Goal: Information Seeking & Learning: Learn about a topic

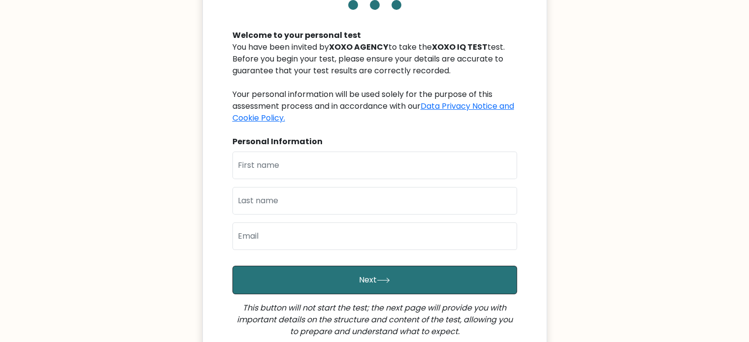
scroll to position [97, 0]
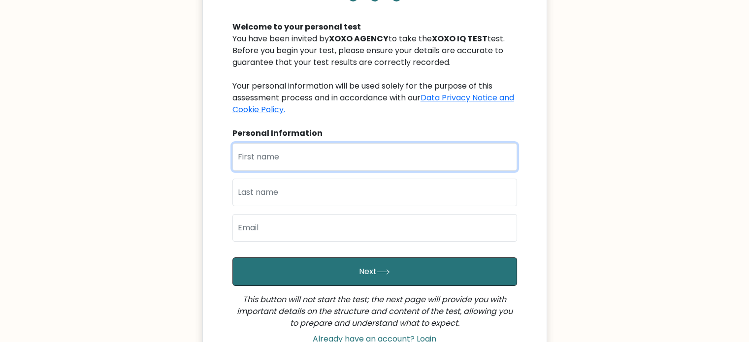
click at [334, 167] on input "text" at bounding box center [374, 157] width 285 height 28
type input "ROMELYN"
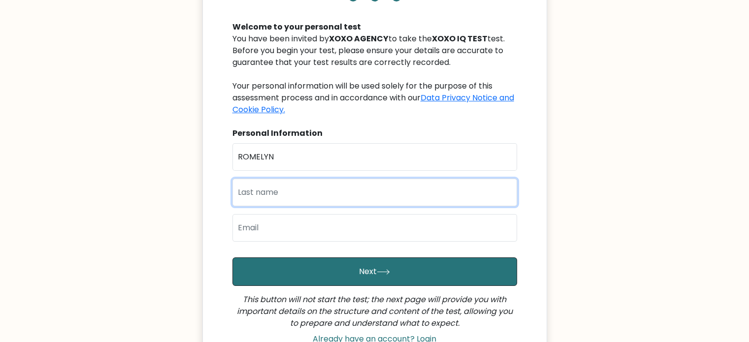
click at [357, 195] on input "text" at bounding box center [374, 193] width 285 height 28
type input "GUBAT"
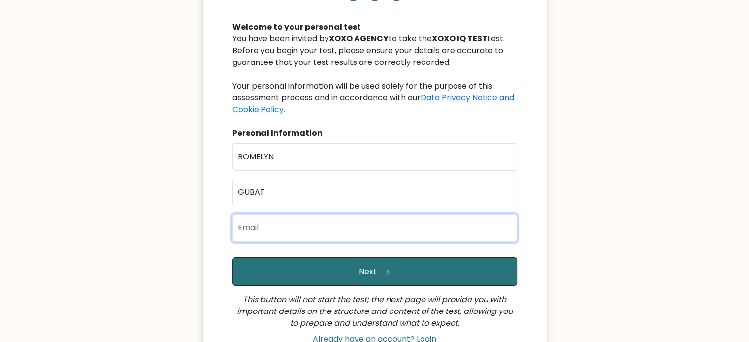
click at [339, 222] on input "email" at bounding box center [374, 228] width 285 height 28
type input "romecaguioa04@gmail.com"
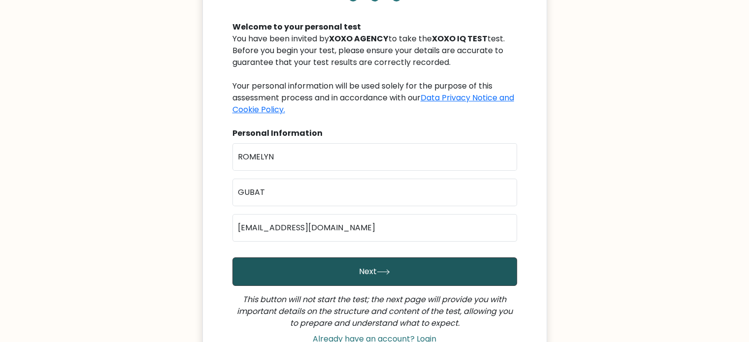
click at [351, 264] on button "Next" at bounding box center [374, 272] width 285 height 29
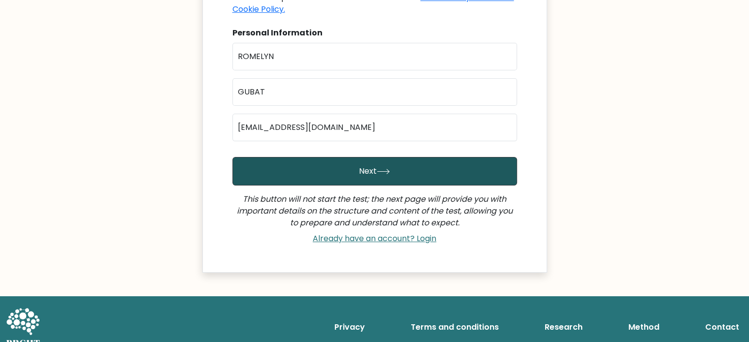
scroll to position [198, 0]
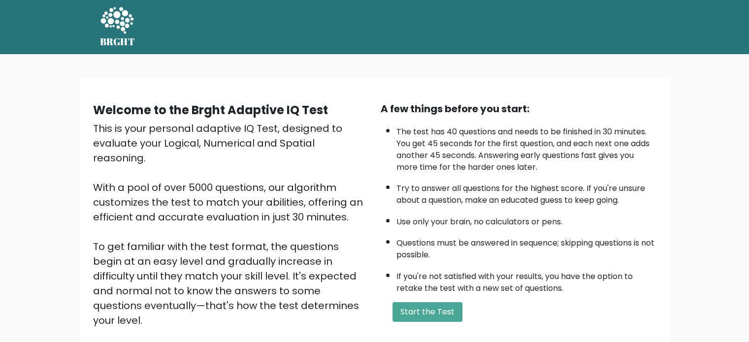
scroll to position [77, 0]
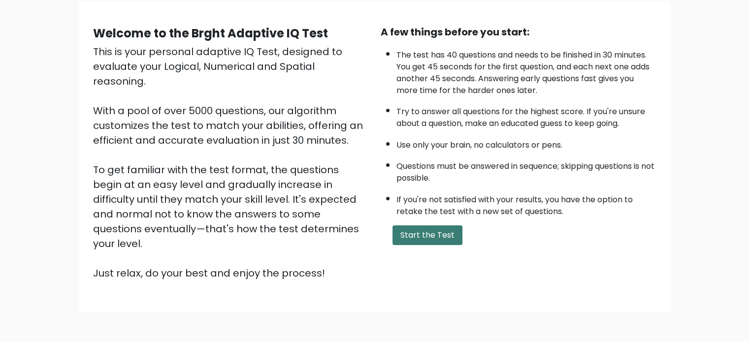
click at [440, 230] on button "Start the Test" at bounding box center [428, 236] width 70 height 20
click at [421, 237] on button "Start the Test" at bounding box center [428, 236] width 70 height 20
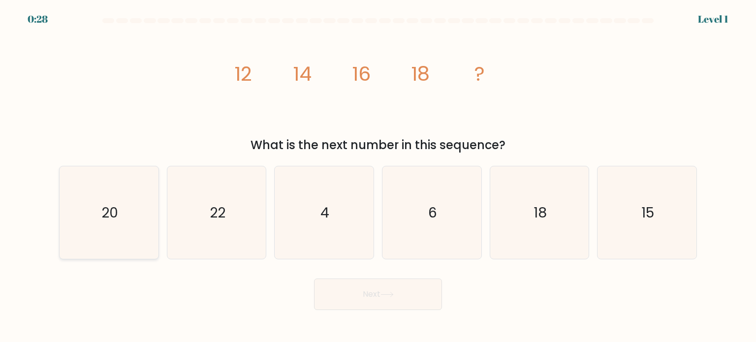
click at [131, 174] on icon "20" at bounding box center [109, 212] width 93 height 93
click at [378, 174] on input "a. 20" at bounding box center [378, 173] width 0 height 5
radio input "true"
click at [374, 301] on button "Next" at bounding box center [378, 295] width 128 height 32
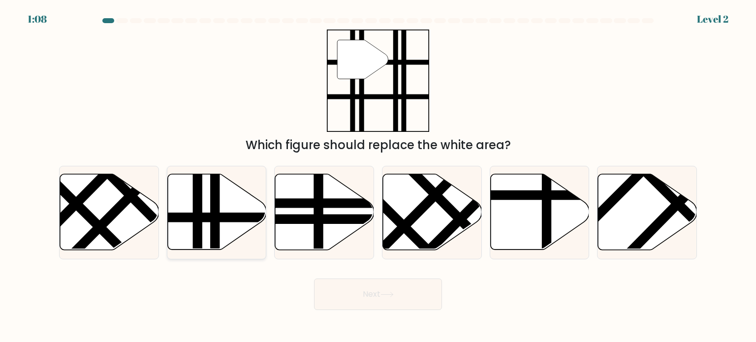
click at [215, 210] on line at bounding box center [215, 253] width 0 height 199
click at [378, 176] on input "b." at bounding box center [378, 173] width 0 height 5
radio input "true"
click at [407, 291] on button "Next" at bounding box center [378, 295] width 128 height 32
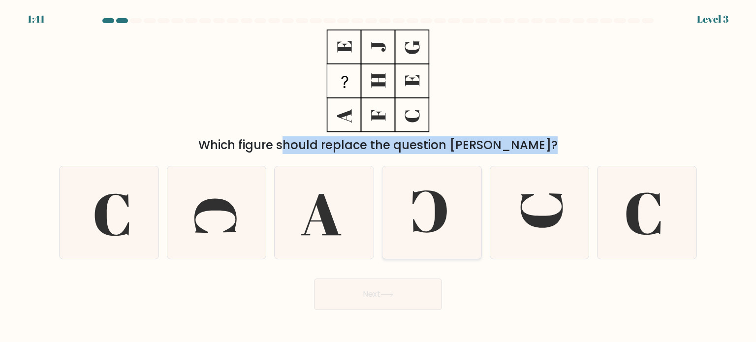
drag, startPoint x: 335, startPoint y: 57, endPoint x: 464, endPoint y: 177, distance: 176.7
click at [464, 177] on form at bounding box center [378, 164] width 756 height 292
click at [579, 141] on div "Which figure should replace the question [PERSON_NAME]?" at bounding box center [378, 145] width 626 height 18
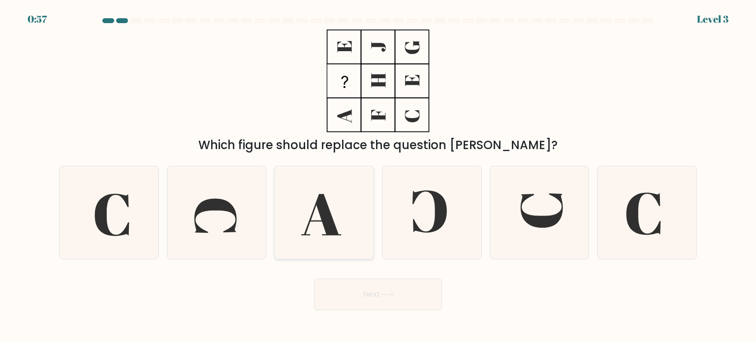
click at [317, 230] on icon at bounding box center [324, 212] width 93 height 93
click at [378, 176] on input "c." at bounding box center [378, 173] width 0 height 5
radio input "true"
click at [392, 299] on button "Next" at bounding box center [378, 295] width 128 height 32
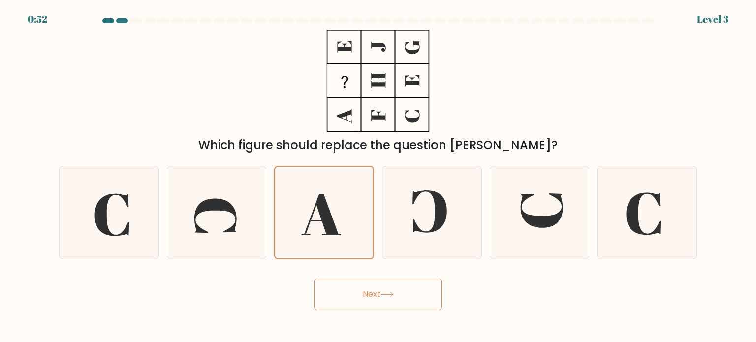
click at [407, 301] on button "Next" at bounding box center [378, 295] width 128 height 32
click at [332, 195] on icon at bounding box center [324, 213] width 92 height 92
click at [378, 176] on input "c." at bounding box center [378, 173] width 0 height 5
click at [421, 301] on button "Next" at bounding box center [378, 295] width 128 height 32
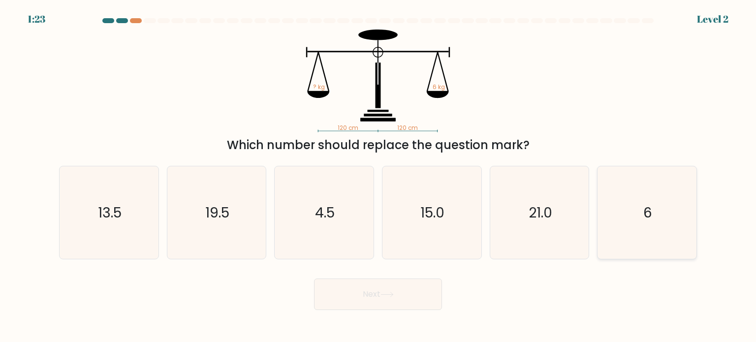
click at [638, 197] on icon "6" at bounding box center [647, 212] width 93 height 93
click at [379, 176] on input "f. 6" at bounding box center [378, 173] width 0 height 5
radio input "true"
click at [412, 294] on button "Next" at bounding box center [378, 295] width 128 height 32
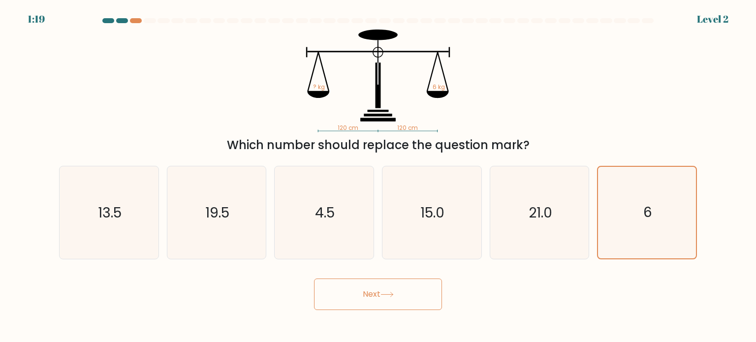
click at [412, 294] on button "Next" at bounding box center [378, 295] width 128 height 32
click at [380, 293] on button "Next" at bounding box center [378, 295] width 128 height 32
click at [632, 231] on icon "6" at bounding box center [647, 213] width 92 height 92
click at [379, 176] on input "f. 6" at bounding box center [378, 173] width 0 height 5
click at [632, 231] on icon "6" at bounding box center [647, 213] width 92 height 92
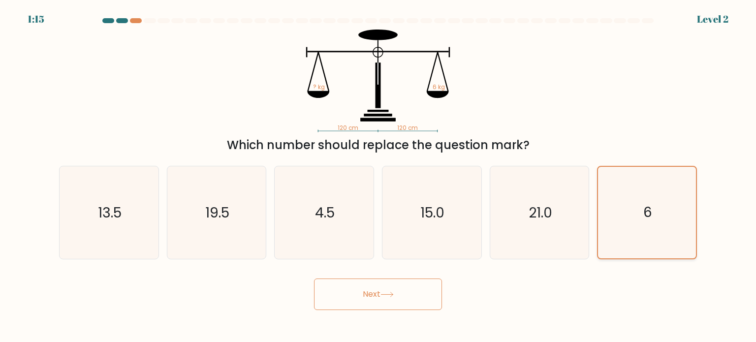
click at [379, 176] on input "f. 6" at bounding box center [378, 173] width 0 height 5
click at [632, 231] on icon "6" at bounding box center [647, 213] width 92 height 92
click at [379, 176] on input "f. 6" at bounding box center [378, 173] width 0 height 5
click at [409, 282] on button "Next" at bounding box center [378, 295] width 128 height 32
click at [398, 293] on button "Next" at bounding box center [378, 295] width 128 height 32
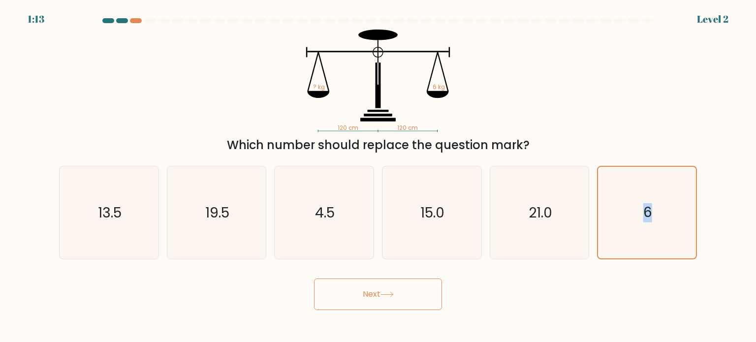
click at [398, 293] on button "Next" at bounding box center [378, 295] width 128 height 32
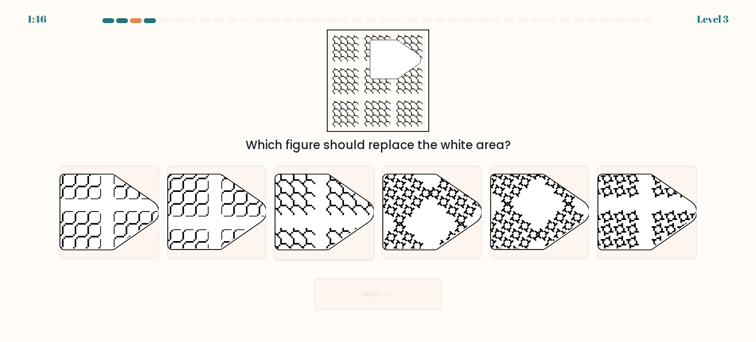
click at [310, 182] on icon at bounding box center [324, 212] width 99 height 76
click at [378, 176] on input "c." at bounding box center [378, 173] width 0 height 5
radio input "true"
click at [380, 293] on button "Next" at bounding box center [378, 295] width 128 height 32
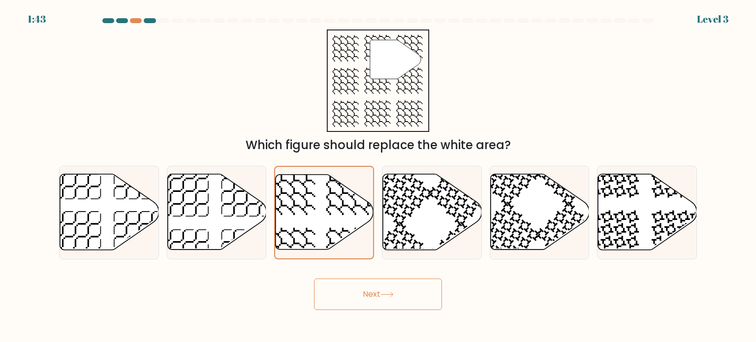
click at [380, 293] on button "Next" at bounding box center [378, 295] width 128 height 32
click at [136, 21] on div at bounding box center [136, 20] width 12 height 5
click at [351, 284] on button "Next" at bounding box center [378, 295] width 128 height 32
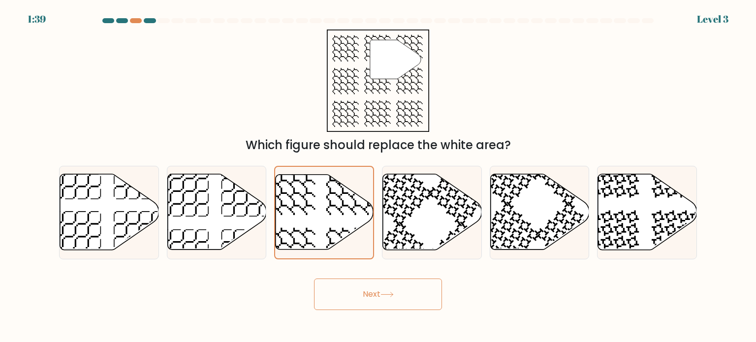
click at [351, 284] on button "Next" at bounding box center [378, 295] width 128 height 32
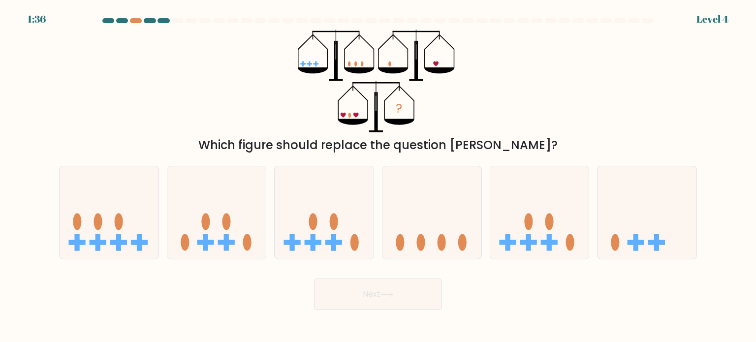
click at [351, 284] on button "Next" at bounding box center [378, 295] width 128 height 32
click at [135, 19] on div at bounding box center [136, 20] width 12 height 5
click at [405, 218] on icon at bounding box center [432, 213] width 99 height 82
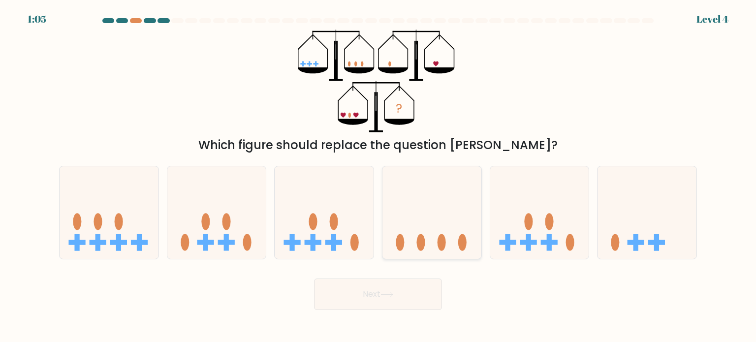
click at [379, 176] on input "d." at bounding box center [378, 173] width 0 height 5
radio input "true"
click at [360, 292] on button "Next" at bounding box center [378, 295] width 128 height 32
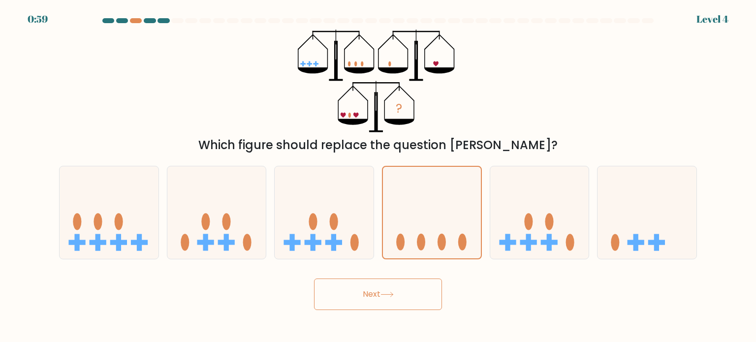
click at [360, 292] on button "Next" at bounding box center [378, 295] width 128 height 32
click at [390, 293] on icon at bounding box center [387, 294] width 13 height 5
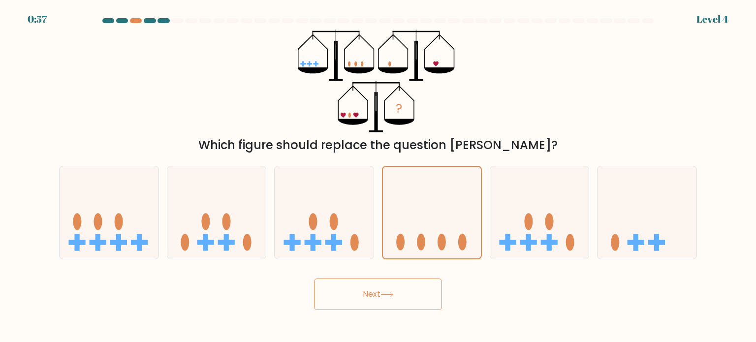
click at [390, 293] on icon at bounding box center [387, 294] width 13 height 5
click at [437, 186] on icon at bounding box center [432, 212] width 98 height 81
click at [379, 176] on input "d." at bounding box center [378, 173] width 0 height 5
click at [437, 186] on icon at bounding box center [432, 212] width 98 height 81
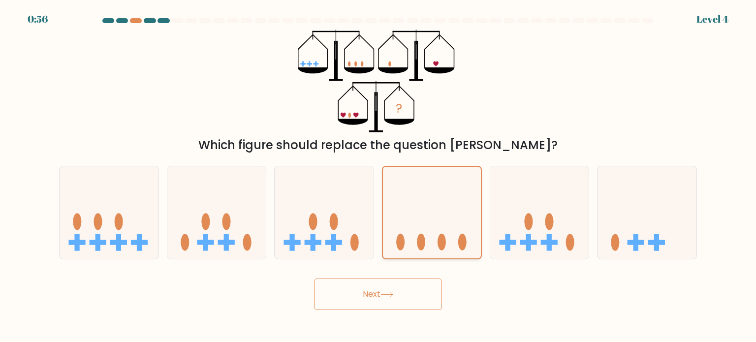
click at [379, 176] on input "d." at bounding box center [378, 173] width 0 height 5
click at [437, 186] on icon at bounding box center [432, 212] width 98 height 81
click at [379, 176] on input "d." at bounding box center [378, 173] width 0 height 5
click at [392, 284] on button "Next" at bounding box center [378, 295] width 128 height 32
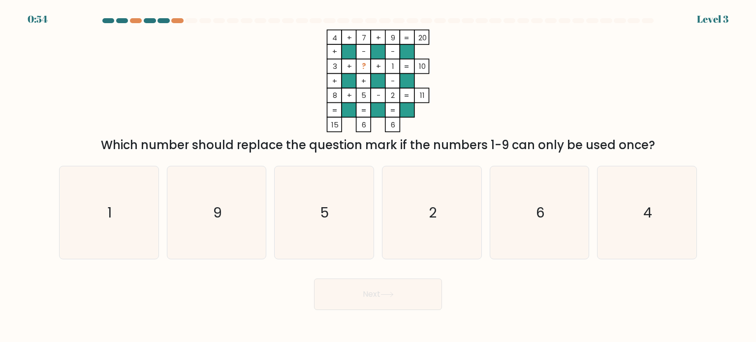
click at [392, 284] on button "Next" at bounding box center [378, 295] width 128 height 32
click at [183, 21] on div at bounding box center [177, 20] width 12 height 5
click at [525, 202] on icon "6" at bounding box center [539, 212] width 93 height 93
click at [379, 176] on input "e. 6" at bounding box center [378, 173] width 0 height 5
radio input "true"
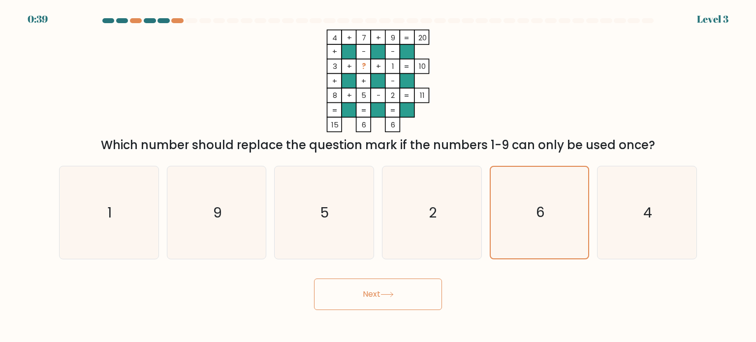
click at [407, 291] on button "Next" at bounding box center [378, 295] width 128 height 32
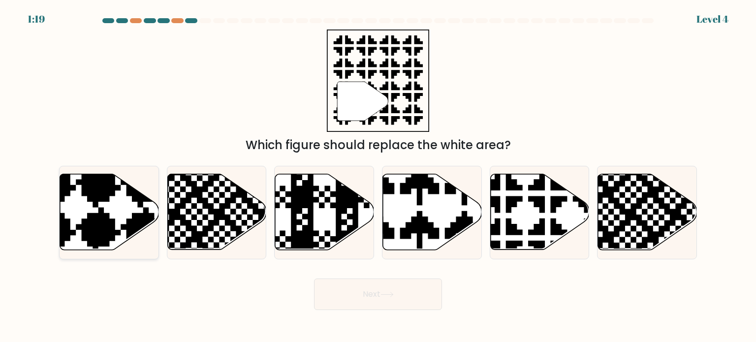
click at [120, 184] on icon at bounding box center [109, 212] width 99 height 76
click at [378, 176] on input "a." at bounding box center [378, 173] width 0 height 5
radio input "true"
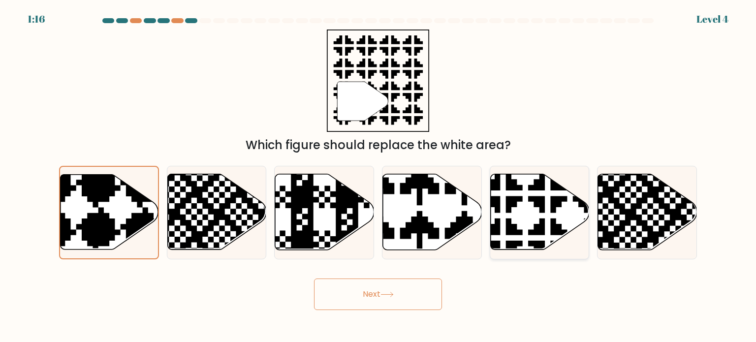
click at [528, 211] on icon at bounding box center [540, 212] width 99 height 76
click at [379, 176] on input "e." at bounding box center [378, 173] width 0 height 5
radio input "true"
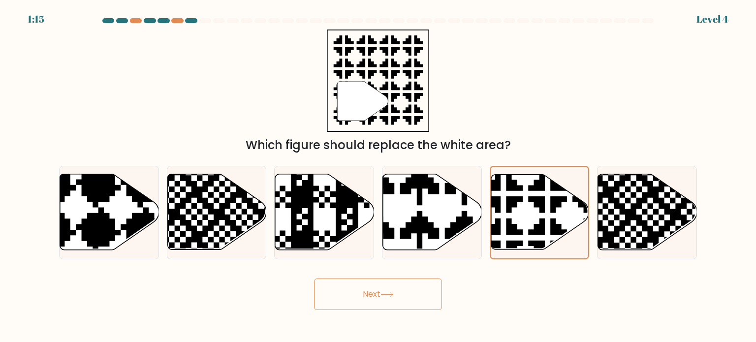
click at [372, 297] on button "Next" at bounding box center [378, 295] width 128 height 32
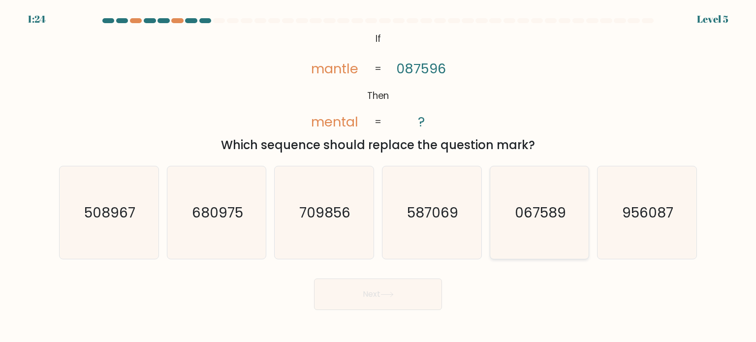
click at [557, 222] on text "067589" at bounding box center [540, 212] width 51 height 20
click at [379, 176] on input "e. 067589" at bounding box center [378, 173] width 0 height 5
radio input "true"
click at [370, 306] on button "Next" at bounding box center [378, 295] width 128 height 32
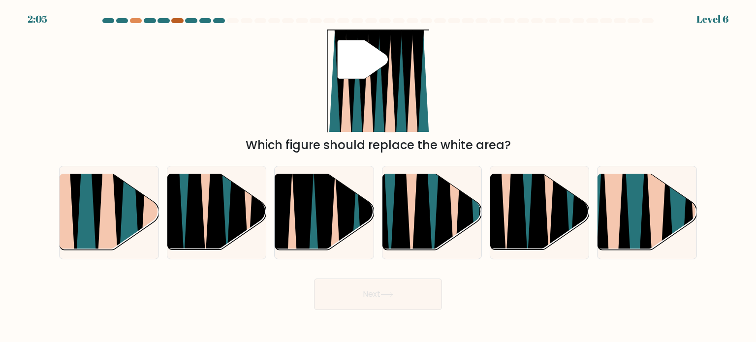
click at [176, 22] on div at bounding box center [177, 20] width 12 height 5
click at [312, 196] on icon at bounding box center [303, 254] width 22 height 198
click at [378, 176] on input "c." at bounding box center [378, 173] width 0 height 5
radio input "true"
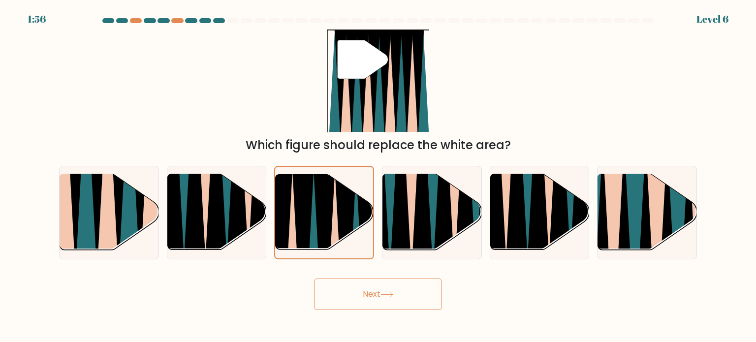
click at [394, 296] on icon at bounding box center [387, 294] width 13 height 5
click at [341, 231] on icon at bounding box center [346, 254] width 22 height 196
click at [378, 176] on input "c." at bounding box center [378, 173] width 0 height 5
click at [341, 231] on icon at bounding box center [346, 254] width 22 height 196
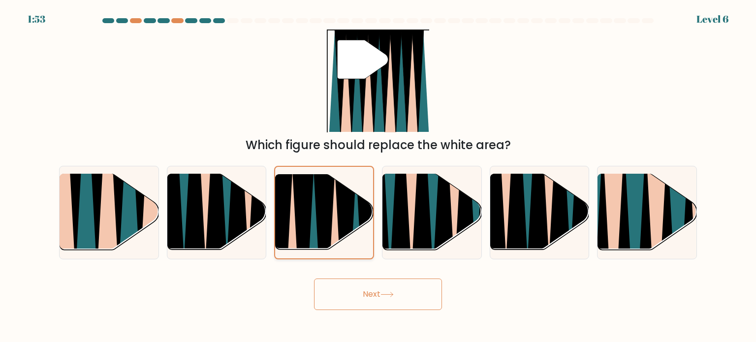
click at [378, 176] on input "c." at bounding box center [378, 173] width 0 height 5
click at [341, 231] on icon at bounding box center [346, 254] width 22 height 196
click at [378, 176] on input "c." at bounding box center [378, 173] width 0 height 5
click at [384, 290] on button "Next" at bounding box center [378, 295] width 128 height 32
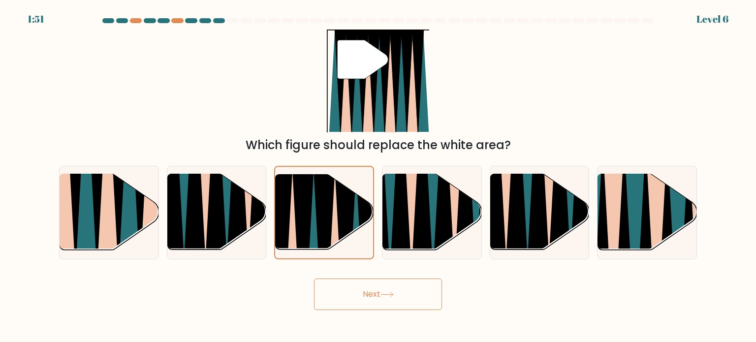
click at [384, 290] on button "Next" at bounding box center [378, 295] width 128 height 32
click at [365, 171] on div at bounding box center [324, 213] width 100 height 94
click at [378, 171] on input "c." at bounding box center [378, 173] width 0 height 5
click at [365, 171] on div at bounding box center [324, 213] width 100 height 94
click at [378, 171] on input "c." at bounding box center [378, 173] width 0 height 5
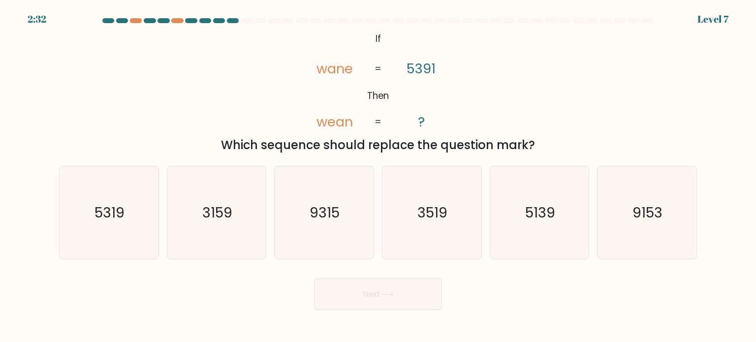
click at [406, 303] on button "Next" at bounding box center [378, 295] width 128 height 32
click at [144, 212] on icon "5319" at bounding box center [109, 212] width 93 height 93
click at [378, 176] on input "a. 5319" at bounding box center [378, 173] width 0 height 5
radio input "true"
click at [574, 247] on icon "5139" at bounding box center [539, 212] width 93 height 93
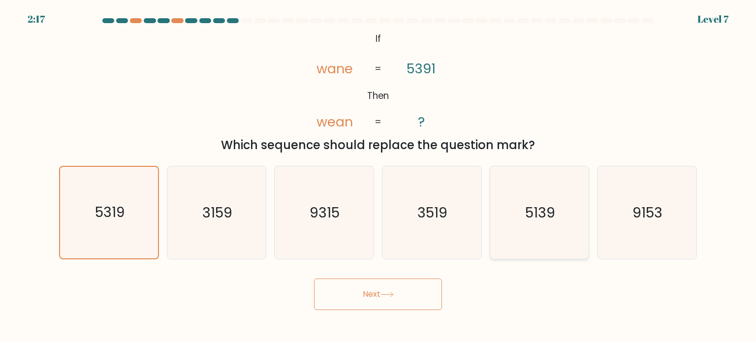
click at [379, 176] on input "e. 5139" at bounding box center [378, 173] width 0 height 5
radio input "true"
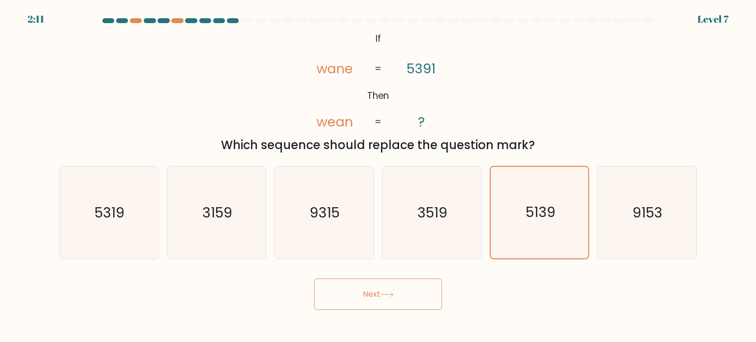
click at [368, 298] on button "Next" at bounding box center [378, 295] width 128 height 32
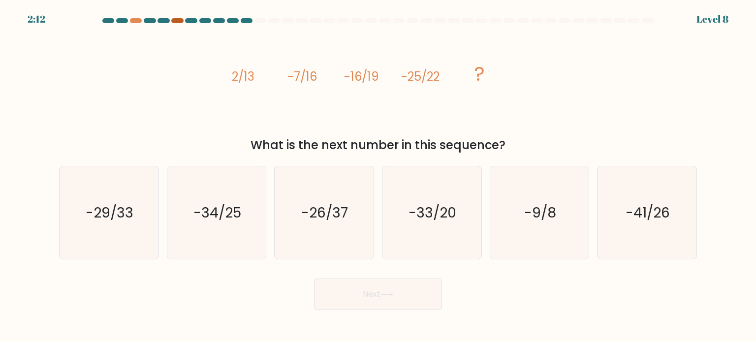
click at [178, 22] on div at bounding box center [177, 20] width 12 height 5
click at [322, 201] on icon "-26/37" at bounding box center [324, 212] width 93 height 93
click at [378, 176] on input "c. -26/37" at bounding box center [378, 173] width 0 height 5
radio input "true"
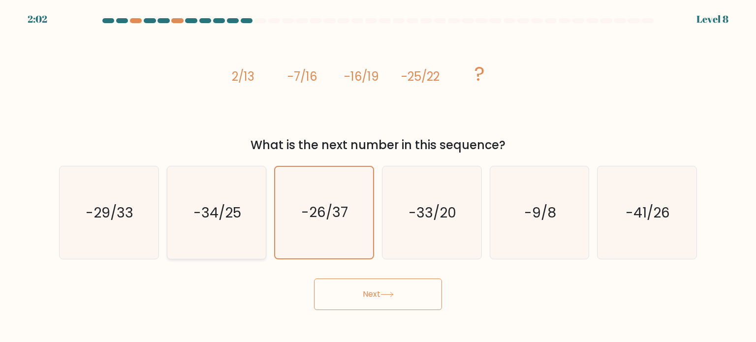
click at [229, 199] on icon "-34/25" at bounding box center [216, 212] width 93 height 93
click at [378, 176] on input "b. -34/25" at bounding box center [378, 173] width 0 height 5
radio input "true"
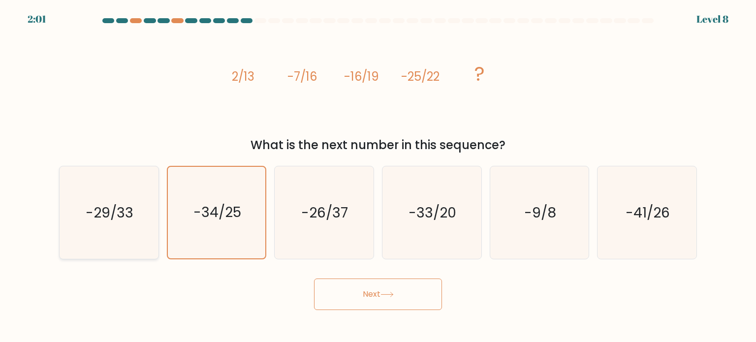
click at [131, 198] on icon "-29/33" at bounding box center [109, 212] width 93 height 93
click at [378, 176] on input "a. -29/33" at bounding box center [378, 173] width 0 height 5
radio input "true"
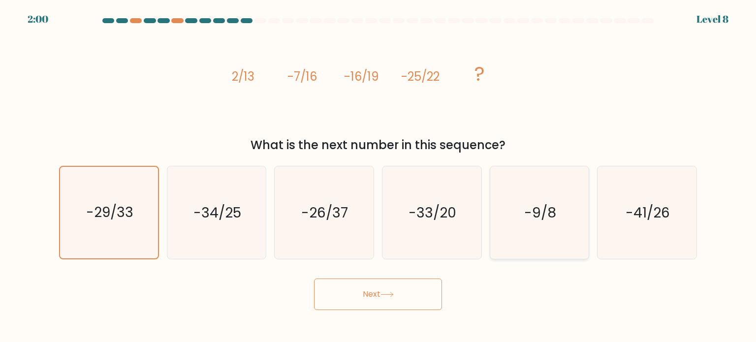
click at [491, 192] on div "-9/8" at bounding box center [540, 213] width 100 height 94
click at [379, 176] on input "e. -9/8" at bounding box center [378, 173] width 0 height 5
radio input "true"
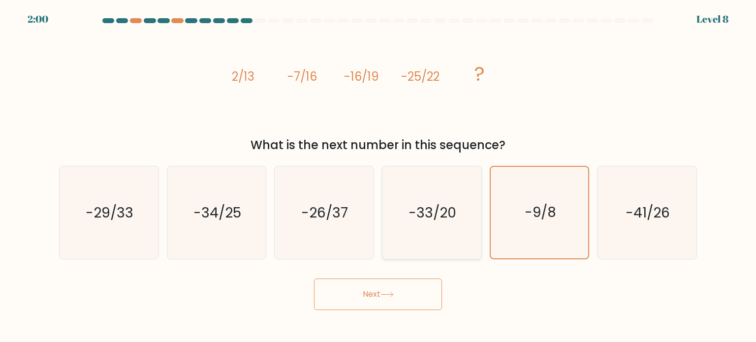
click at [451, 199] on icon "-33/20" at bounding box center [432, 212] width 93 height 93
click at [379, 176] on input "d. -33/20" at bounding box center [378, 173] width 0 height 5
radio input "true"
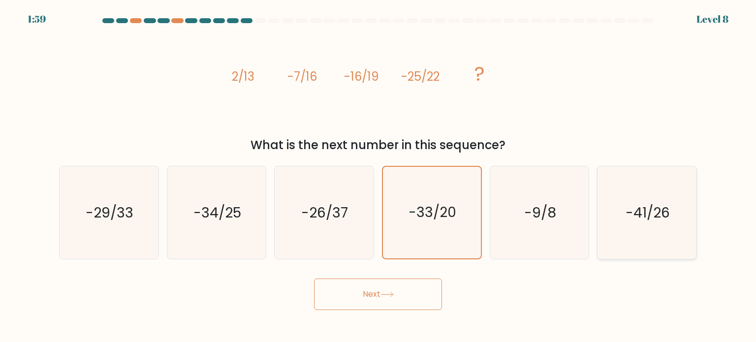
click at [641, 173] on icon "-41/26" at bounding box center [647, 212] width 93 height 93
click at [379, 173] on input "f. -41/26" at bounding box center [378, 173] width 0 height 5
radio input "true"
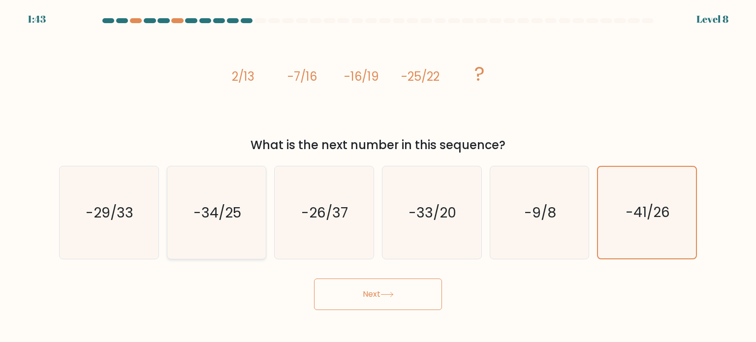
click at [169, 199] on div "-34/25" at bounding box center [217, 213] width 100 height 94
click at [378, 176] on input "b. -34/25" at bounding box center [378, 173] width 0 height 5
radio input "true"
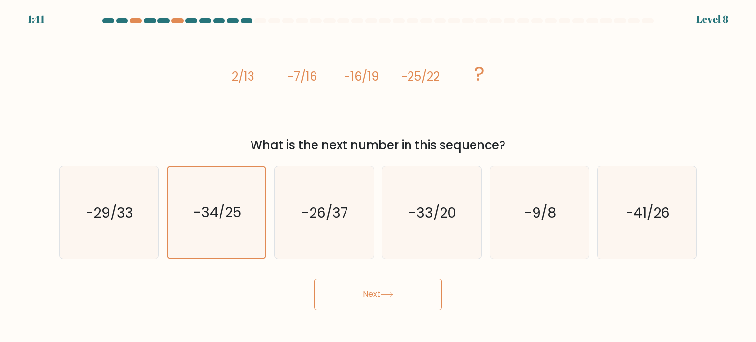
click at [402, 297] on button "Next" at bounding box center [378, 295] width 128 height 32
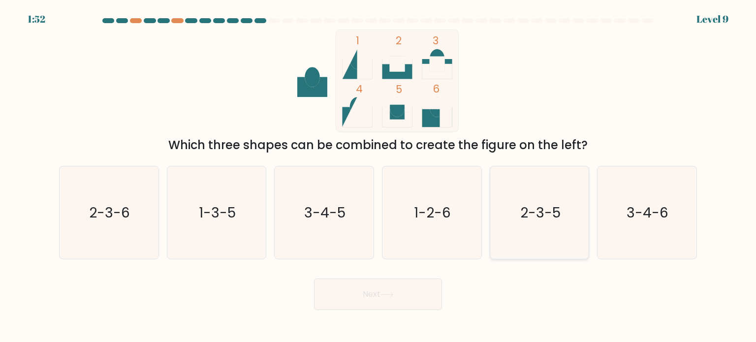
click at [542, 228] on icon "2-3-5" at bounding box center [539, 212] width 93 height 93
click at [379, 176] on input "e. 2-3-5" at bounding box center [378, 173] width 0 height 5
radio input "true"
click at [394, 304] on button "Next" at bounding box center [378, 295] width 128 height 32
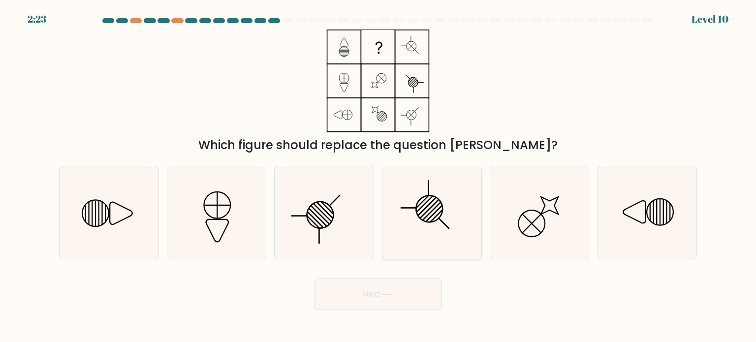
click at [421, 216] on icon at bounding box center [432, 212] width 93 height 93
click at [379, 176] on input "d." at bounding box center [378, 173] width 0 height 5
radio input "true"
click at [521, 224] on icon at bounding box center [539, 212] width 93 height 93
click at [379, 176] on input "e." at bounding box center [378, 173] width 0 height 5
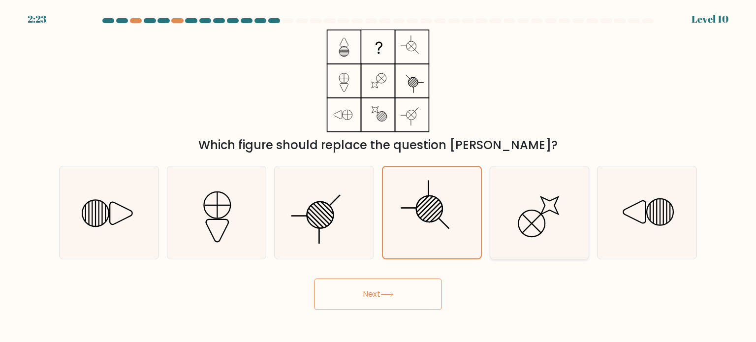
radio input "true"
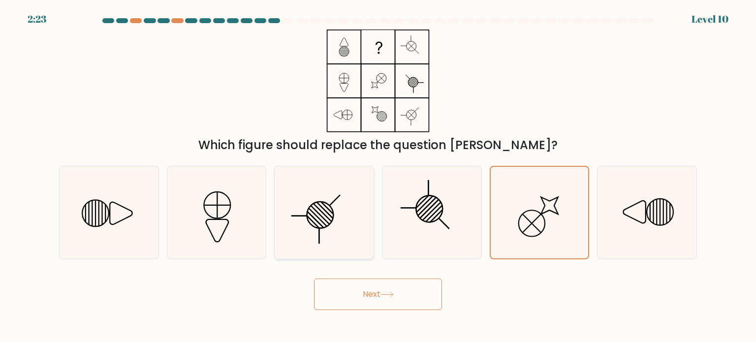
click at [335, 215] on icon at bounding box center [324, 212] width 93 height 93
click at [378, 176] on input "c." at bounding box center [378, 173] width 0 height 5
radio input "true"
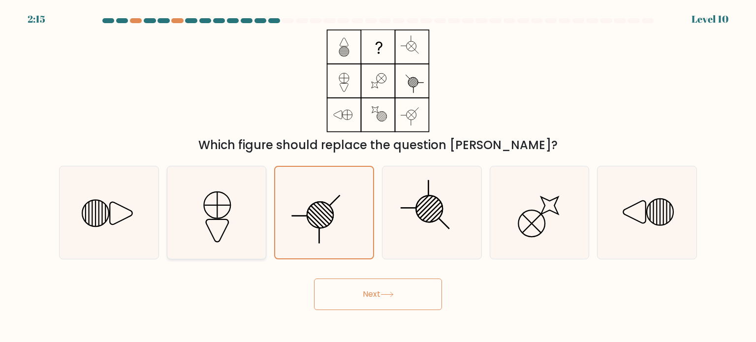
click at [221, 228] on icon at bounding box center [216, 212] width 93 height 93
click at [378, 176] on input "b." at bounding box center [378, 173] width 0 height 5
radio input "true"
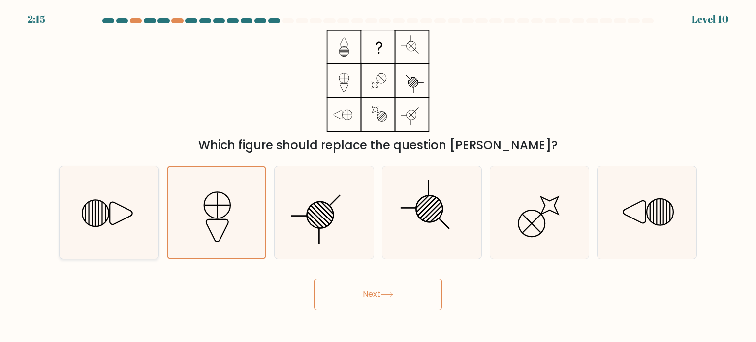
click at [107, 228] on icon at bounding box center [109, 212] width 93 height 93
click at [378, 176] on input "a." at bounding box center [378, 173] width 0 height 5
radio input "true"
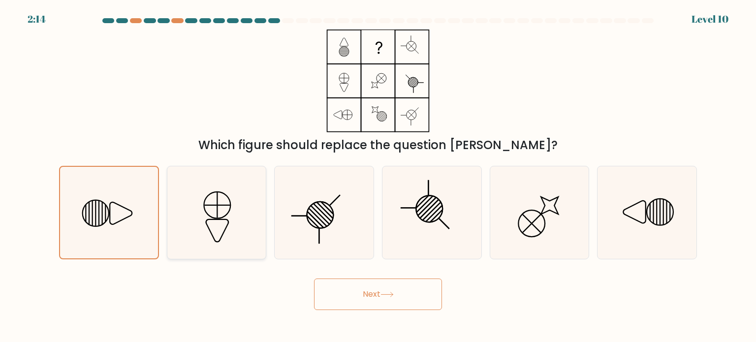
click at [199, 226] on icon at bounding box center [216, 212] width 93 height 93
click at [378, 176] on input "b." at bounding box center [378, 173] width 0 height 5
radio input "true"
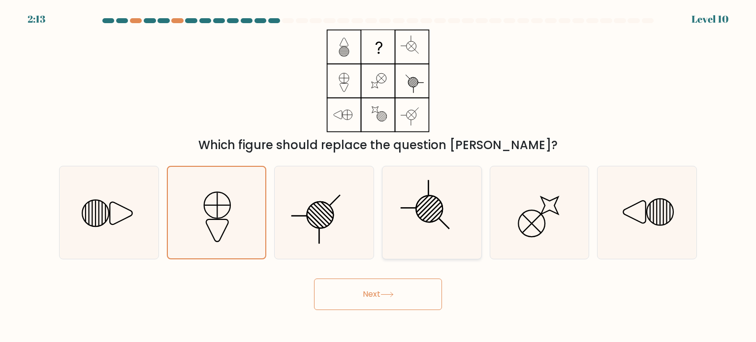
click at [412, 208] on line at bounding box center [408, 208] width 15 height 0
click at [379, 176] on input "d." at bounding box center [378, 173] width 0 height 5
radio input "true"
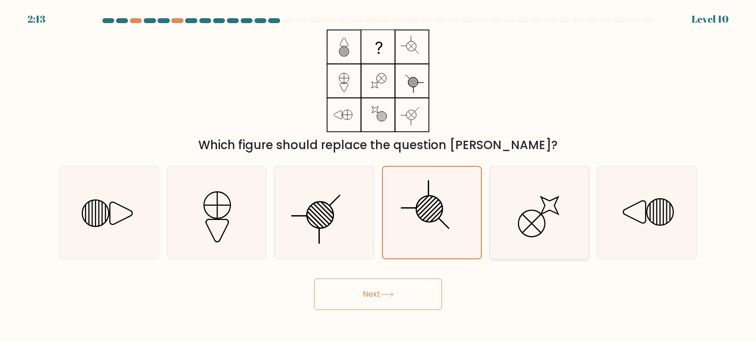
click at [534, 211] on icon at bounding box center [539, 212] width 93 height 93
click at [379, 176] on input "e." at bounding box center [378, 173] width 0 height 5
radio input "true"
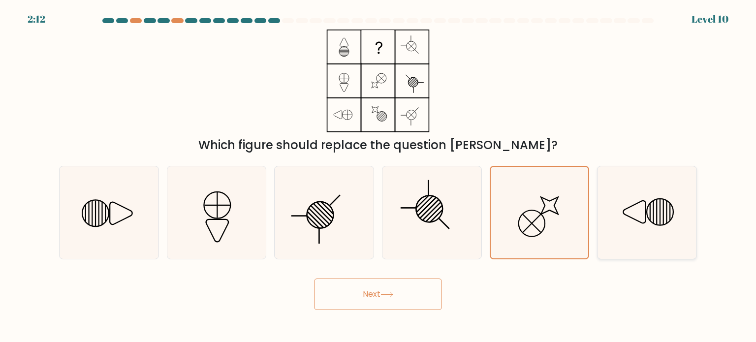
click at [649, 204] on icon at bounding box center [661, 211] width 27 height 27
click at [379, 176] on input "f." at bounding box center [378, 173] width 0 height 5
radio input "true"
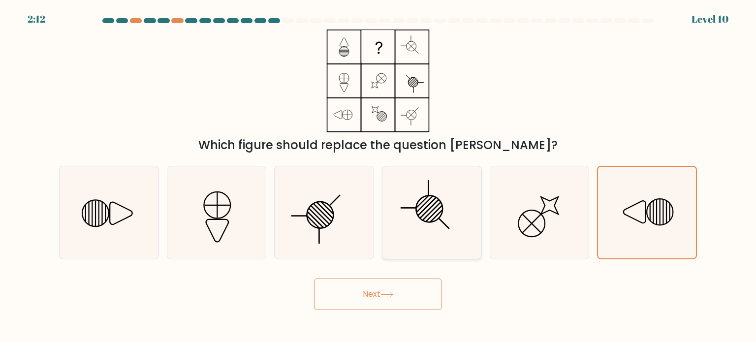
click at [444, 215] on icon at bounding box center [432, 212] width 93 height 93
click at [379, 176] on input "d." at bounding box center [378, 173] width 0 height 5
radio input "true"
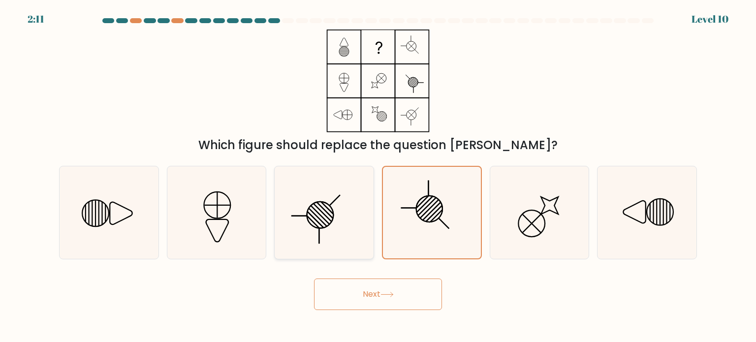
click at [333, 219] on circle at bounding box center [320, 214] width 37 height 37
click at [378, 176] on input "c." at bounding box center [378, 173] width 0 height 5
radio input "true"
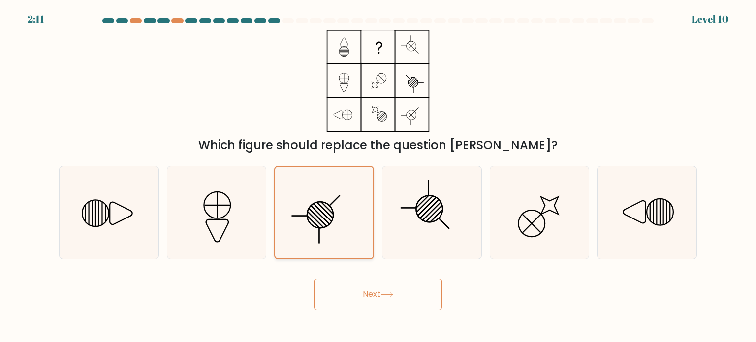
click at [282, 213] on icon at bounding box center [324, 213] width 92 height 92
click at [378, 176] on input "c." at bounding box center [378, 173] width 0 height 5
click at [215, 214] on icon at bounding box center [216, 212] width 93 height 93
click at [378, 176] on input "b." at bounding box center [378, 173] width 0 height 5
radio input "true"
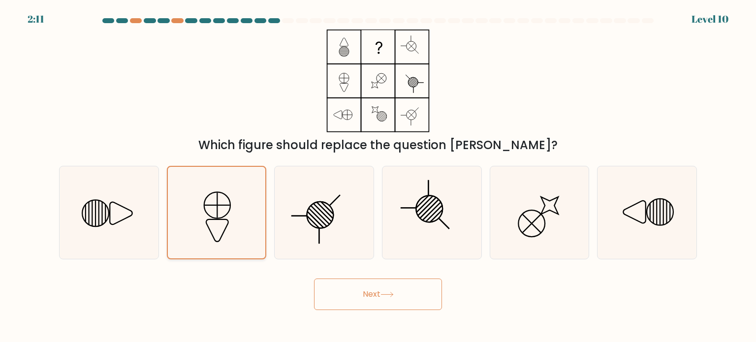
click at [169, 222] on div at bounding box center [217, 213] width 100 height 94
click at [378, 176] on input "b." at bounding box center [378, 173] width 0 height 5
click at [99, 216] on line at bounding box center [99, 213] width 0 height 26
click at [378, 176] on input "a." at bounding box center [378, 173] width 0 height 5
radio input "true"
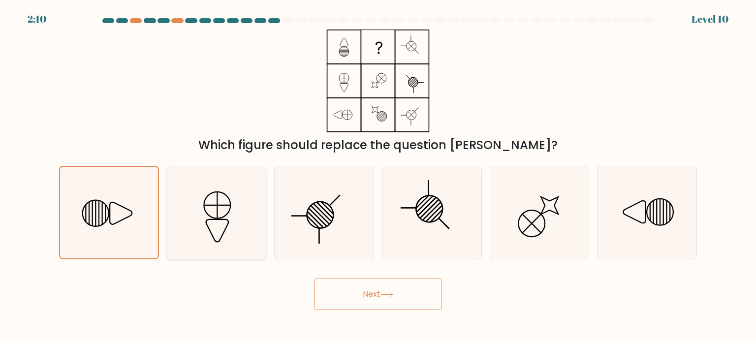
click at [181, 216] on icon at bounding box center [216, 212] width 93 height 93
click at [378, 176] on input "b." at bounding box center [378, 173] width 0 height 5
radio input "true"
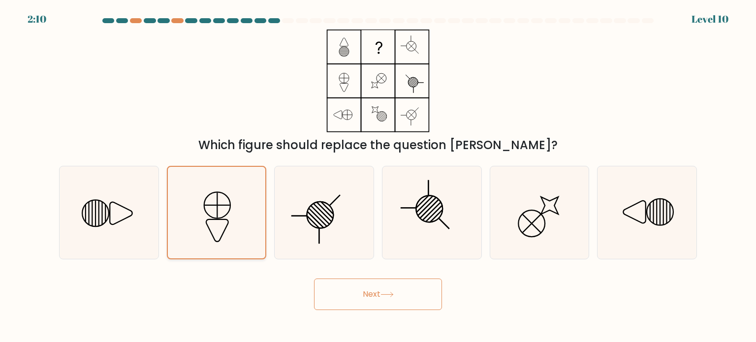
click at [232, 219] on icon at bounding box center [217, 213] width 92 height 92
click at [378, 176] on input "b." at bounding box center [378, 173] width 0 height 5
click at [313, 216] on icon at bounding box center [324, 212] width 93 height 93
click at [378, 176] on input "c." at bounding box center [378, 173] width 0 height 5
radio input "true"
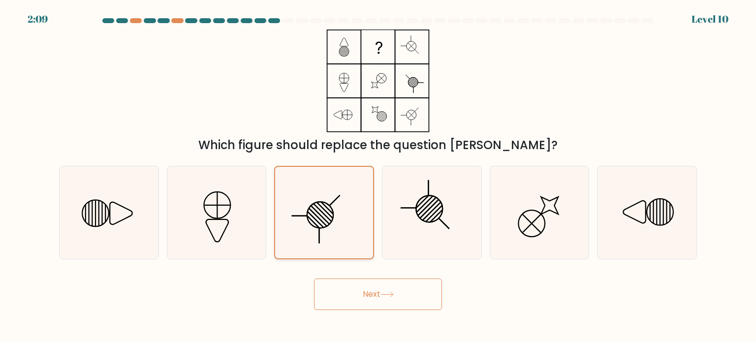
click at [364, 223] on icon at bounding box center [324, 213] width 92 height 92
click at [378, 176] on input "c." at bounding box center [378, 173] width 0 height 5
click at [455, 213] on icon at bounding box center [432, 212] width 93 height 93
click at [379, 176] on input "d." at bounding box center [378, 173] width 0 height 5
radio input "true"
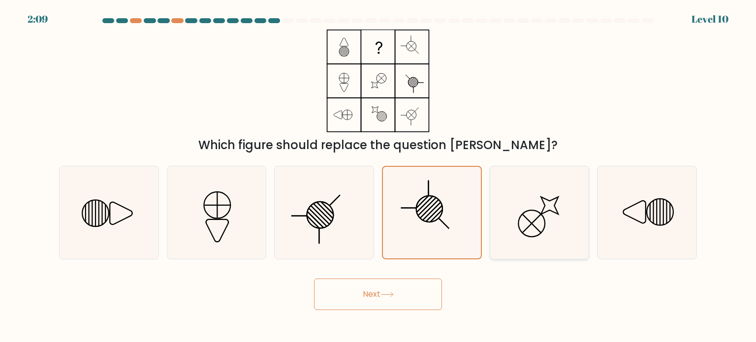
click at [558, 191] on icon at bounding box center [539, 212] width 93 height 93
click at [379, 176] on input "e." at bounding box center [378, 173] width 0 height 5
radio input "true"
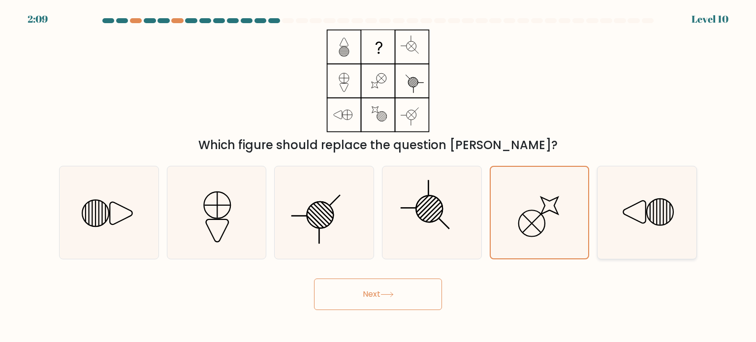
click at [621, 212] on icon at bounding box center [647, 212] width 93 height 93
click at [379, 176] on input "f." at bounding box center [378, 173] width 0 height 5
radio input "true"
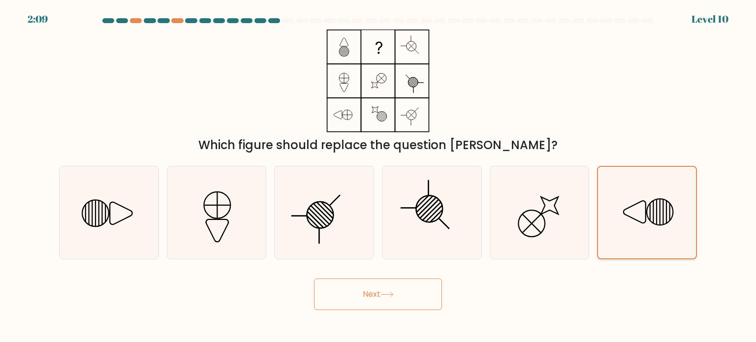
click at [648, 211] on icon at bounding box center [661, 212] width 26 height 26
click at [379, 176] on input "f." at bounding box center [378, 173] width 0 height 5
click at [408, 218] on icon at bounding box center [432, 212] width 93 height 93
click at [379, 176] on input "d." at bounding box center [378, 173] width 0 height 5
radio input "true"
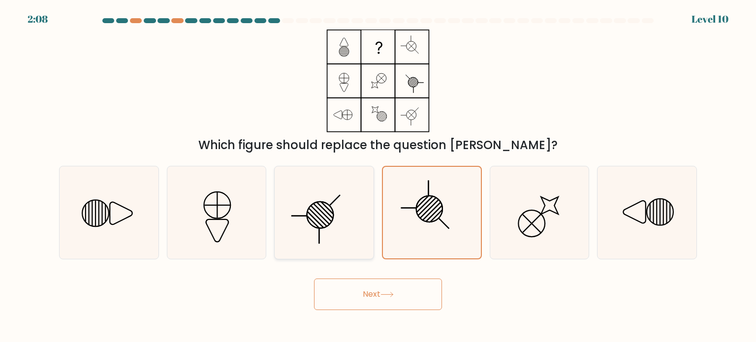
click at [349, 213] on icon at bounding box center [324, 212] width 93 height 93
click at [378, 176] on input "c." at bounding box center [378, 173] width 0 height 5
radio input "true"
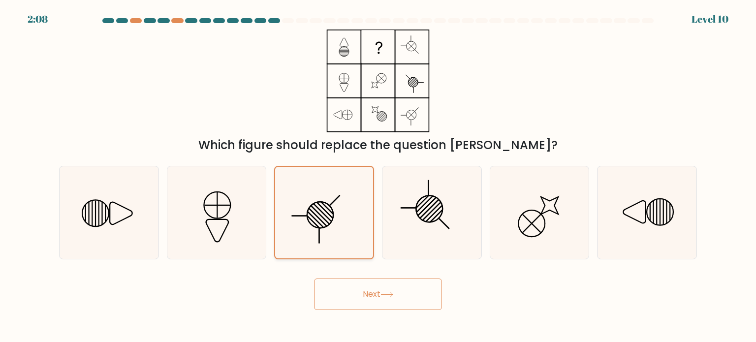
click at [286, 214] on icon at bounding box center [324, 213] width 92 height 92
click at [378, 176] on input "c." at bounding box center [378, 173] width 0 height 5
click at [223, 217] on icon at bounding box center [217, 205] width 27 height 27
click at [378, 176] on input "b." at bounding box center [378, 173] width 0 height 5
radio input "true"
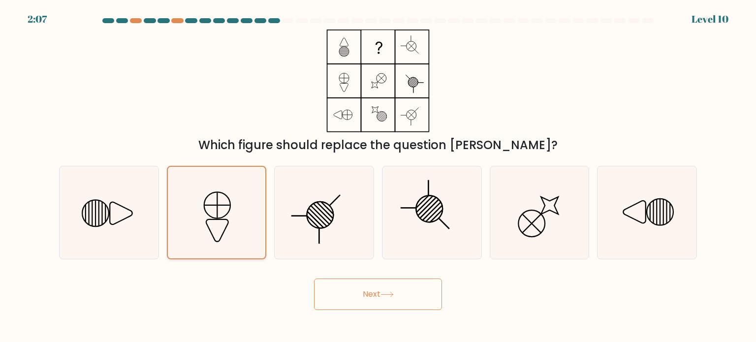
click at [183, 221] on icon at bounding box center [217, 213] width 92 height 92
click at [378, 176] on input "b." at bounding box center [378, 173] width 0 height 5
click at [123, 219] on icon at bounding box center [121, 213] width 23 height 23
click at [378, 176] on input "a." at bounding box center [378, 173] width 0 height 5
radio input "true"
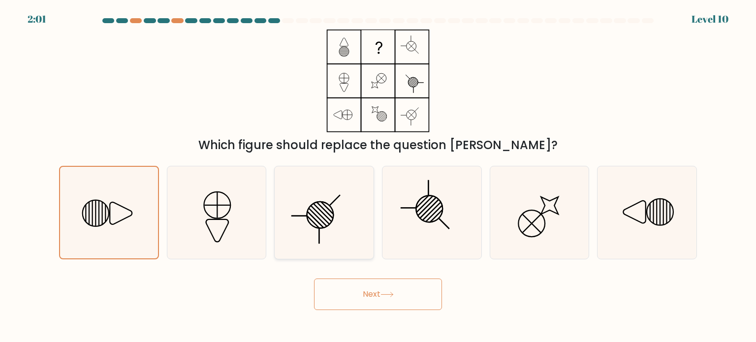
click at [307, 217] on circle at bounding box center [320, 214] width 37 height 37
click at [378, 176] on input "c." at bounding box center [378, 173] width 0 height 5
radio input "true"
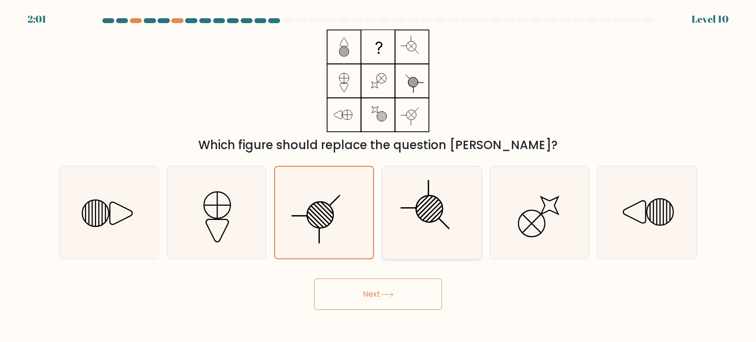
click at [422, 202] on line at bounding box center [423, 202] width 12 height 12
click at [379, 176] on input "d." at bounding box center [378, 173] width 0 height 5
radio input "true"
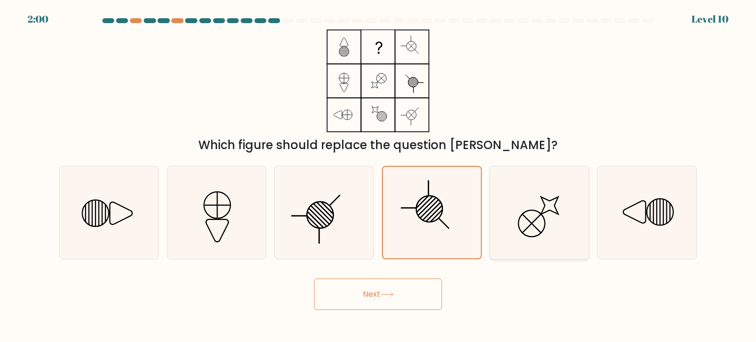
click at [529, 207] on icon at bounding box center [539, 212] width 93 height 93
click at [379, 176] on input "e." at bounding box center [378, 173] width 0 height 5
radio input "true"
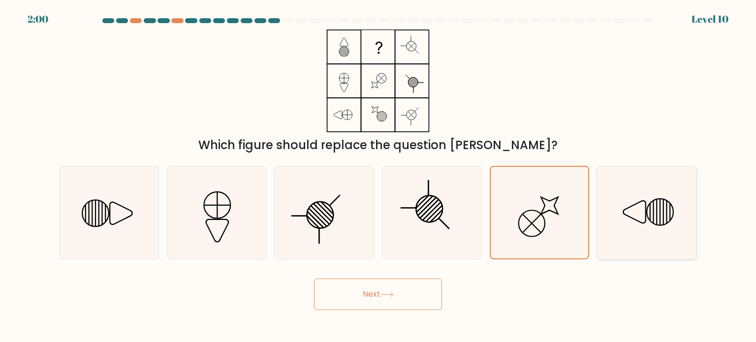
click at [610, 198] on icon at bounding box center [647, 212] width 93 height 93
click at [379, 176] on input "f." at bounding box center [378, 173] width 0 height 5
radio input "true"
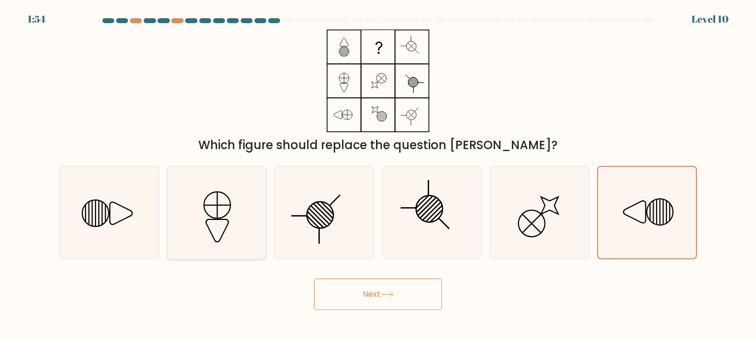
click at [223, 235] on icon at bounding box center [216, 212] width 93 height 93
click at [378, 176] on input "b." at bounding box center [378, 173] width 0 height 5
radio input "true"
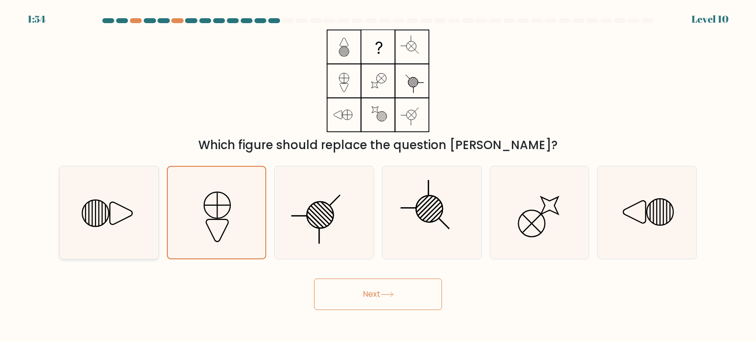
click at [116, 233] on icon at bounding box center [109, 212] width 93 height 93
click at [378, 176] on input "a." at bounding box center [378, 173] width 0 height 5
radio input "true"
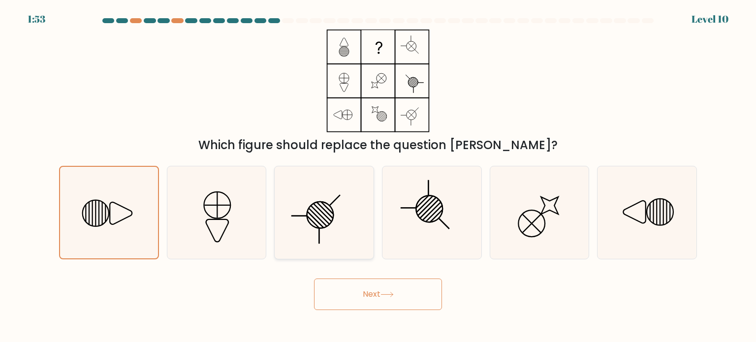
click at [325, 211] on line at bounding box center [325, 210] width 16 height 16
click at [378, 176] on input "c." at bounding box center [378, 173] width 0 height 5
radio input "true"
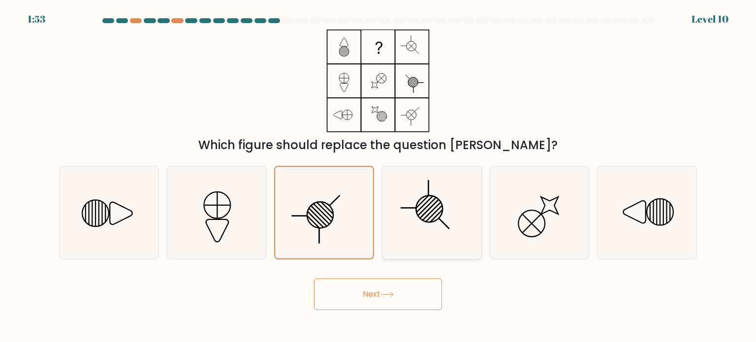
click at [479, 222] on div at bounding box center [432, 213] width 100 height 94
click at [379, 176] on input "d." at bounding box center [378, 173] width 0 height 5
radio input "true"
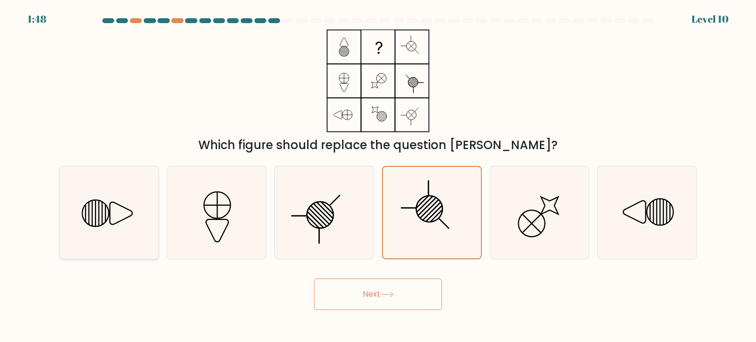
click at [121, 225] on icon at bounding box center [109, 212] width 93 height 93
click at [378, 176] on input "a." at bounding box center [378, 173] width 0 height 5
radio input "true"
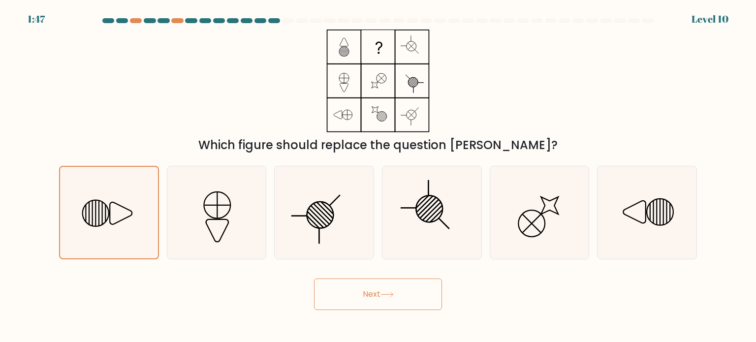
click at [383, 300] on button "Next" at bounding box center [378, 295] width 128 height 32
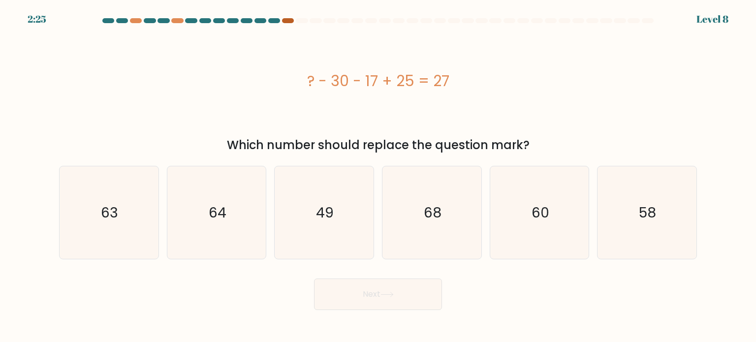
click at [289, 22] on div at bounding box center [288, 20] width 12 height 5
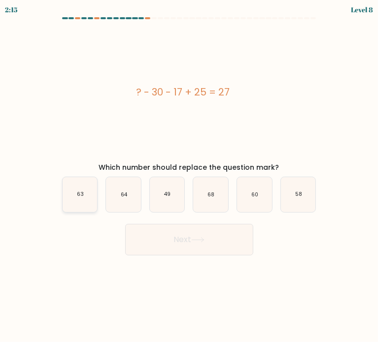
click at [83, 204] on icon "63" at bounding box center [80, 194] width 35 height 35
click at [189, 176] on input "a. 63" at bounding box center [189, 173] width 0 height 5
radio input "true"
click at [171, 190] on icon "49" at bounding box center [167, 194] width 35 height 35
click at [189, 176] on input "c. 49" at bounding box center [189, 173] width 0 height 5
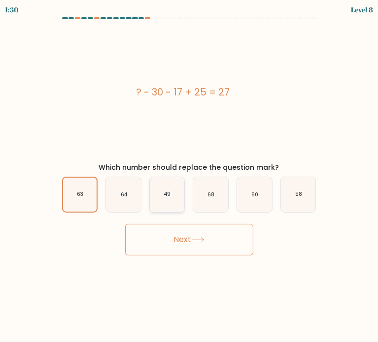
radio input "true"
click at [197, 232] on button "Next" at bounding box center [189, 240] width 128 height 32
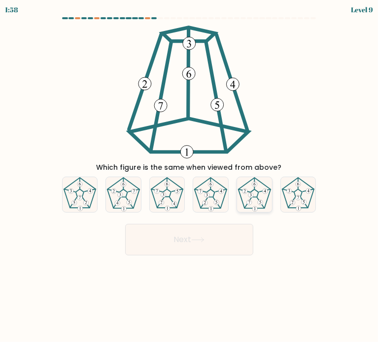
click at [261, 196] on icon at bounding box center [254, 194] width 35 height 35
click at [190, 176] on input "e." at bounding box center [189, 173] width 0 height 5
radio input "true"
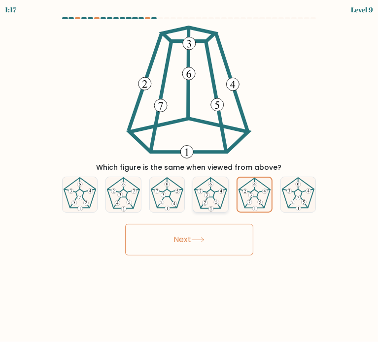
click at [200, 191] on 301 at bounding box center [200, 191] width 5 height 5
click at [190, 176] on input "d." at bounding box center [189, 173] width 0 height 5
radio input "true"
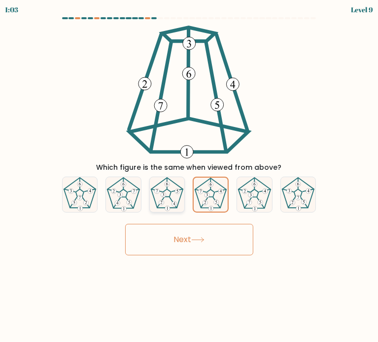
click at [178, 192] on 540 at bounding box center [177, 191] width 5 height 5
click at [189, 176] on input "c." at bounding box center [189, 173] width 0 height 5
radio input "true"
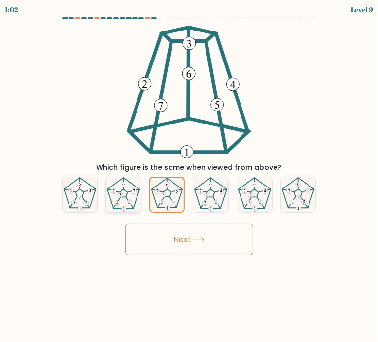
click at [138, 195] on 267 at bounding box center [123, 193] width 32 height 31
click at [189, 176] on input "b." at bounding box center [189, 173] width 0 height 5
radio input "true"
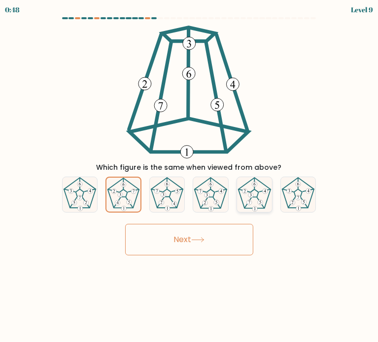
click at [262, 201] on 661 at bounding box center [260, 202] width 5 height 5
click at [190, 176] on input "e." at bounding box center [189, 173] width 0 height 5
radio input "true"
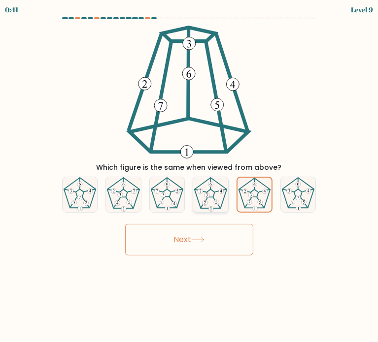
click at [217, 189] on icon at bounding box center [210, 194] width 35 height 35
click at [190, 176] on input "d." at bounding box center [189, 173] width 0 height 5
radio input "true"
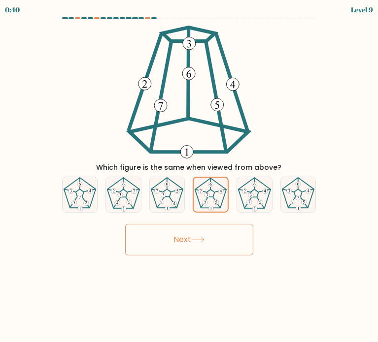
click at [215, 248] on button "Next" at bounding box center [189, 240] width 128 height 32
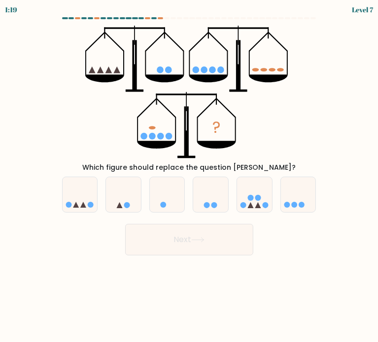
click at [161, 16] on div "1:19 Level 7" at bounding box center [189, 8] width 378 height 17
click at [161, 19] on div at bounding box center [189, 20] width 266 height 6
click at [211, 190] on icon at bounding box center [210, 194] width 35 height 29
click at [190, 176] on input "d." at bounding box center [189, 173] width 0 height 5
radio input "true"
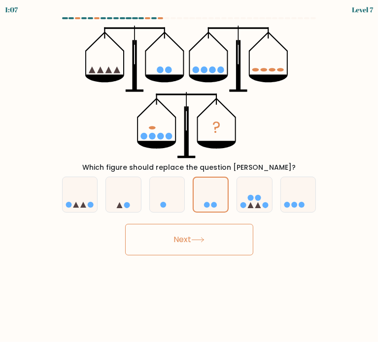
click at [212, 230] on button "Next" at bounding box center [189, 240] width 128 height 32
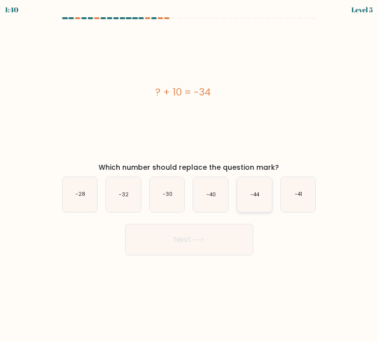
click at [263, 189] on icon "-44" at bounding box center [254, 194] width 35 height 35
click at [190, 176] on input "e. -44" at bounding box center [189, 173] width 0 height 5
radio input "true"
click at [195, 240] on icon at bounding box center [197, 239] width 13 height 5
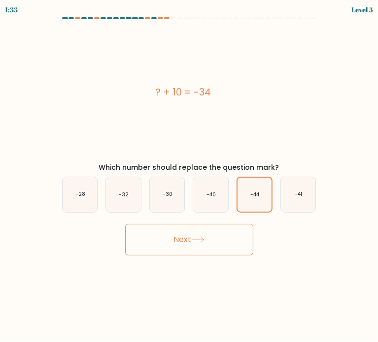
click at [215, 275] on body "1:33 Level 5 a." at bounding box center [189, 171] width 378 height 342
click at [261, 183] on icon "-44" at bounding box center [254, 195] width 34 height 34
click at [190, 176] on input "e. -44" at bounding box center [189, 173] width 0 height 5
click at [208, 224] on button "Next" at bounding box center [189, 240] width 128 height 32
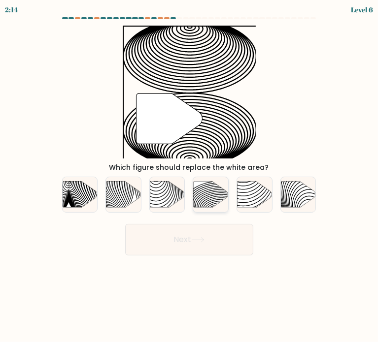
click at [211, 198] on icon at bounding box center [211, 194] width 35 height 27
click at [190, 176] on input "d." at bounding box center [189, 173] width 0 height 5
radio input "true"
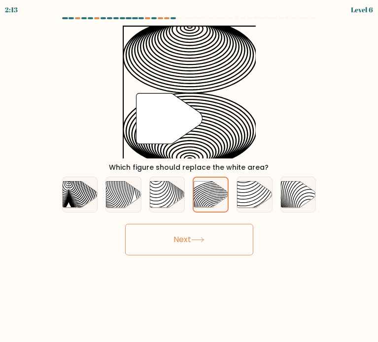
click at [215, 232] on button "Next" at bounding box center [189, 240] width 128 height 32
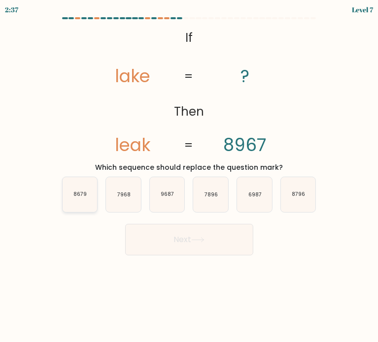
click at [87, 196] on icon "8679" at bounding box center [80, 194] width 35 height 35
click at [189, 176] on input "a. 8679" at bounding box center [189, 173] width 0 height 5
radio input "true"
click at [186, 228] on button "Next" at bounding box center [189, 240] width 128 height 32
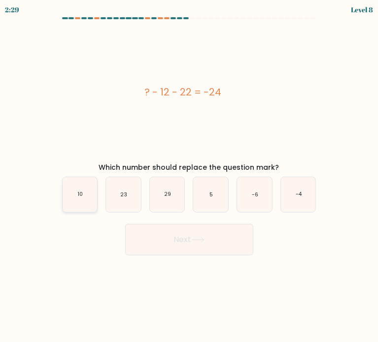
click at [91, 197] on icon "10" at bounding box center [80, 194] width 35 height 35
click at [189, 176] on input "a. 10" at bounding box center [189, 173] width 0 height 5
radio input "true"
click at [185, 233] on button "Next" at bounding box center [189, 240] width 128 height 32
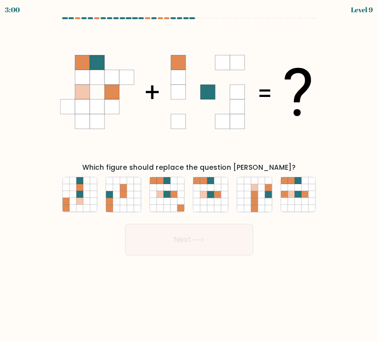
click at [262, 131] on icon at bounding box center [189, 92] width 258 height 133
click at [202, 179] on icon at bounding box center [203, 180] width 7 height 7
click at [190, 176] on input "d." at bounding box center [189, 173] width 0 height 5
radio input "true"
click at [117, 89] on icon at bounding box center [111, 92] width 15 height 15
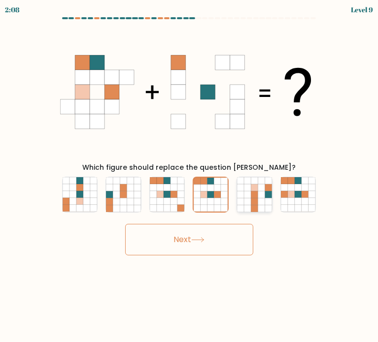
click at [257, 189] on icon at bounding box center [254, 187] width 7 height 7
click at [190, 176] on input "e." at bounding box center [189, 173] width 0 height 5
radio input "true"
click at [218, 197] on icon at bounding box center [217, 194] width 7 height 7
click at [190, 176] on input "d." at bounding box center [189, 173] width 0 height 5
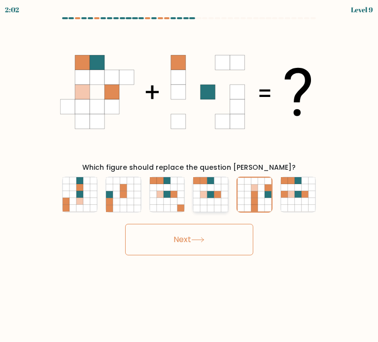
radio input "true"
click at [223, 228] on button "Next" at bounding box center [189, 240] width 128 height 32
click at [219, 234] on button "Next" at bounding box center [189, 240] width 128 height 32
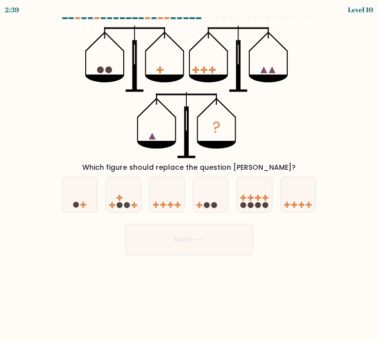
click at [273, 296] on body "2:39 Level 10" at bounding box center [189, 171] width 378 height 342
click at [172, 197] on icon at bounding box center [167, 194] width 35 height 29
click at [189, 176] on input "c." at bounding box center [189, 173] width 0 height 5
radio input "true"
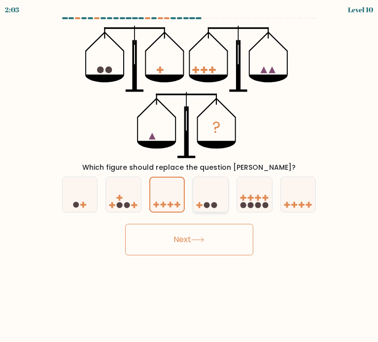
click at [208, 197] on icon at bounding box center [210, 194] width 35 height 29
click at [190, 176] on input "d." at bounding box center [189, 173] width 0 height 5
radio input "true"
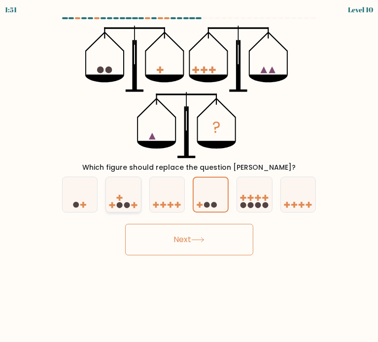
click at [125, 194] on icon at bounding box center [123, 194] width 35 height 29
click at [189, 176] on input "b." at bounding box center [189, 173] width 0 height 5
radio input "true"
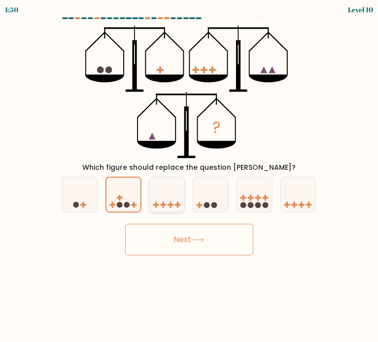
click at [179, 197] on icon at bounding box center [167, 194] width 35 height 29
click at [189, 176] on input "c." at bounding box center [189, 173] width 0 height 5
radio input "true"
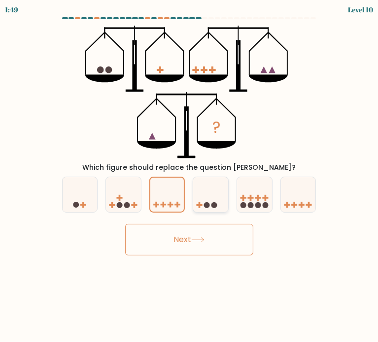
click at [210, 197] on icon at bounding box center [210, 194] width 35 height 29
click at [190, 176] on input "d." at bounding box center [189, 173] width 0 height 5
radio input "true"
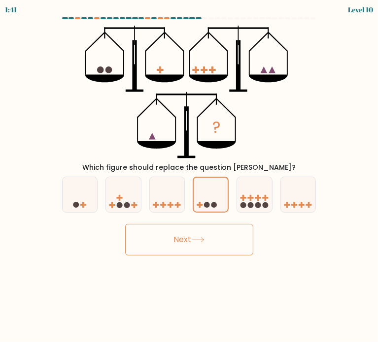
click at [223, 238] on button "Next" at bounding box center [189, 240] width 128 height 32
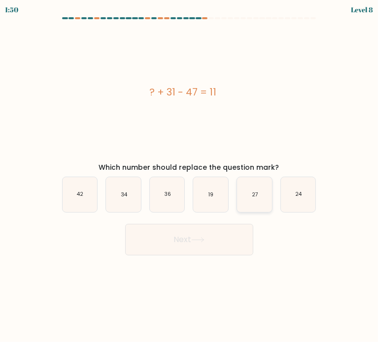
click at [261, 197] on icon "27" at bounding box center [254, 194] width 35 height 35
click at [190, 176] on input "e. 27" at bounding box center [189, 173] width 0 height 5
radio input "true"
click at [226, 238] on button "Next" at bounding box center [189, 240] width 128 height 32
click at [218, 231] on button "Next" at bounding box center [189, 240] width 128 height 32
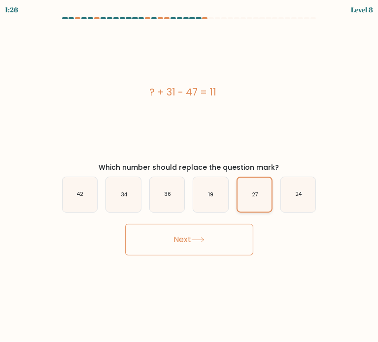
click at [251, 182] on icon "27" at bounding box center [254, 195] width 34 height 34
click at [190, 176] on input "e. 27" at bounding box center [189, 173] width 0 height 5
click at [195, 246] on button "Next" at bounding box center [189, 240] width 128 height 32
click at [202, 238] on icon at bounding box center [197, 239] width 13 height 5
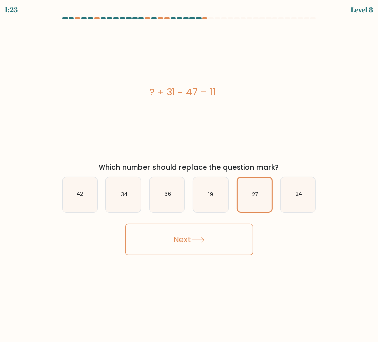
click at [202, 238] on icon at bounding box center [197, 239] width 13 height 5
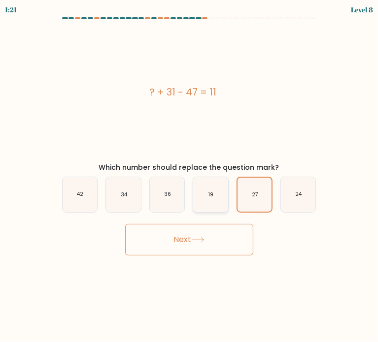
click at [211, 186] on icon "19" at bounding box center [210, 194] width 35 height 35
click at [190, 176] on input "d. 19" at bounding box center [189, 173] width 0 height 5
radio input "true"
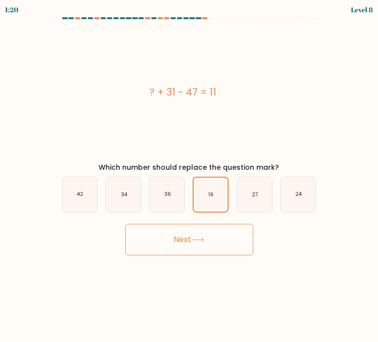
click at [235, 185] on div "e. 27" at bounding box center [254, 195] width 44 height 36
click at [242, 188] on icon "27" at bounding box center [254, 194] width 35 height 35
click at [190, 176] on input "e. 27" at bounding box center [189, 173] width 0 height 5
radio input "true"
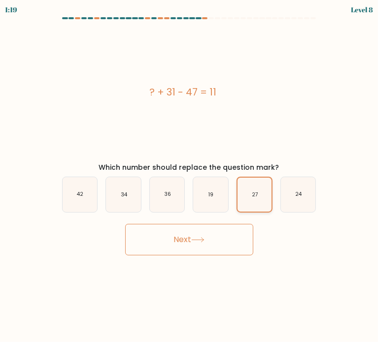
click at [220, 233] on button "Next" at bounding box center [189, 240] width 128 height 32
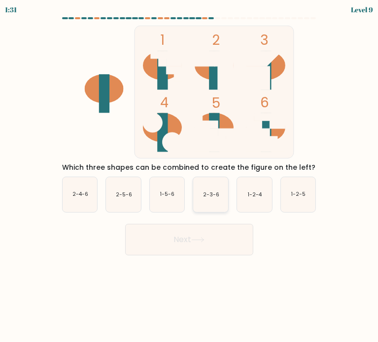
click at [211, 191] on text "2-3-6" at bounding box center [211, 194] width 16 height 7
click at [190, 176] on input "d. 2-3-6" at bounding box center [189, 173] width 0 height 5
radio input "true"
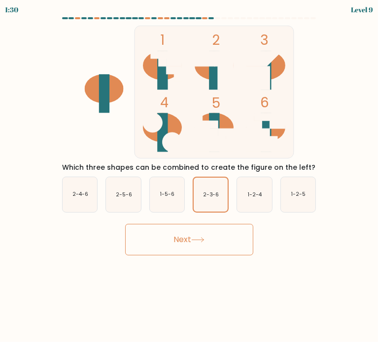
click at [215, 239] on button "Next" at bounding box center [189, 240] width 128 height 32
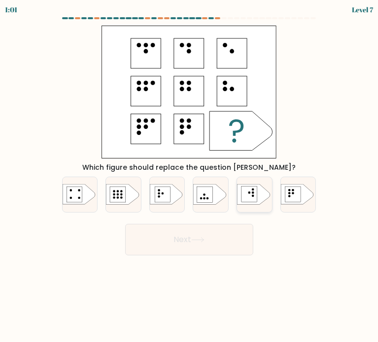
click at [257, 198] on rect at bounding box center [249, 195] width 16 height 16
click at [190, 176] on input "e." at bounding box center [189, 173] width 0 height 5
radio input "true"
click at [201, 227] on button "Next" at bounding box center [189, 240] width 128 height 32
click at [198, 234] on button "Next" at bounding box center [189, 240] width 128 height 32
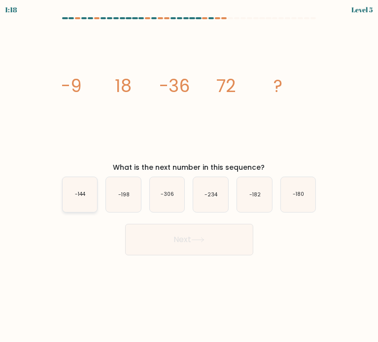
click at [73, 205] on icon "-144" at bounding box center [80, 194] width 35 height 35
click at [189, 176] on input "a. -144" at bounding box center [189, 173] width 0 height 5
radio input "true"
click at [219, 243] on button "Next" at bounding box center [189, 240] width 128 height 32
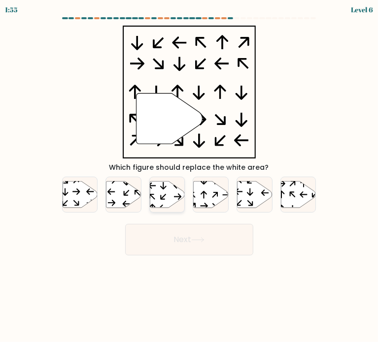
click at [175, 189] on icon at bounding box center [167, 194] width 35 height 27
click at [189, 176] on input "c." at bounding box center [189, 173] width 0 height 5
radio input "true"
click at [209, 201] on icon at bounding box center [211, 194] width 35 height 27
click at [190, 176] on input "d." at bounding box center [189, 173] width 0 height 5
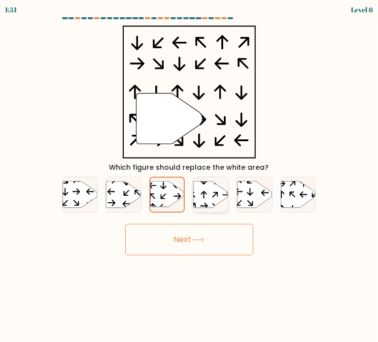
radio input "true"
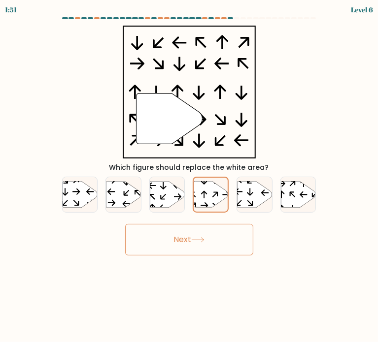
click at [212, 251] on button "Next" at bounding box center [189, 240] width 128 height 32
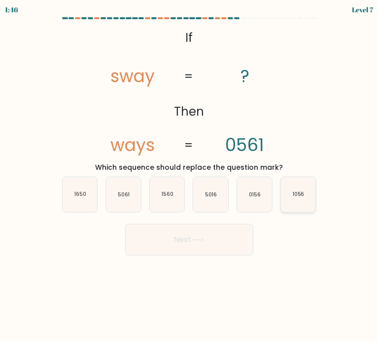
click at [292, 202] on icon "1056" at bounding box center [298, 194] width 35 height 35
click at [190, 176] on input "f. 1056" at bounding box center [189, 173] width 0 height 5
radio input "true"
click at [195, 237] on icon at bounding box center [197, 239] width 13 height 5
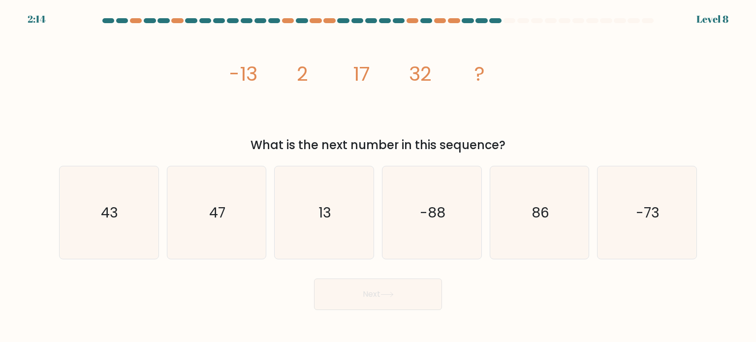
click at [647, 19] on div at bounding box center [648, 20] width 12 height 5
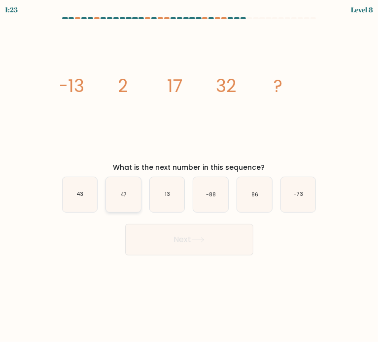
click at [114, 208] on icon "47" at bounding box center [123, 194] width 35 height 35
click at [189, 176] on input "b. 47" at bounding box center [189, 173] width 0 height 5
radio input "true"
click at [195, 259] on body "1:22 Level 8" at bounding box center [189, 171] width 378 height 342
click at [196, 234] on button "Next" at bounding box center [189, 240] width 128 height 32
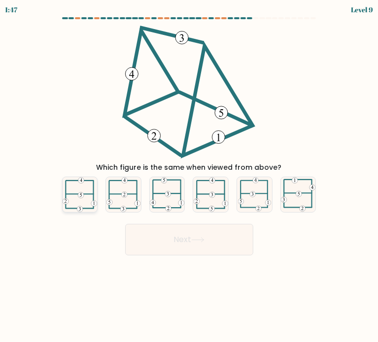
click at [86, 191] on icon at bounding box center [80, 194] width 34 height 35
click at [189, 176] on input "a." at bounding box center [189, 173] width 0 height 5
radio input "true"
click at [171, 243] on button "Next" at bounding box center [189, 240] width 128 height 32
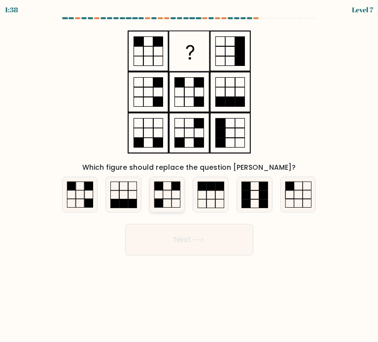
click at [169, 208] on icon at bounding box center [167, 194] width 35 height 35
click at [189, 176] on input "c." at bounding box center [189, 173] width 0 height 5
radio input "true"
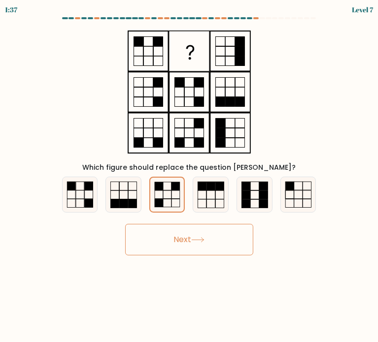
click at [194, 242] on icon at bounding box center [197, 239] width 13 height 5
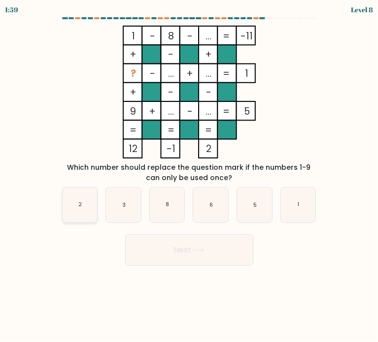
click at [71, 208] on icon "2" at bounding box center [80, 205] width 35 height 35
click at [189, 176] on input "a. 2" at bounding box center [189, 173] width 0 height 5
radio input "true"
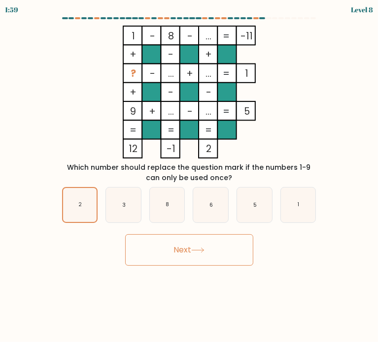
click at [209, 254] on button "Next" at bounding box center [189, 250] width 128 height 32
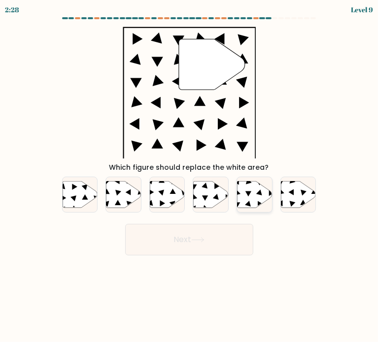
click at [248, 194] on icon at bounding box center [248, 193] width 6 height 5
click at [190, 176] on input "e." at bounding box center [189, 173] width 0 height 5
radio input "true"
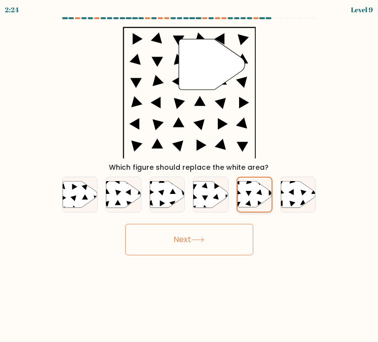
click at [294, 203] on icon at bounding box center [293, 204] width 6 height 6
click at [190, 176] on input "f." at bounding box center [189, 173] width 0 height 5
radio input "true"
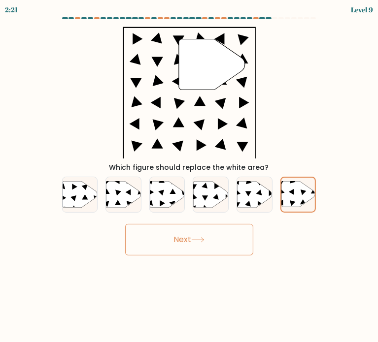
click at [193, 264] on body "2:21 Level 9" at bounding box center [189, 171] width 378 height 342
click at [198, 251] on button "Next" at bounding box center [189, 240] width 128 height 32
click at [156, 240] on button "Next" at bounding box center [189, 240] width 128 height 32
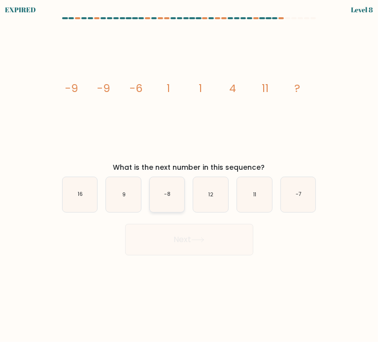
click at [169, 201] on icon "-8" at bounding box center [167, 194] width 35 height 35
click at [189, 176] on input "c. -8" at bounding box center [189, 173] width 0 height 5
radio input "true"
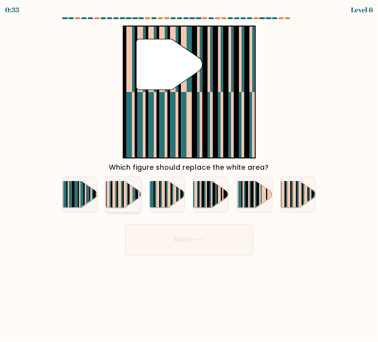
click at [130, 189] on rect at bounding box center [131, 192] width 3 height 34
click at [189, 176] on input "b." at bounding box center [189, 173] width 0 height 5
radio input "true"
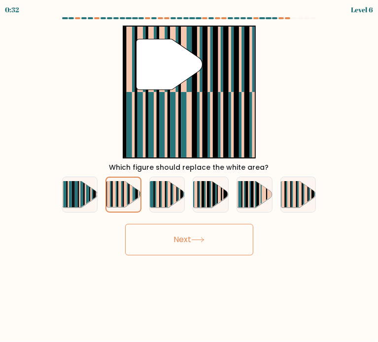
click at [179, 240] on button "Next" at bounding box center [189, 240] width 128 height 32
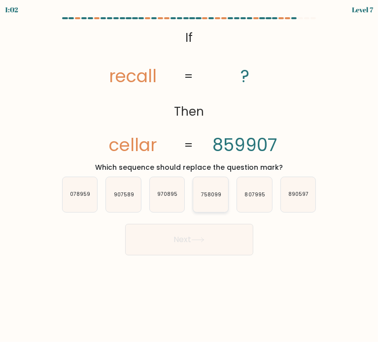
click at [226, 200] on icon "758099" at bounding box center [210, 194] width 35 height 35
click at [190, 176] on input "d. 758099" at bounding box center [189, 173] width 0 height 5
radio input "true"
click at [225, 232] on button "Next" at bounding box center [189, 240] width 128 height 32
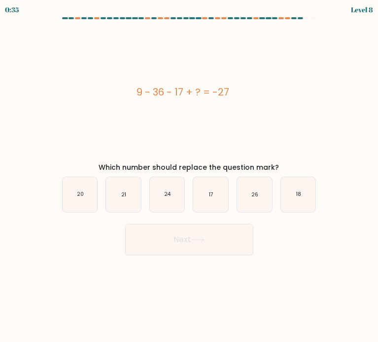
drag, startPoint x: 229, startPoint y: 92, endPoint x: 136, endPoint y: 95, distance: 92.6
click at [136, 95] on div "9 - 36 - 17 + ? = -27" at bounding box center [183, 92] width 258 height 15
copy div "9 - 36 - 17 + ? = -27"
click at [208, 203] on icon "17" at bounding box center [210, 194] width 35 height 35
click at [190, 176] on input "d. 17" at bounding box center [189, 173] width 0 height 5
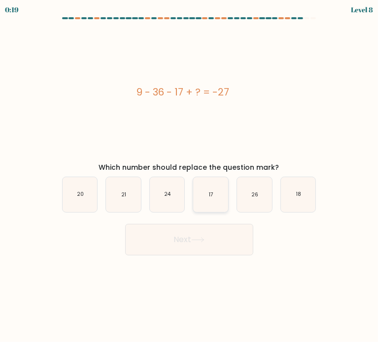
radio input "true"
click at [215, 248] on button "Next" at bounding box center [189, 240] width 128 height 32
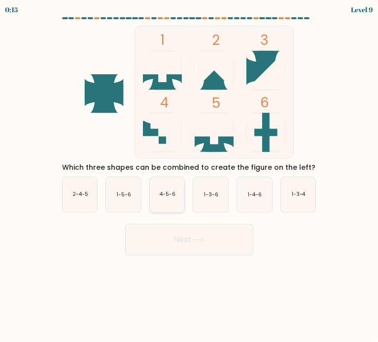
click at [152, 198] on icon "4-5-6" at bounding box center [167, 194] width 35 height 35
click at [189, 176] on input "c. 4-5-6" at bounding box center [189, 173] width 0 height 5
radio input "true"
click at [218, 198] on icon "1-3-6" at bounding box center [210, 194] width 35 height 35
click at [190, 176] on input "d. 1-3-6" at bounding box center [189, 173] width 0 height 5
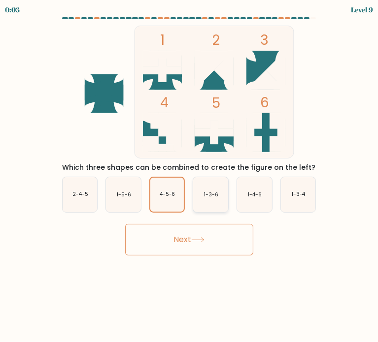
radio input "true"
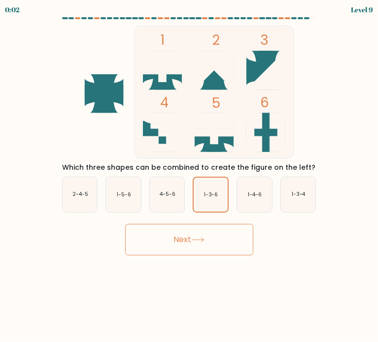
click at [225, 240] on button "Next" at bounding box center [189, 240] width 128 height 32
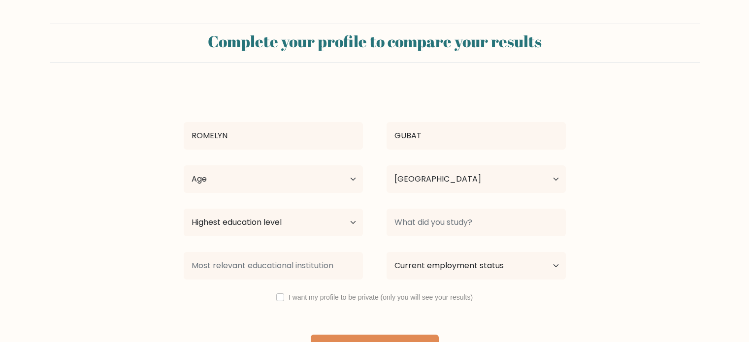
select select "PH"
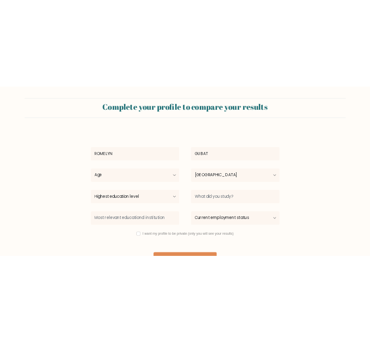
scroll to position [31, 0]
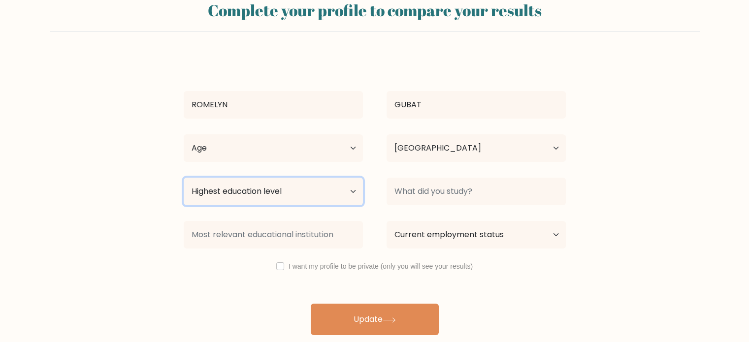
click at [298, 197] on select "Highest education level No schooling Primary Lower Secondary Upper Secondary Oc…" at bounding box center [273, 192] width 179 height 28
select select "bachelors_degree"
click at [184, 178] on select "Highest education level No schooling Primary Lower Secondary Upper Secondary Oc…" at bounding box center [273, 192] width 179 height 28
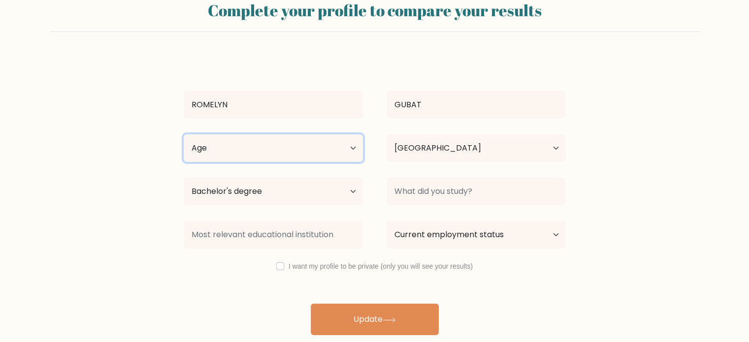
click at [311, 151] on select "Age Under 18 years old 18-24 years old 25-34 years old 35-44 years old 45-54 ye…" at bounding box center [273, 148] width 179 height 28
select select "18_24"
click at [184, 134] on select "Age Under 18 years old 18-24 years old 25-34 years old 35-44 years old 45-54 ye…" at bounding box center [273, 148] width 179 height 28
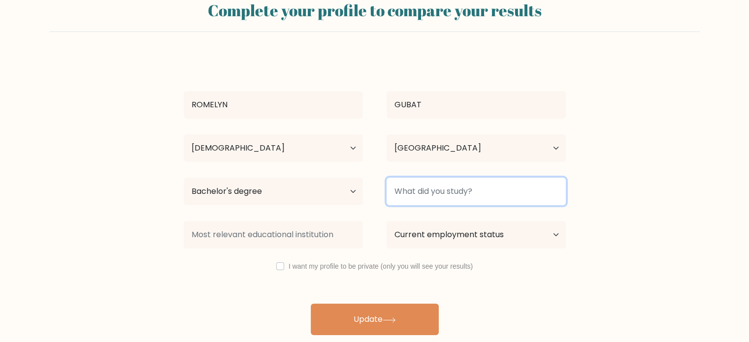
click at [473, 199] on input at bounding box center [476, 192] width 179 height 28
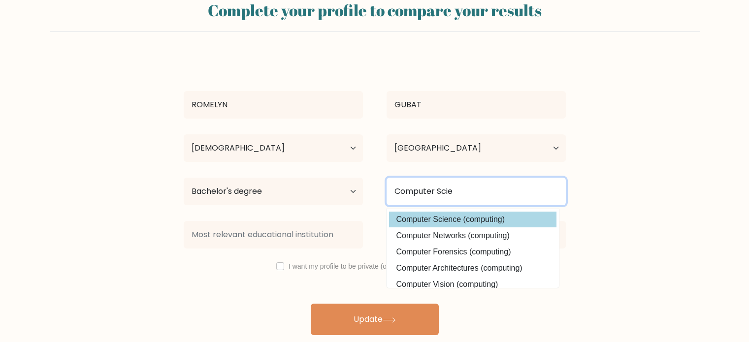
type input "Computer Scie"
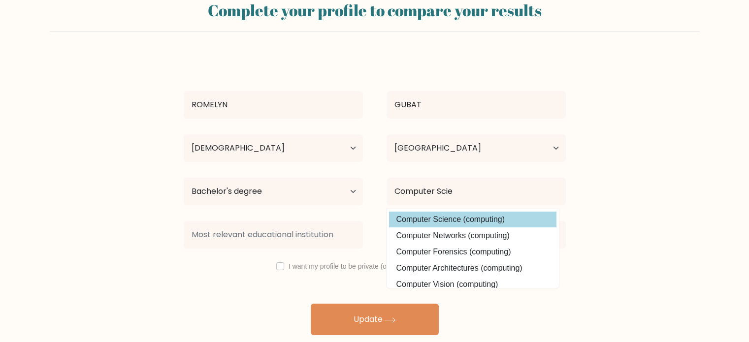
click at [488, 226] on div "ROMELYN GUBAT Age Under 18 years old 18-24 years old 25-34 years old 35-44 year…" at bounding box center [375, 196] width 394 height 280
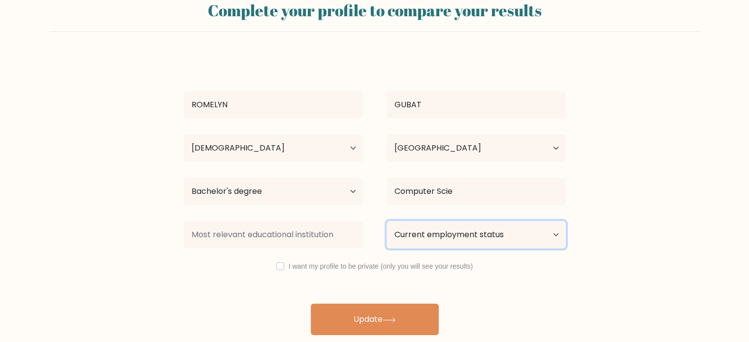
click at [488, 226] on select "Current employment status Employed Student Retired Other / prefer not to answer" at bounding box center [476, 235] width 179 height 28
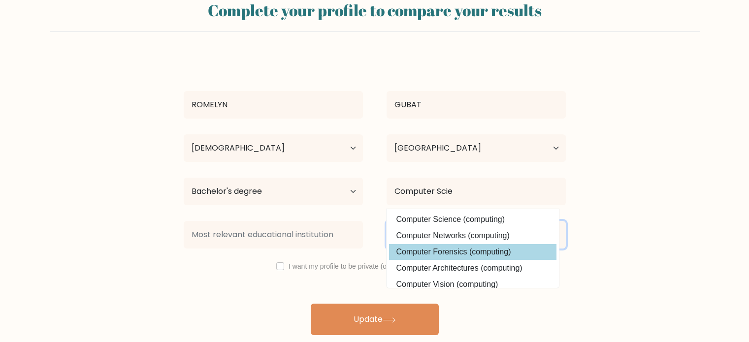
select select "student"
click at [387, 221] on select "Current employment status Employed Student Retired Other / prefer not to answer" at bounding box center [476, 235] width 179 height 28
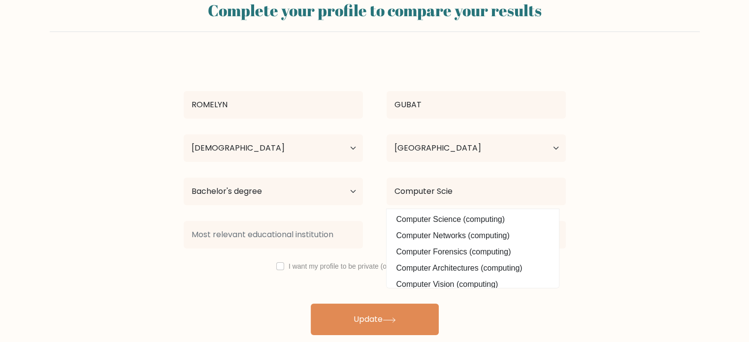
click at [613, 333] on form "Complete your profile to compare your results ROMELYN GUBAT Age Under 18 years …" at bounding box center [374, 164] width 749 height 343
click at [579, 259] on form "Complete your profile to compare your results ROMELYN GUBAT Age Under 18 years …" at bounding box center [374, 164] width 749 height 343
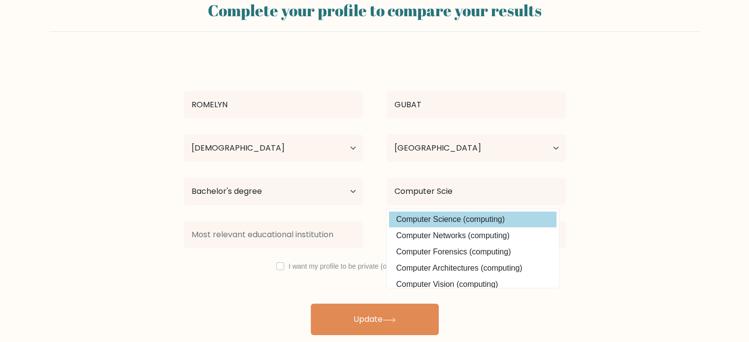
click at [503, 221] on option "Computer Science (computing)" at bounding box center [472, 220] width 167 height 16
type input "Computer Science"
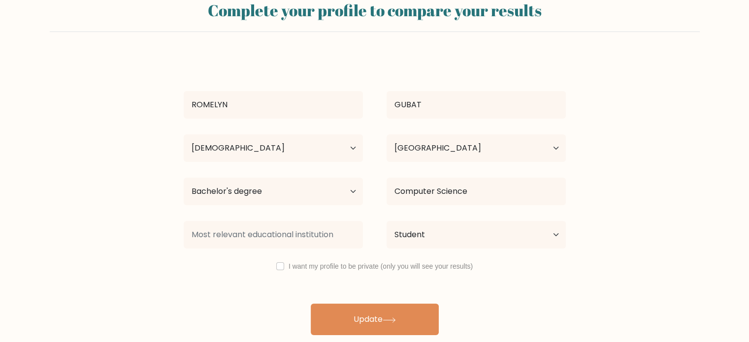
click at [288, 265] on div "I want my profile to be private (only you will see your results)" at bounding box center [375, 267] width 406 height 12
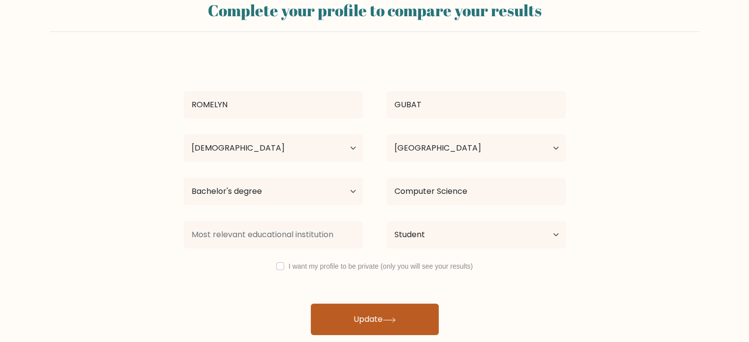
click at [373, 332] on button "Update" at bounding box center [375, 320] width 128 height 32
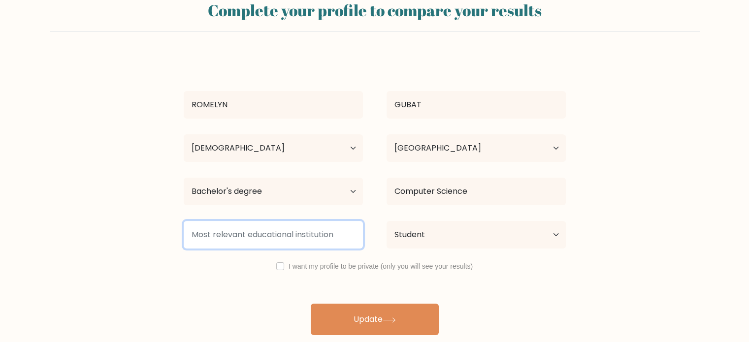
click at [331, 229] on input at bounding box center [273, 235] width 179 height 28
type input "A"
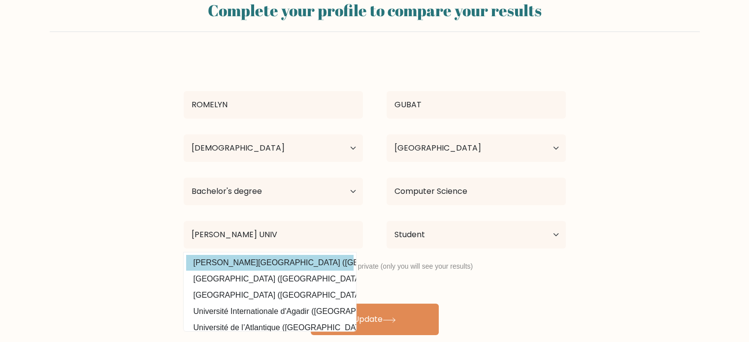
click at [310, 265] on div "ROMELYN GUBAT Age Under 18 years old 18-24 years old 25-34 years old 35-44 year…" at bounding box center [375, 196] width 394 height 280
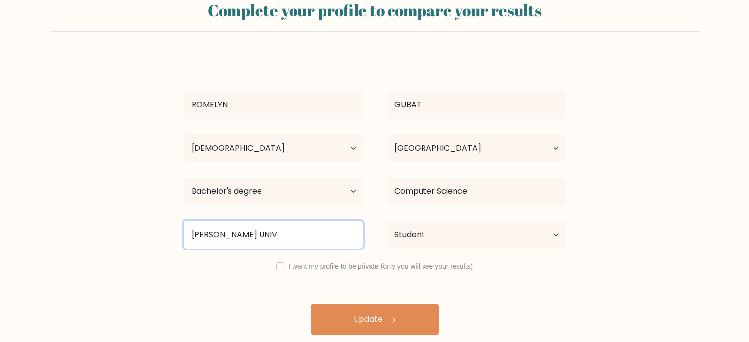
click at [297, 242] on input "ARELLANO UNIV" at bounding box center [273, 235] width 179 height 28
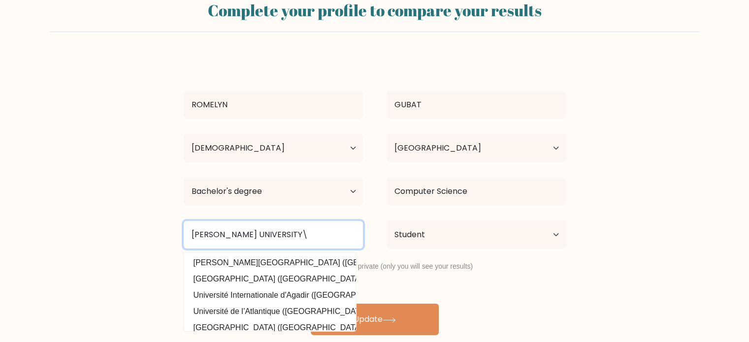
click at [311, 304] on button "Update" at bounding box center [375, 320] width 128 height 32
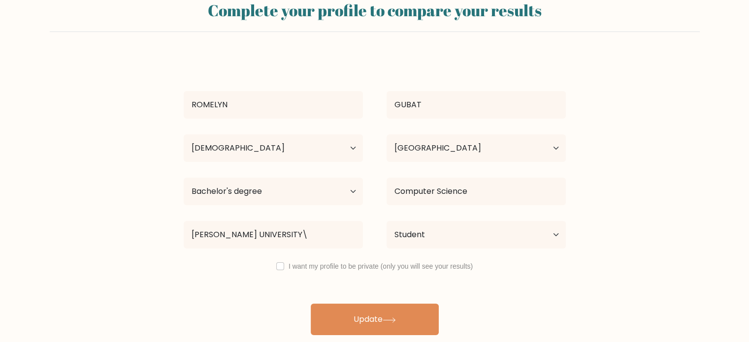
click at [294, 256] on div "ROMELYN GUBAT Age Under 18 years old 18-24 years old 25-34 years old 35-44 year…" at bounding box center [375, 196] width 394 height 280
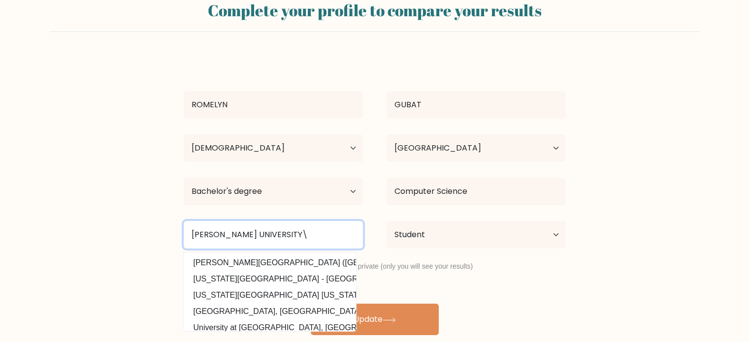
click at [294, 238] on input "ARELLANO UNIVERSITY\" at bounding box center [273, 235] width 179 height 28
type input "ARELLANO UNIVERSITY"
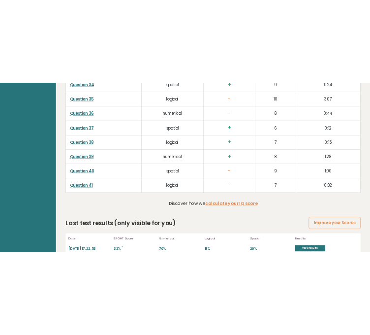
scroll to position [2579, 0]
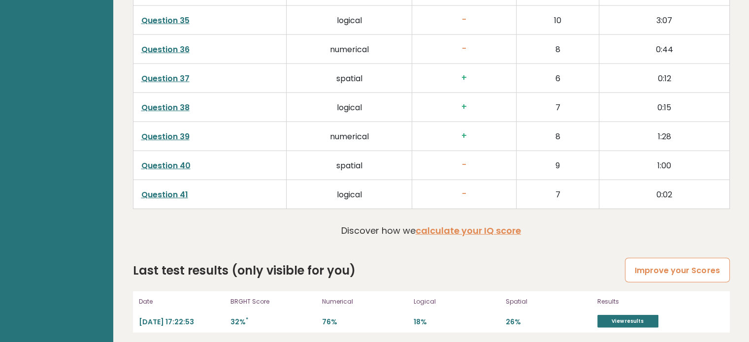
click at [632, 258] on link "Improve your Scores" at bounding box center [677, 270] width 104 height 25
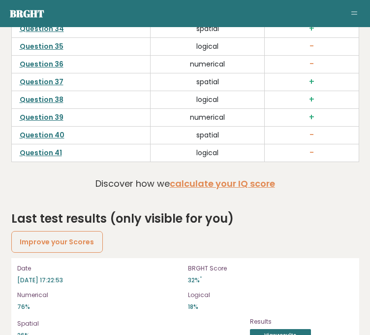
scroll to position [3218, 0]
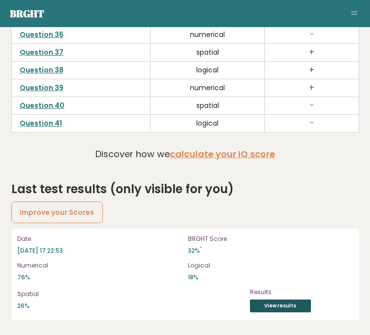
click at [284, 305] on link "View results" at bounding box center [280, 305] width 61 height 13
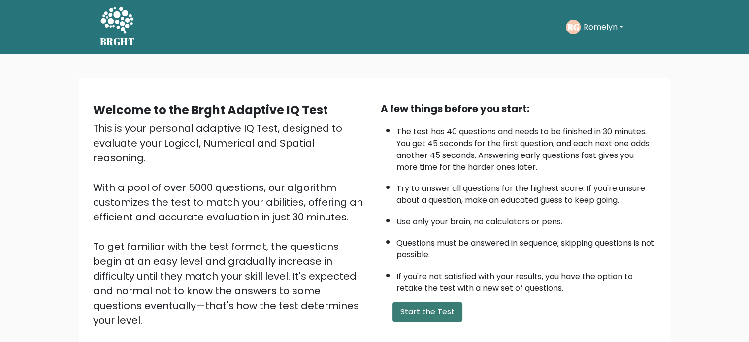
click at [412, 305] on button "Start the Test" at bounding box center [428, 312] width 70 height 20
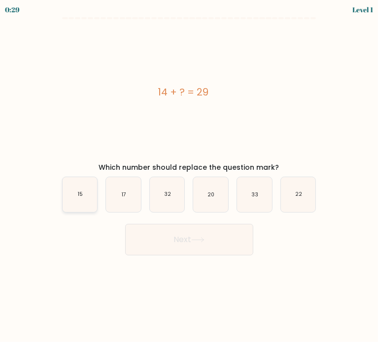
click at [67, 202] on icon "15" at bounding box center [80, 194] width 35 height 35
click at [189, 176] on input "a. 15" at bounding box center [189, 173] width 0 height 5
radio input "true"
click at [174, 236] on button "Next" at bounding box center [189, 240] width 128 height 32
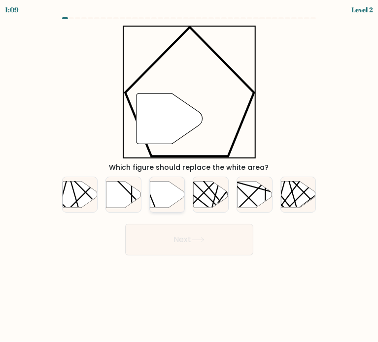
click at [155, 192] on icon at bounding box center [167, 194] width 35 height 27
click at [189, 176] on input "c." at bounding box center [189, 173] width 0 height 5
radio input "true"
click at [180, 236] on button "Next" at bounding box center [189, 240] width 128 height 32
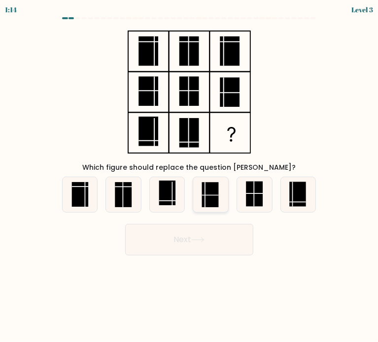
click at [213, 192] on rect at bounding box center [210, 194] width 17 height 25
click at [190, 176] on input "d." at bounding box center [189, 173] width 0 height 5
radio input "true"
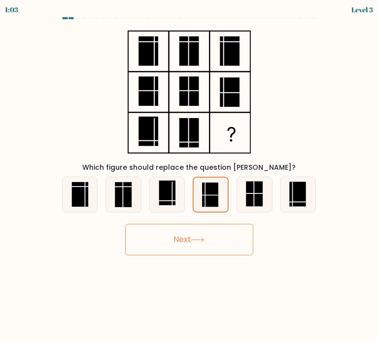
click at [201, 233] on button "Next" at bounding box center [189, 240] width 128 height 32
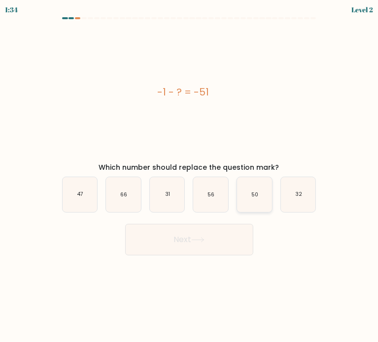
click at [259, 195] on icon "50" at bounding box center [254, 194] width 35 height 35
click at [190, 176] on input "e. 50" at bounding box center [189, 173] width 0 height 5
radio input "true"
click at [210, 236] on button "Next" at bounding box center [189, 240] width 128 height 32
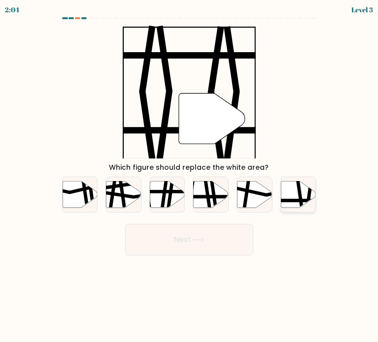
click at [285, 191] on icon at bounding box center [298, 194] width 35 height 27
click at [190, 176] on input "f." at bounding box center [189, 173] width 0 height 5
radio input "true"
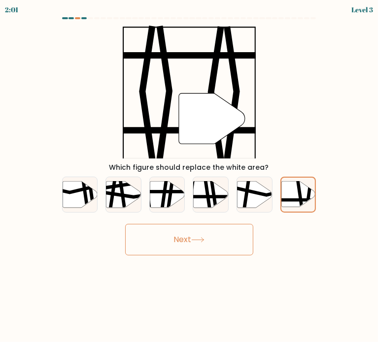
click at [185, 239] on button "Next" at bounding box center [189, 240] width 128 height 32
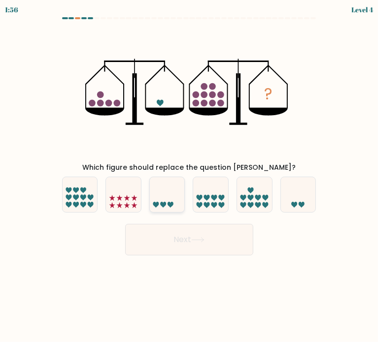
click at [162, 195] on icon at bounding box center [167, 194] width 35 height 29
click at [189, 176] on input "c." at bounding box center [189, 173] width 0 height 5
radio input "true"
click at [219, 231] on button "Next" at bounding box center [189, 240] width 128 height 32
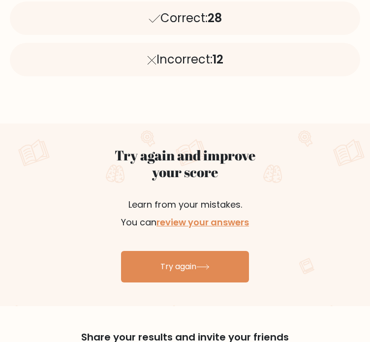
scroll to position [429, 0]
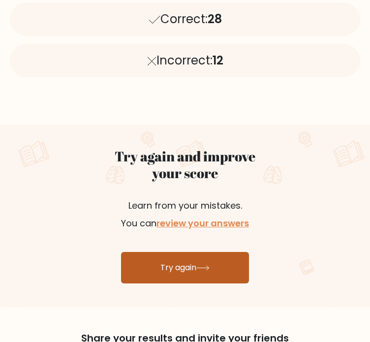
click at [193, 259] on link "Try again" at bounding box center [185, 268] width 128 height 32
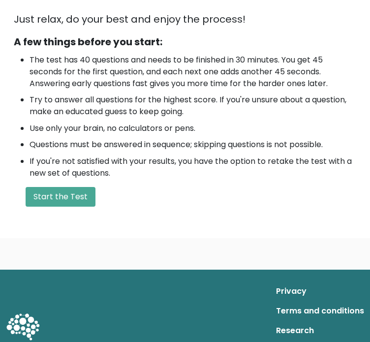
scroll to position [319, 0]
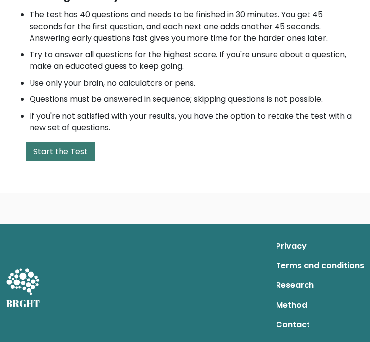
click at [58, 147] on button "Start the Test" at bounding box center [61, 152] width 70 height 20
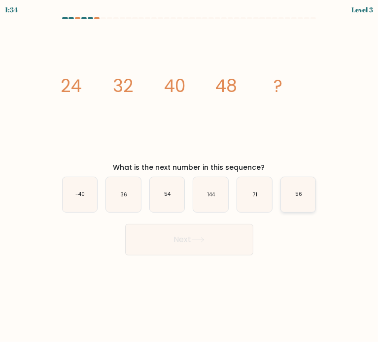
click at [313, 192] on icon "56" at bounding box center [298, 194] width 35 height 35
click at [190, 176] on input "f. 56" at bounding box center [189, 173] width 0 height 5
radio input "true"
click at [209, 244] on button "Next" at bounding box center [189, 240] width 128 height 32
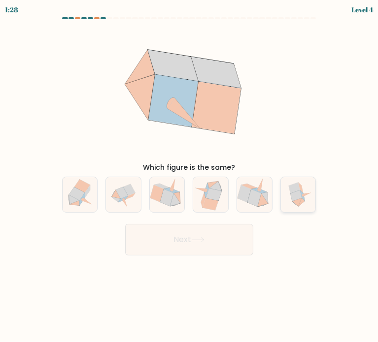
click at [309, 202] on icon at bounding box center [298, 194] width 34 height 35
click at [190, 176] on input "f." at bounding box center [189, 173] width 0 height 5
radio input "true"
click at [168, 253] on button "Next" at bounding box center [189, 240] width 128 height 32
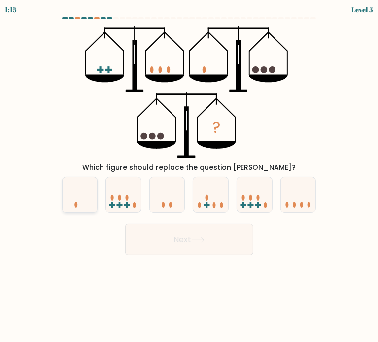
click at [76, 194] on icon at bounding box center [80, 194] width 35 height 29
click at [189, 176] on input "a." at bounding box center [189, 173] width 0 height 5
radio input "true"
click at [218, 246] on button "Next" at bounding box center [189, 240] width 128 height 32
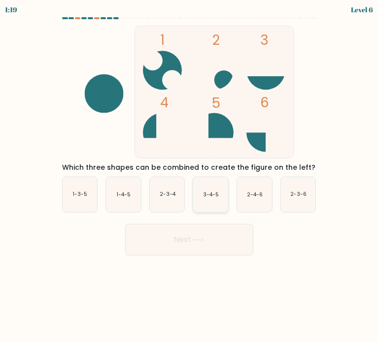
click at [204, 199] on icon "3-4-5" at bounding box center [210, 194] width 35 height 35
click at [190, 176] on input "d. 3-4-5" at bounding box center [189, 173] width 0 height 5
radio input "true"
click at [204, 243] on button "Next" at bounding box center [189, 240] width 128 height 32
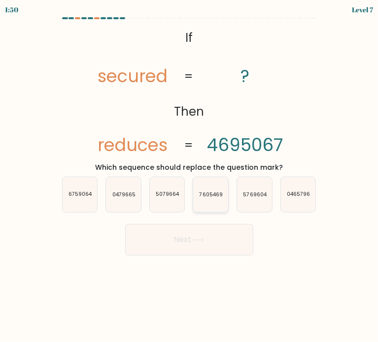
click at [207, 200] on icon "7605469" at bounding box center [210, 194] width 35 height 35
click at [190, 176] on input "d. 7605469" at bounding box center [189, 173] width 0 height 5
radio input "true"
click at [219, 242] on button "Next" at bounding box center [189, 240] width 128 height 32
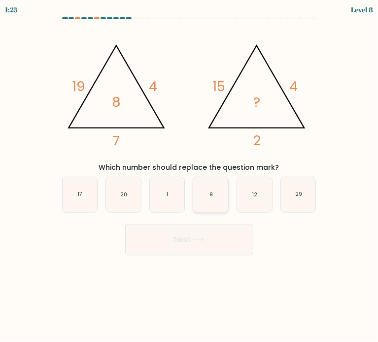
click at [217, 197] on icon "9" at bounding box center [210, 194] width 35 height 35
click at [190, 176] on input "d. 9" at bounding box center [189, 173] width 0 height 5
radio input "true"
click at [225, 237] on button "Next" at bounding box center [189, 240] width 128 height 32
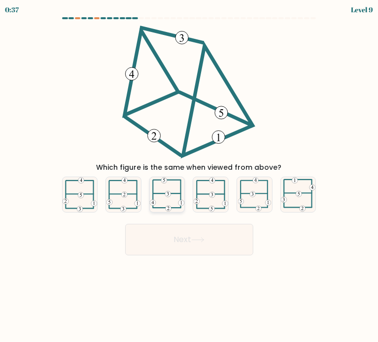
click at [156, 192] on icon at bounding box center [167, 194] width 35 height 34
click at [189, 176] on input "c." at bounding box center [189, 173] width 0 height 5
radio input "true"
click at [194, 240] on icon at bounding box center [197, 239] width 13 height 5
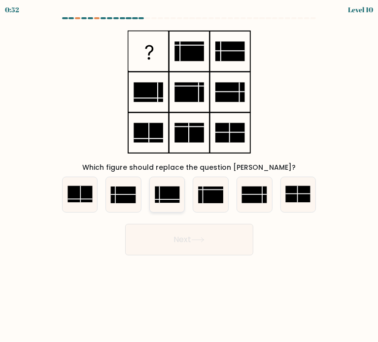
click at [163, 197] on rect at bounding box center [167, 195] width 25 height 17
click at [189, 176] on input "c." at bounding box center [189, 173] width 0 height 5
radio input "true"
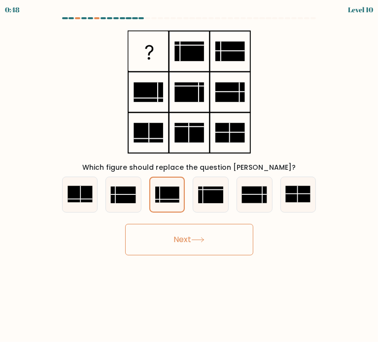
click at [201, 244] on button "Next" at bounding box center [189, 240] width 128 height 32
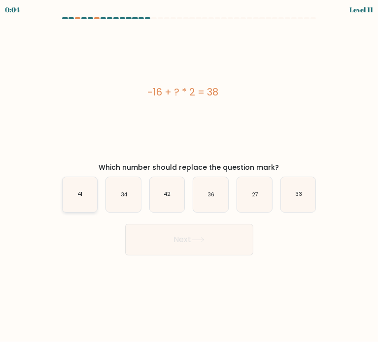
click at [67, 202] on icon "41" at bounding box center [80, 194] width 35 height 35
click at [189, 176] on input "a. 41" at bounding box center [189, 173] width 0 height 5
radio input "true"
click at [178, 238] on button "Next" at bounding box center [189, 240] width 128 height 32
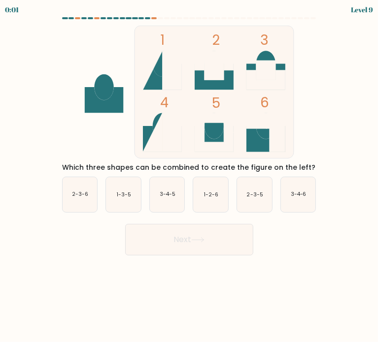
click at [142, 238] on button "Next" at bounding box center [189, 240] width 128 height 32
click at [288, 84] on rect at bounding box center [213, 92] width 159 height 132
click at [260, 192] on text "2-3-5" at bounding box center [255, 194] width 16 height 7
click at [190, 176] on input "e. 2-3-5" at bounding box center [189, 173] width 0 height 5
radio input "true"
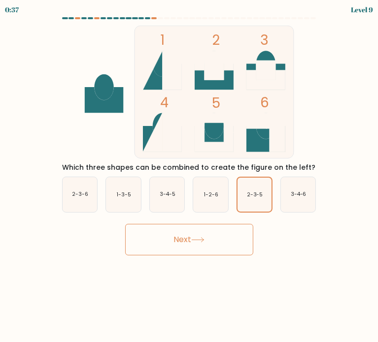
click at [232, 230] on button "Next" at bounding box center [189, 240] width 128 height 32
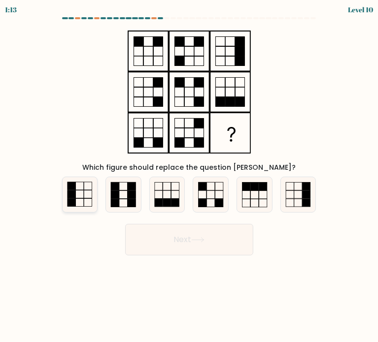
click at [80, 178] on icon at bounding box center [80, 194] width 35 height 35
click at [189, 176] on input "a." at bounding box center [189, 173] width 0 height 5
radio input "true"
click at [199, 234] on button "Next" at bounding box center [189, 240] width 128 height 32
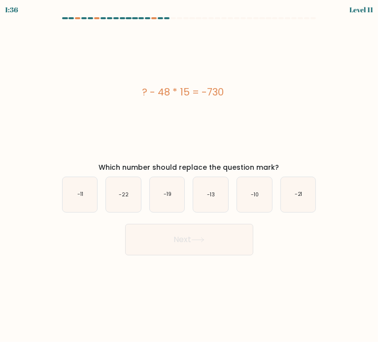
drag, startPoint x: 134, startPoint y: 94, endPoint x: 263, endPoint y: 95, distance: 129.5
click at [263, 95] on div "? - 48 * 15 = -730" at bounding box center [183, 92] width 258 height 15
copy div "? - 48 * 15 = -730"
click at [264, 203] on icon "-10" at bounding box center [254, 194] width 35 height 35
click at [190, 176] on input "e. -10" at bounding box center [189, 173] width 0 height 5
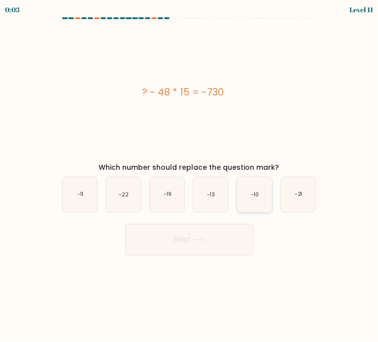
radio input "true"
click at [161, 248] on button "Next" at bounding box center [189, 240] width 128 height 32
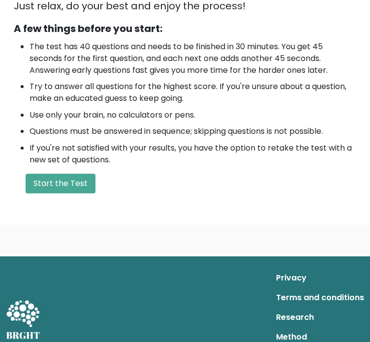
scroll to position [319, 0]
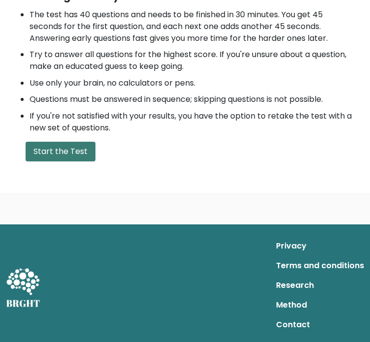
click at [88, 151] on button "Start the Test" at bounding box center [61, 152] width 70 height 20
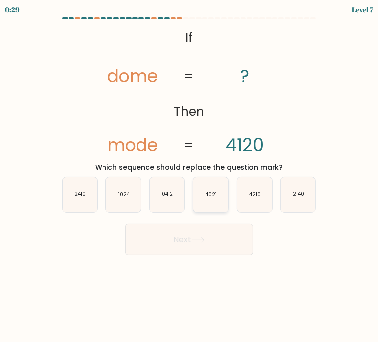
click at [196, 195] on icon "4021" at bounding box center [210, 194] width 35 height 35
click at [190, 176] on input "d. 4021" at bounding box center [189, 173] width 0 height 5
radio input "true"
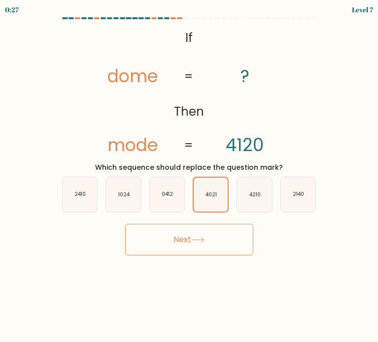
click at [189, 229] on button "Next" at bounding box center [189, 240] width 128 height 32
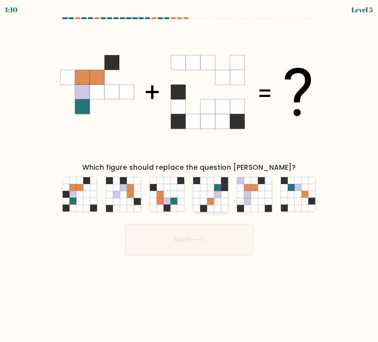
click at [217, 200] on icon at bounding box center [217, 201] width 7 height 7
click at [190, 176] on input "d." at bounding box center [189, 173] width 0 height 5
radio input "true"
click at [211, 228] on button "Next" at bounding box center [189, 240] width 128 height 32
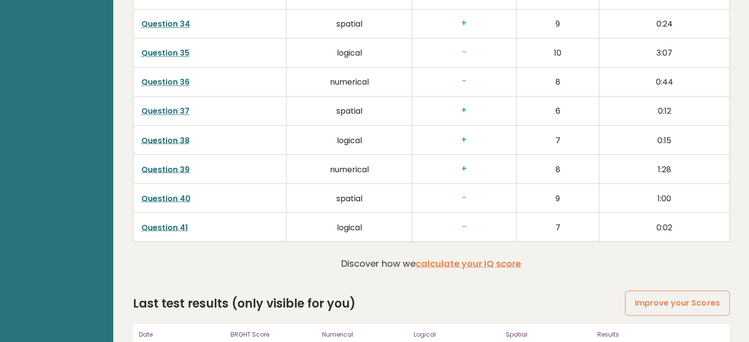
scroll to position [1785, 0]
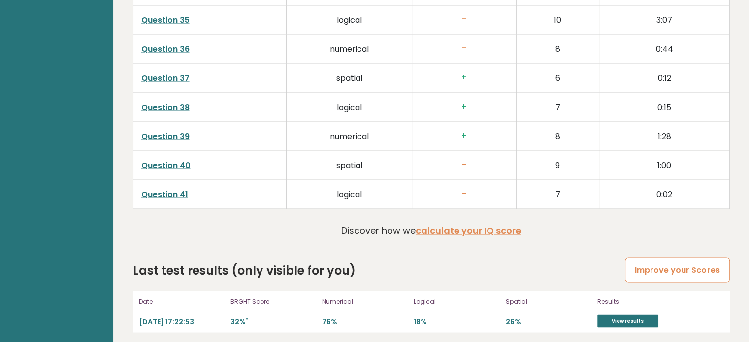
click at [651, 261] on link "Improve your Scores" at bounding box center [677, 270] width 104 height 25
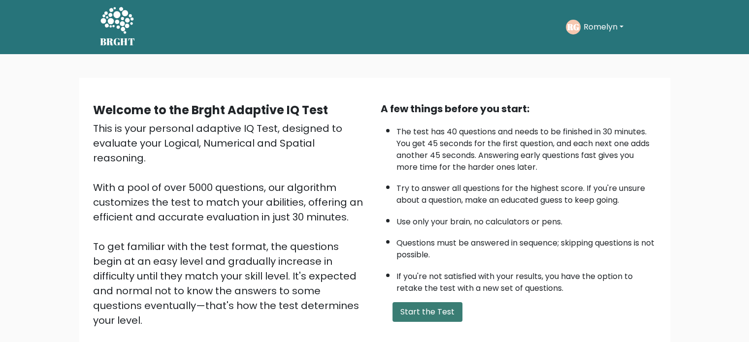
click at [443, 309] on button "Start the Test" at bounding box center [428, 312] width 70 height 20
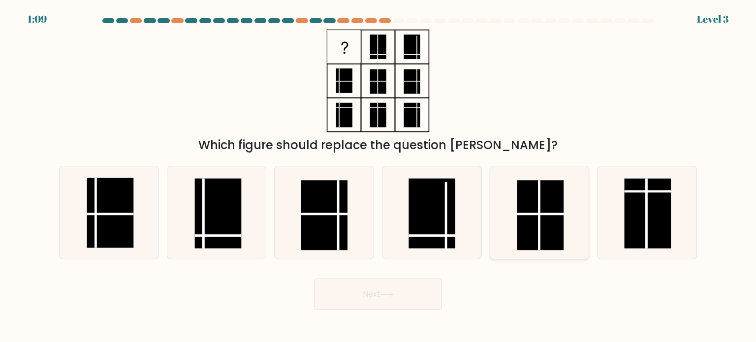
click at [518, 220] on rect at bounding box center [540, 215] width 47 height 70
click at [379, 176] on input "e." at bounding box center [378, 173] width 0 height 5
radio input "true"
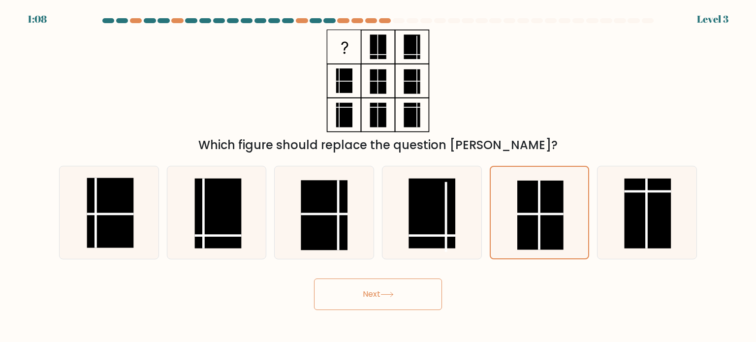
click at [408, 292] on button "Next" at bounding box center [378, 295] width 128 height 32
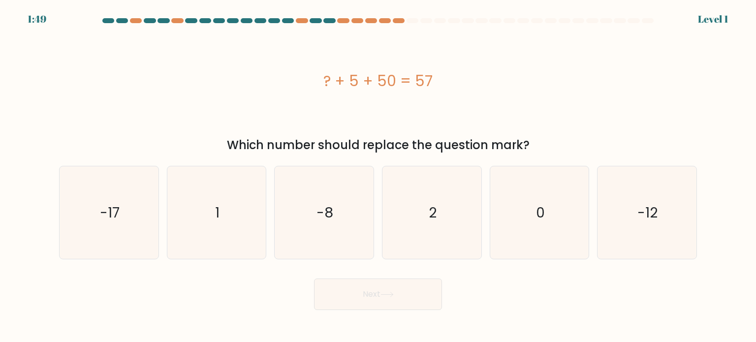
click at [427, 207] on icon "2" at bounding box center [432, 212] width 93 height 93
click at [379, 176] on input "d. 2" at bounding box center [378, 173] width 0 height 5
radio input "true"
click at [381, 304] on button "Next" at bounding box center [378, 295] width 128 height 32
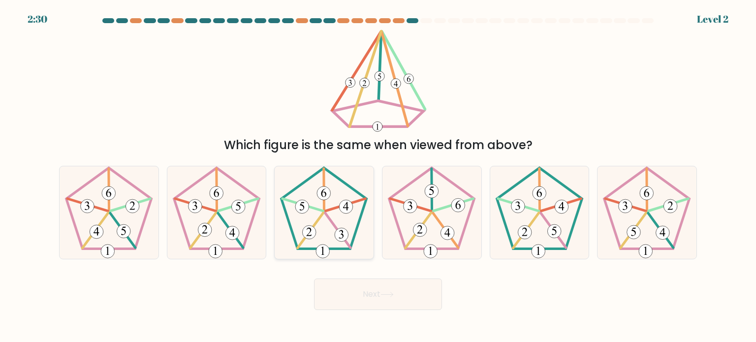
click at [331, 225] on icon at bounding box center [324, 212] width 93 height 93
click at [378, 176] on input "c." at bounding box center [378, 173] width 0 height 5
radio input "true"
click at [366, 279] on button "Next" at bounding box center [378, 295] width 128 height 32
click at [367, 290] on button "Next" at bounding box center [378, 295] width 128 height 32
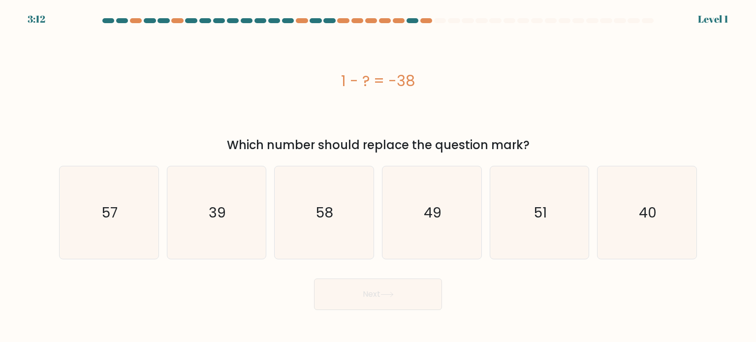
click at [423, 209] on icon "49" at bounding box center [432, 212] width 93 height 93
click at [379, 176] on input "d. 49" at bounding box center [378, 173] width 0 height 5
radio input "true"
click at [384, 285] on button "Next" at bounding box center [378, 295] width 128 height 32
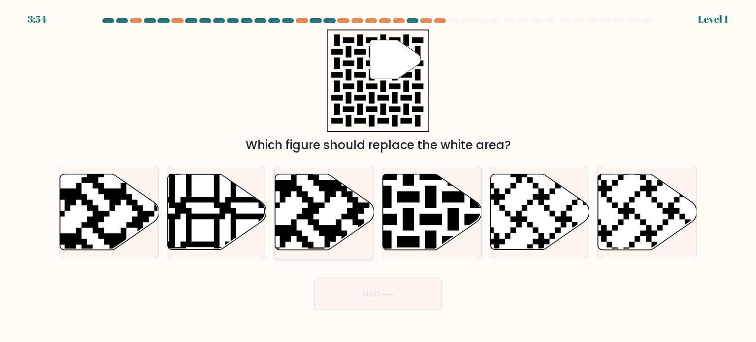
click at [333, 188] on icon at bounding box center [290, 253] width 179 height 179
click at [378, 176] on input "c." at bounding box center [378, 173] width 0 height 5
radio input "true"
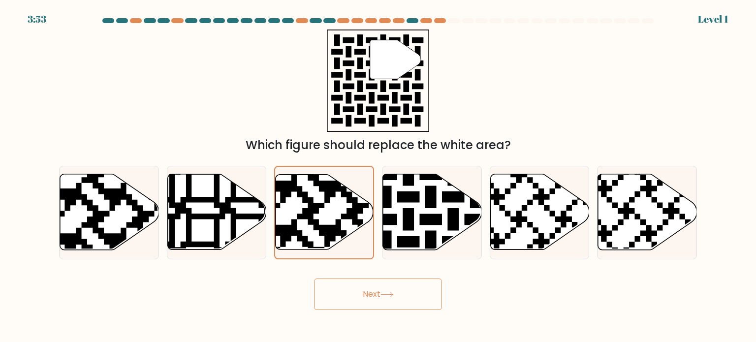
click at [314, 279] on button "Next" at bounding box center [378, 295] width 128 height 32
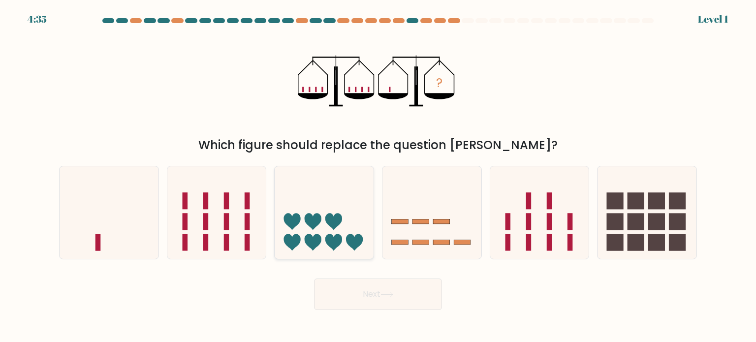
click at [309, 200] on icon at bounding box center [324, 213] width 99 height 82
click at [378, 176] on input "c." at bounding box center [378, 173] width 0 height 5
radio input "true"
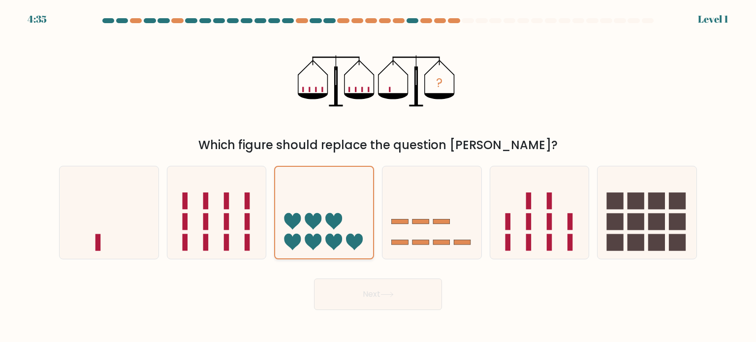
click at [314, 279] on button "Next" at bounding box center [378, 295] width 128 height 32
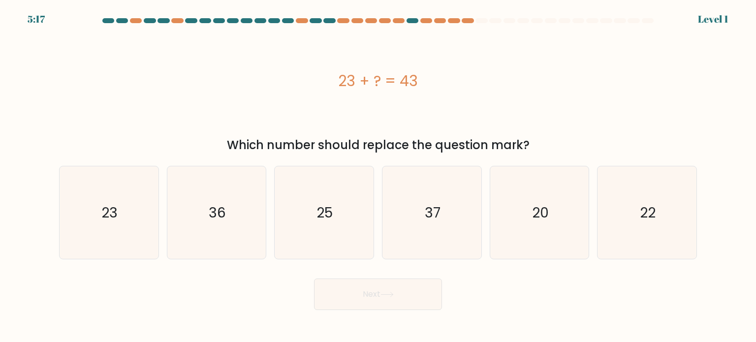
click at [309, 200] on icon "25" at bounding box center [324, 212] width 93 height 93
click at [378, 176] on input "c. 25" at bounding box center [378, 173] width 0 height 5
radio input "true"
click at [314, 279] on button "Next" at bounding box center [378, 295] width 128 height 32
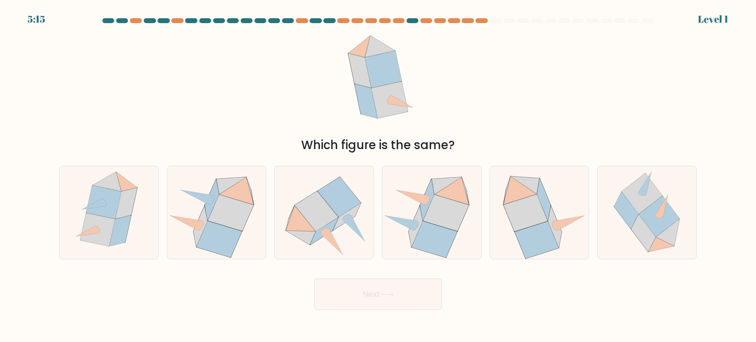
click at [309, 200] on icon at bounding box center [316, 211] width 43 height 40
click at [378, 176] on input "c." at bounding box center [378, 173] width 0 height 5
radio input "true"
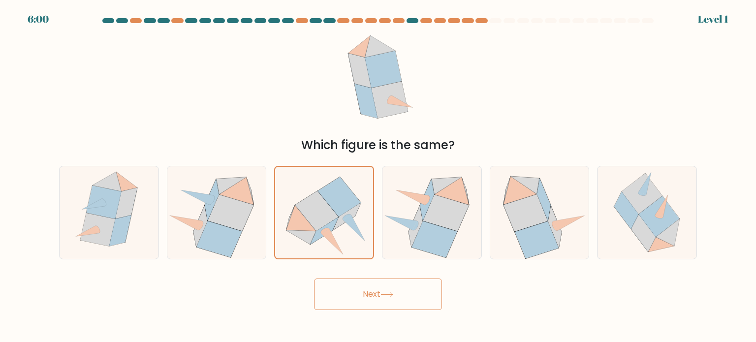
click at [314, 279] on button "Next" at bounding box center [378, 295] width 128 height 32
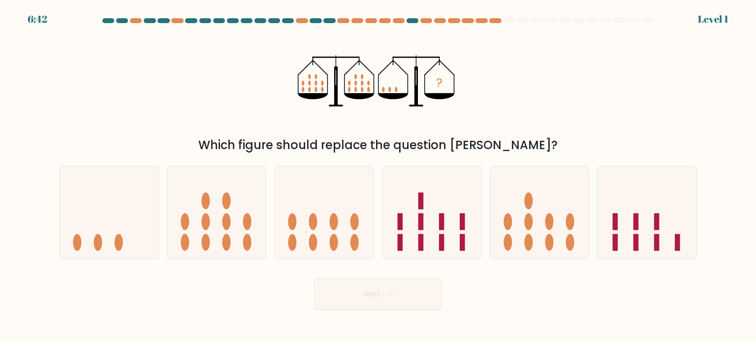
click at [309, 200] on icon at bounding box center [324, 213] width 99 height 82
click at [378, 176] on input "c." at bounding box center [378, 173] width 0 height 5
radio input "true"
click at [314, 279] on button "Next" at bounding box center [378, 295] width 128 height 32
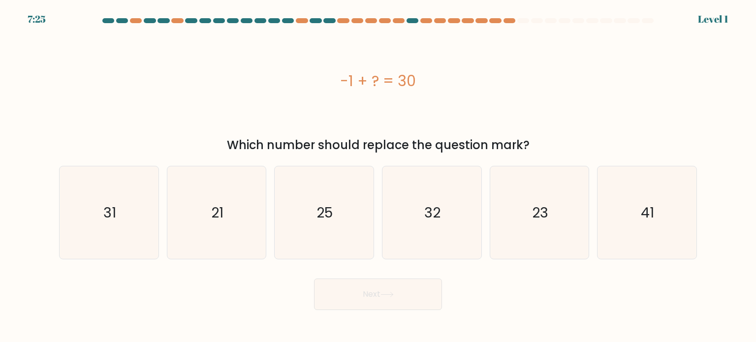
click at [314, 279] on button "Next" at bounding box center [378, 295] width 128 height 32
click at [309, 200] on icon "25" at bounding box center [324, 212] width 93 height 93
click at [378, 176] on input "c. 25" at bounding box center [378, 173] width 0 height 5
radio input "true"
click at [314, 279] on button "Next" at bounding box center [378, 295] width 128 height 32
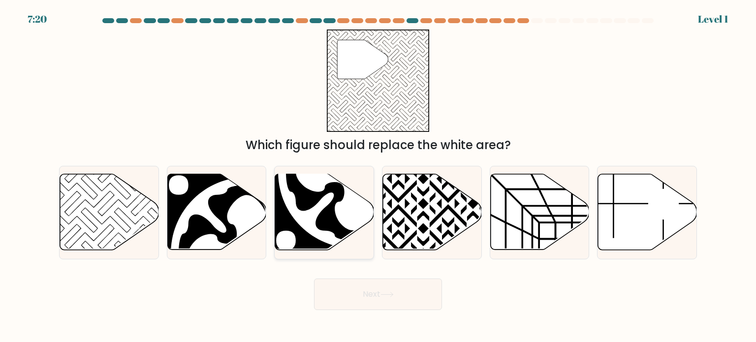
click at [337, 216] on icon at bounding box center [354, 172] width 117 height 117
click at [378, 176] on input "c." at bounding box center [378, 173] width 0 height 5
radio input "true"
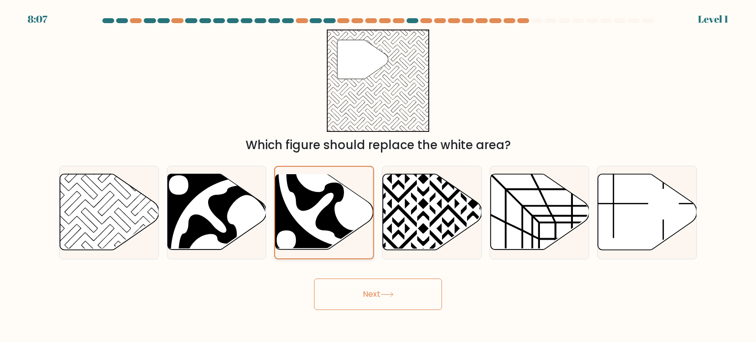
click at [314, 279] on button "Next" at bounding box center [378, 295] width 128 height 32
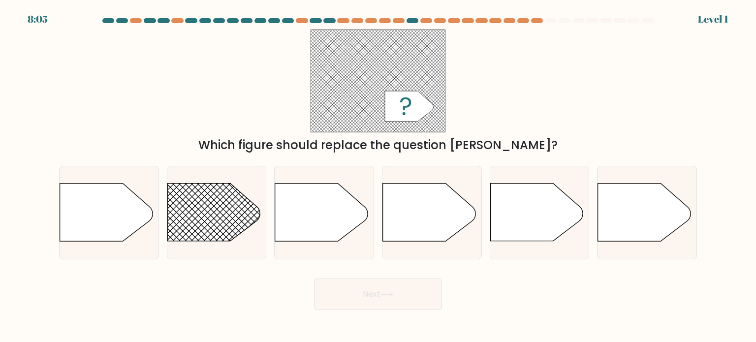
click at [439, 212] on icon at bounding box center [429, 213] width 93 height 58
click at [379, 176] on input "d." at bounding box center [378, 173] width 0 height 5
radio input "true"
click at [314, 279] on button "Next" at bounding box center [378, 295] width 128 height 32
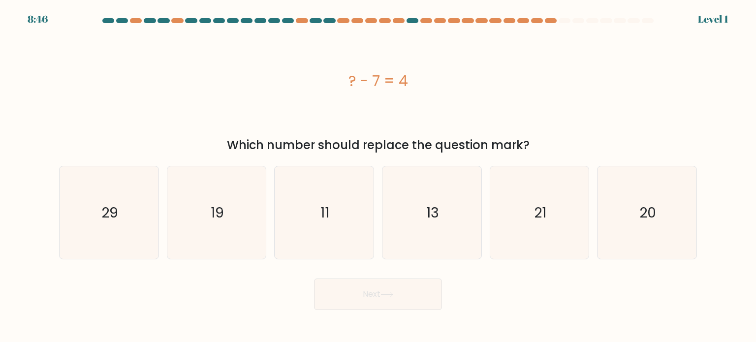
click at [309, 197] on icon "11" at bounding box center [324, 212] width 93 height 93
click at [378, 176] on input "c. 11" at bounding box center [378, 173] width 0 height 5
radio input "true"
click at [314, 279] on button "Next" at bounding box center [378, 295] width 128 height 32
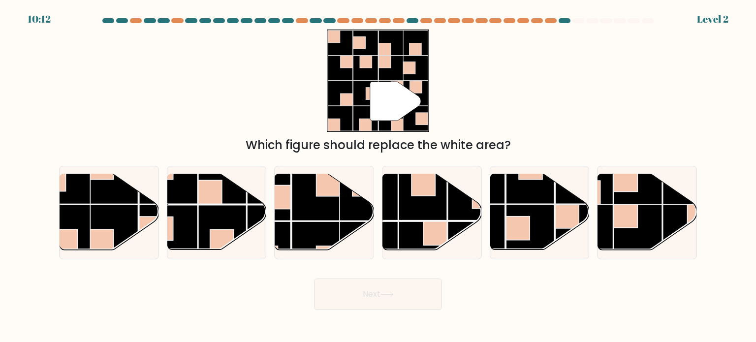
click at [433, 213] on rect at bounding box center [423, 196] width 48 height 48
click at [379, 176] on input "d." at bounding box center [378, 173] width 0 height 5
radio input "true"
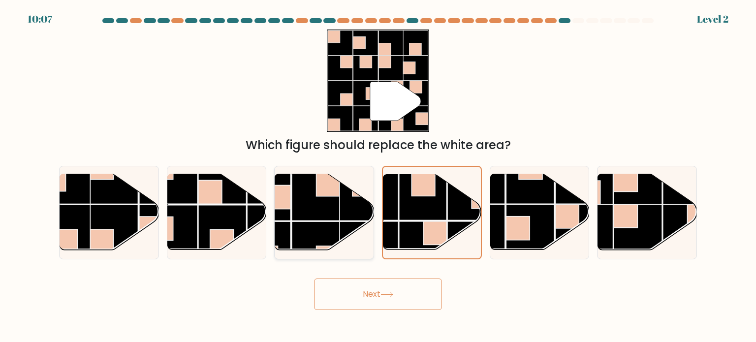
click at [314, 279] on button "Next" at bounding box center [378, 295] width 128 height 32
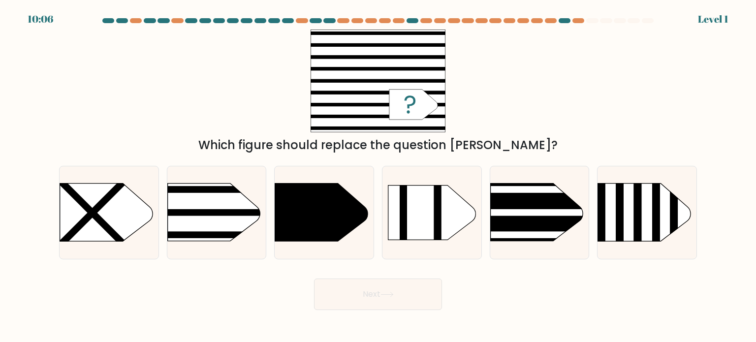
click at [396, 306] on button "Next" at bounding box center [378, 295] width 128 height 32
click at [425, 236] on icon at bounding box center [433, 212] width 88 height 55
click at [379, 176] on input "d." at bounding box center [378, 173] width 0 height 5
radio input "true"
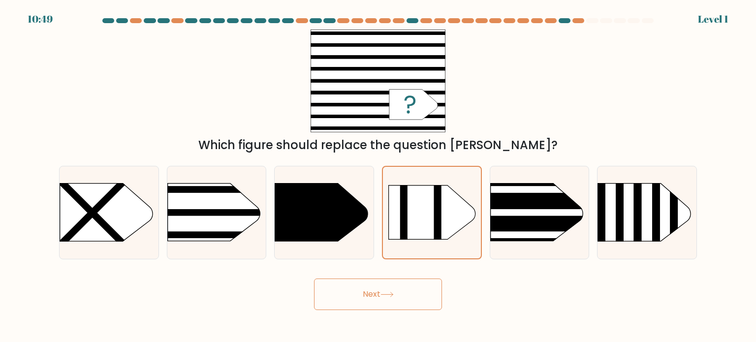
click at [398, 301] on button "Next" at bounding box center [378, 295] width 128 height 32
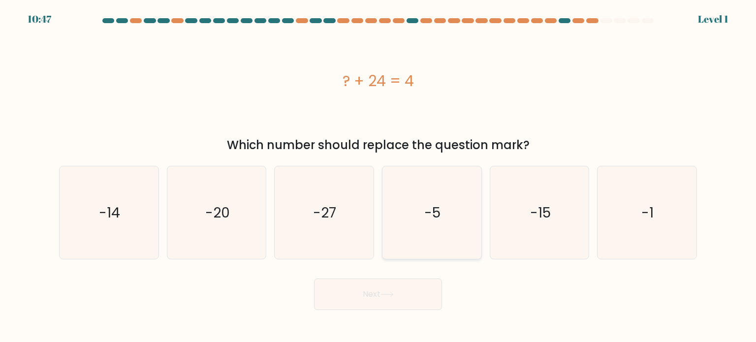
click at [426, 229] on icon "-5" at bounding box center [432, 212] width 93 height 93
click at [379, 176] on input "d. -5" at bounding box center [378, 173] width 0 height 5
radio input "true"
click at [395, 302] on button "Next" at bounding box center [378, 295] width 128 height 32
click at [390, 288] on button "Next" at bounding box center [378, 295] width 128 height 32
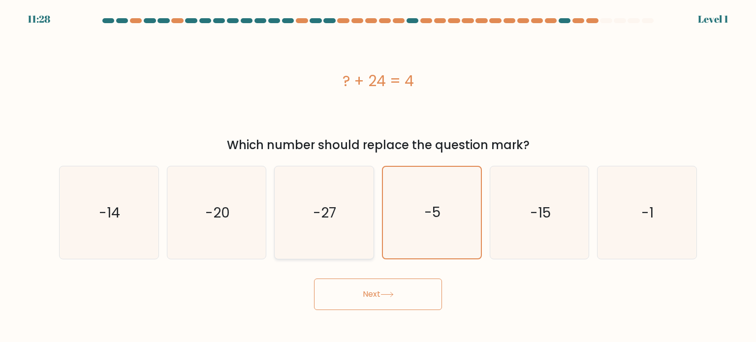
click at [334, 225] on icon "-27" at bounding box center [324, 212] width 93 height 93
click at [378, 176] on input "c. -27" at bounding box center [378, 173] width 0 height 5
radio input "true"
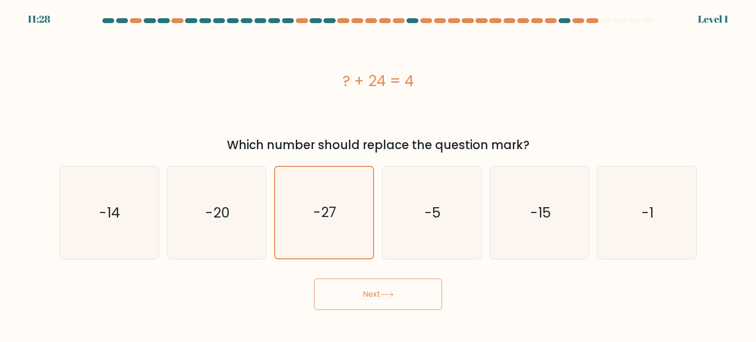
click at [384, 279] on button "Next" at bounding box center [378, 295] width 128 height 32
click at [383, 295] on icon at bounding box center [387, 294] width 13 height 5
click at [389, 299] on button "Next" at bounding box center [378, 295] width 128 height 32
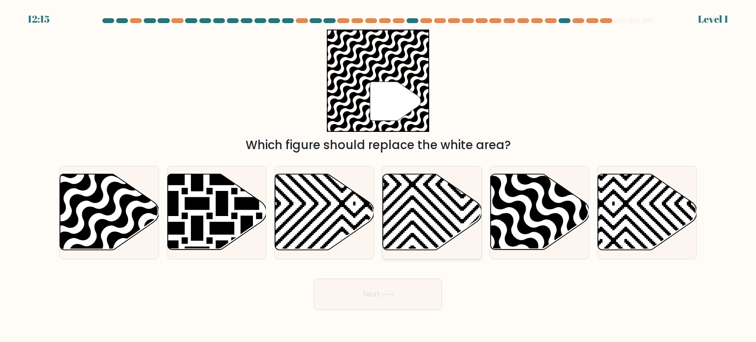
click at [441, 244] on icon at bounding box center [432, 212] width 99 height 76
click at [379, 176] on input "d." at bounding box center [378, 173] width 0 height 5
radio input "true"
click at [412, 308] on button "Next" at bounding box center [378, 295] width 128 height 32
click at [314, 279] on button "Next" at bounding box center [378, 295] width 128 height 32
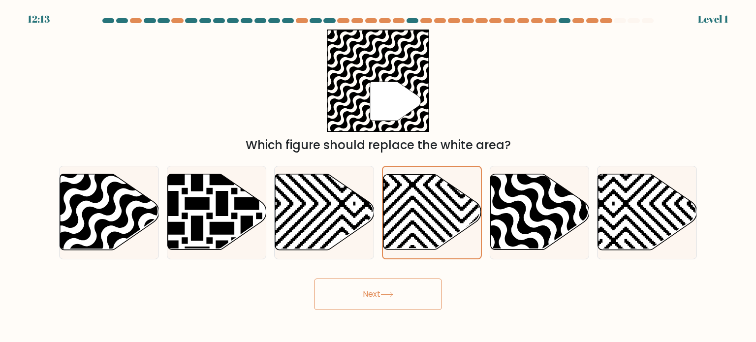
click at [314, 279] on button "Next" at bounding box center [378, 295] width 128 height 32
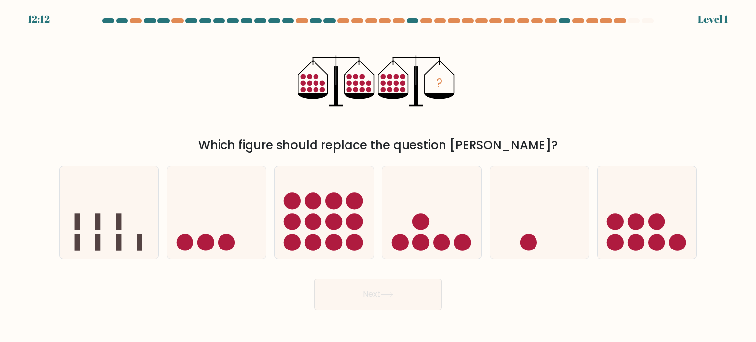
click at [400, 299] on button "Next" at bounding box center [378, 295] width 128 height 32
click at [454, 236] on icon at bounding box center [432, 213] width 99 height 82
click at [379, 176] on input "d." at bounding box center [378, 173] width 0 height 5
radio input "true"
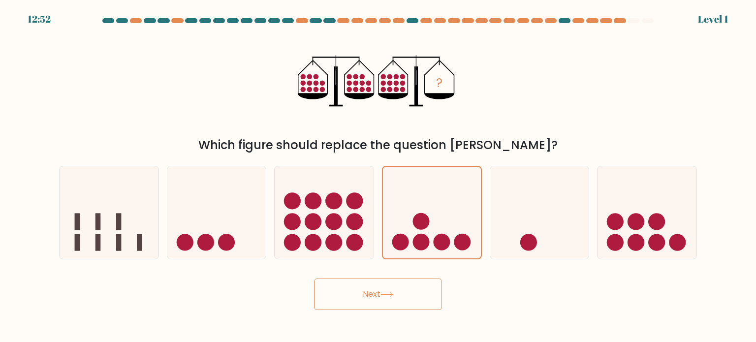
click at [423, 295] on button "Next" at bounding box center [378, 295] width 128 height 32
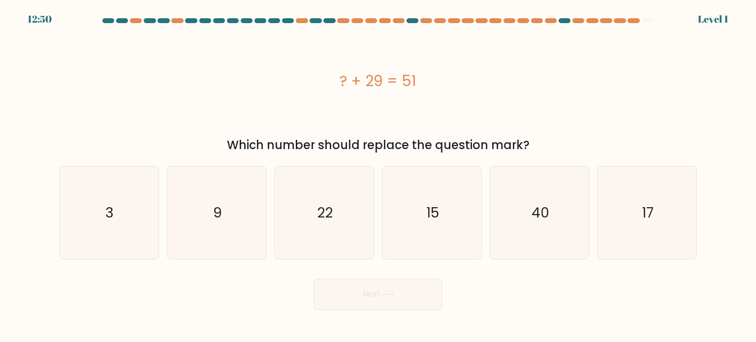
click at [396, 268] on form "a. 3" at bounding box center [378, 164] width 756 height 292
click at [437, 210] on text "15" at bounding box center [432, 212] width 13 height 20
click at [379, 176] on input "d. 15" at bounding box center [378, 173] width 0 height 5
radio input "true"
click at [314, 279] on button "Next" at bounding box center [378, 295] width 128 height 32
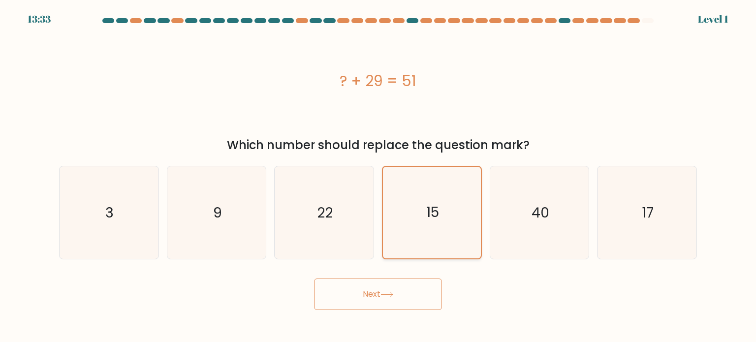
click at [314, 279] on button "Next" at bounding box center [378, 295] width 128 height 32
click at [423, 295] on button "Next" at bounding box center [378, 295] width 128 height 32
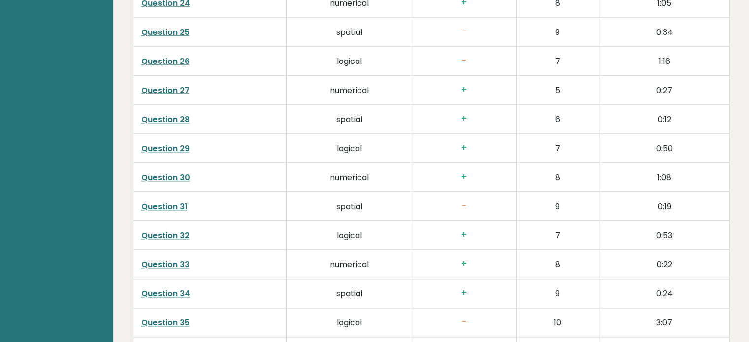
scroll to position [1536, 0]
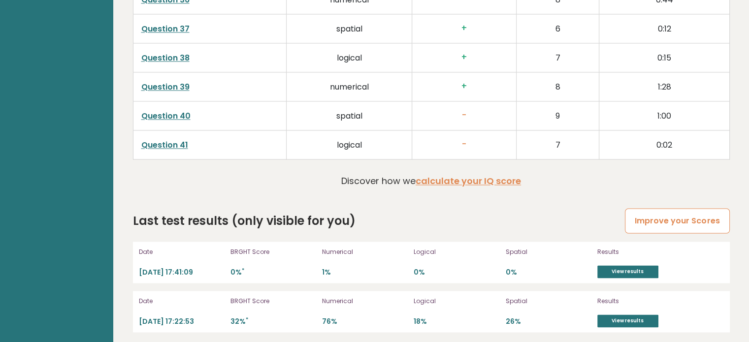
click at [672, 223] on link "Improve your Scores" at bounding box center [677, 220] width 104 height 25
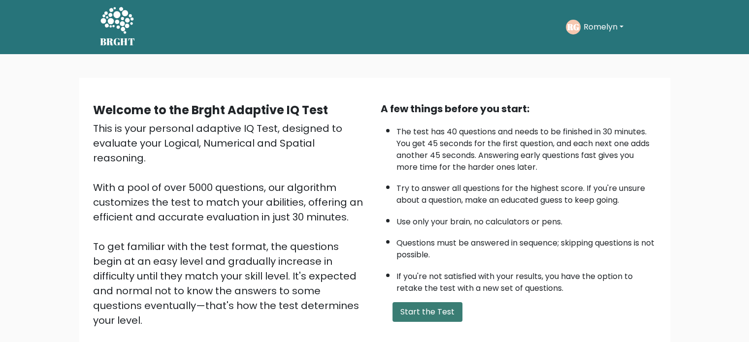
click at [421, 309] on button "Start the Test" at bounding box center [428, 312] width 70 height 20
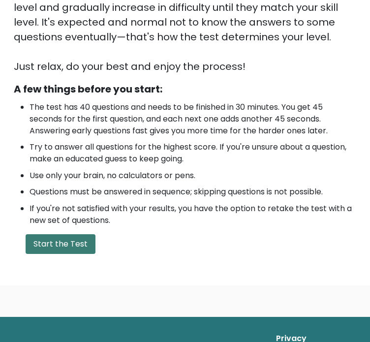
scroll to position [319, 0]
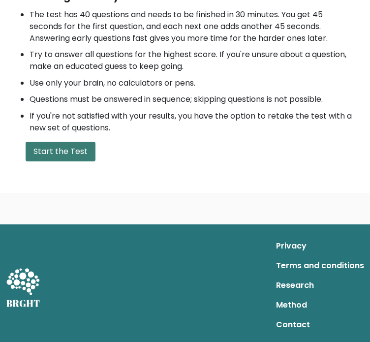
click at [57, 157] on button "Start the Test" at bounding box center [61, 152] width 70 height 20
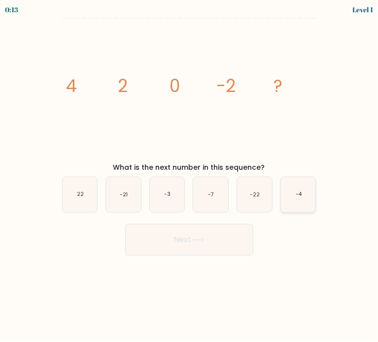
click at [299, 189] on icon "-4" at bounding box center [298, 194] width 35 height 35
click at [190, 176] on input "f. -4" at bounding box center [189, 173] width 0 height 5
radio input "true"
click at [236, 222] on div "Next" at bounding box center [189, 236] width 266 height 39
click at [226, 236] on button "Next" at bounding box center [189, 240] width 128 height 32
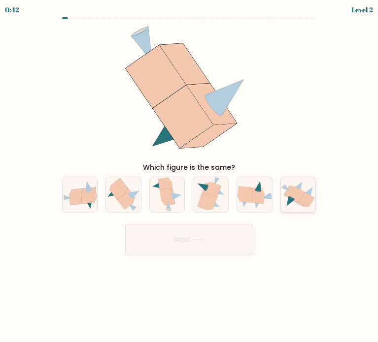
click at [292, 190] on icon at bounding box center [290, 190] width 12 height 9
click at [190, 176] on input "f." at bounding box center [189, 173] width 0 height 5
radio input "true"
click at [90, 206] on icon at bounding box center [88, 203] width 7 height 9
click at [189, 176] on input "a." at bounding box center [189, 173] width 0 height 5
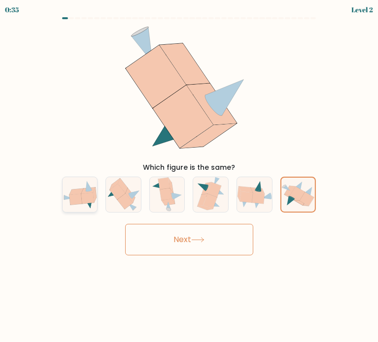
radio input "true"
click at [190, 246] on button "Next" at bounding box center [189, 240] width 128 height 32
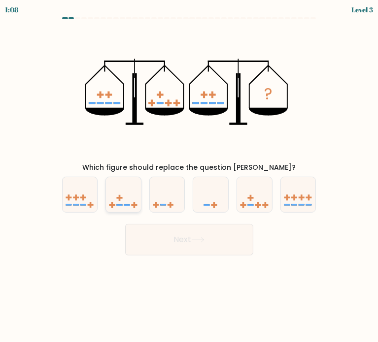
click at [128, 196] on icon at bounding box center [123, 194] width 35 height 29
click at [189, 176] on input "b." at bounding box center [189, 173] width 0 height 5
radio input "true"
click at [203, 240] on icon at bounding box center [198, 240] width 12 height 4
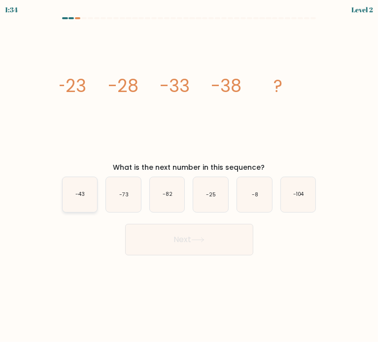
click at [80, 197] on text "-43" at bounding box center [79, 194] width 9 height 7
click at [189, 176] on input "a. -43" at bounding box center [189, 173] width 0 height 5
radio input "true"
click at [193, 231] on button "Next" at bounding box center [189, 240] width 128 height 32
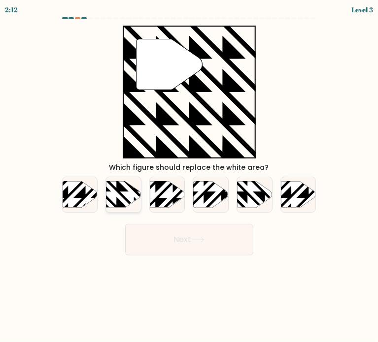
click at [117, 196] on icon at bounding box center [123, 194] width 35 height 27
click at [189, 176] on input "b." at bounding box center [189, 173] width 0 height 5
radio input "true"
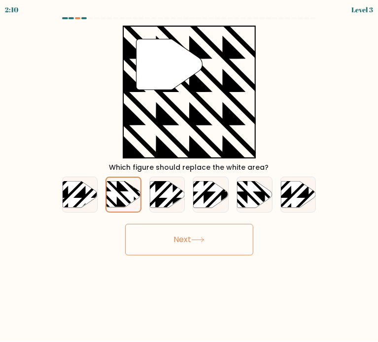
click at [176, 244] on button "Next" at bounding box center [189, 240] width 128 height 32
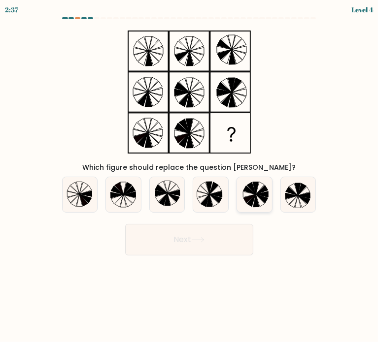
click at [263, 200] on icon at bounding box center [262, 199] width 12 height 9
click at [190, 176] on input "e." at bounding box center [189, 173] width 0 height 5
radio input "true"
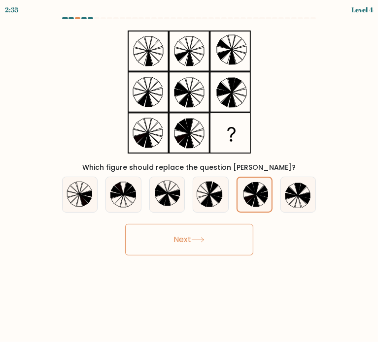
click at [232, 242] on button "Next" at bounding box center [189, 240] width 128 height 32
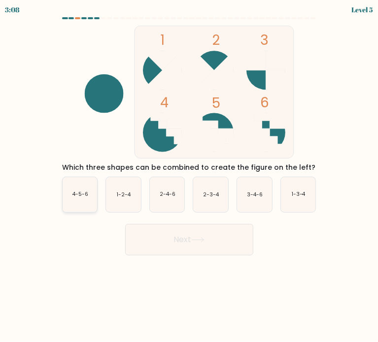
click at [83, 194] on text "4-5-6" at bounding box center [80, 194] width 16 height 7
click at [189, 176] on input "a. 4-5-6" at bounding box center [189, 173] width 0 height 5
radio input "true"
click at [206, 248] on button "Next" at bounding box center [189, 240] width 128 height 32
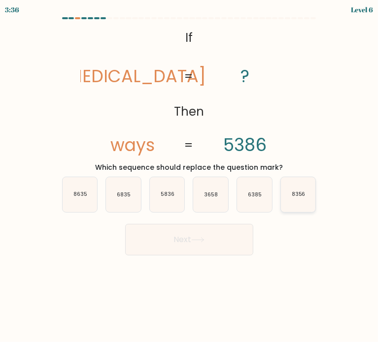
click at [292, 192] on text "8356" at bounding box center [299, 194] width 14 height 7
click at [190, 176] on input "f. 8356" at bounding box center [189, 173] width 0 height 5
radio input "true"
click at [229, 238] on button "Next" at bounding box center [189, 240] width 128 height 32
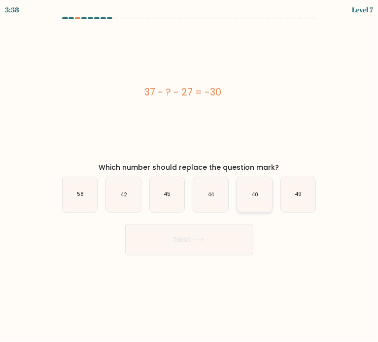
click at [248, 203] on icon "40" at bounding box center [254, 194] width 35 height 35
click at [190, 176] on input "e. 40" at bounding box center [189, 173] width 0 height 5
radio input "true"
click at [219, 241] on button "Next" at bounding box center [189, 240] width 128 height 32
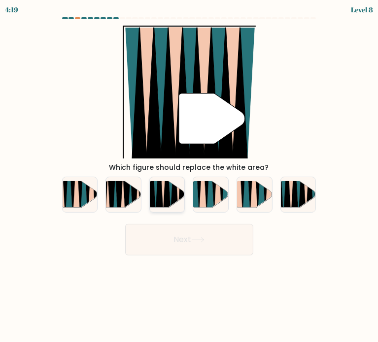
click at [166, 196] on icon at bounding box center [167, 182] width 8 height 70
click at [189, 176] on input "c." at bounding box center [189, 173] width 0 height 5
radio input "true"
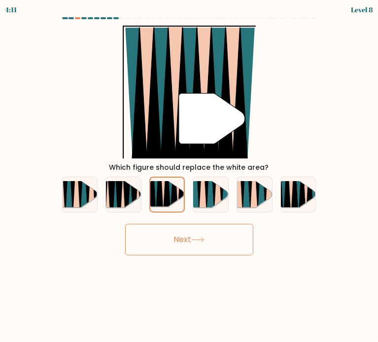
click at [223, 233] on button "Next" at bounding box center [189, 240] width 128 height 32
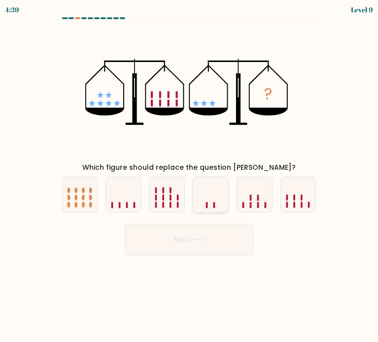
click at [210, 189] on icon at bounding box center [210, 194] width 35 height 29
click at [190, 176] on input "d." at bounding box center [189, 173] width 0 height 5
radio input "true"
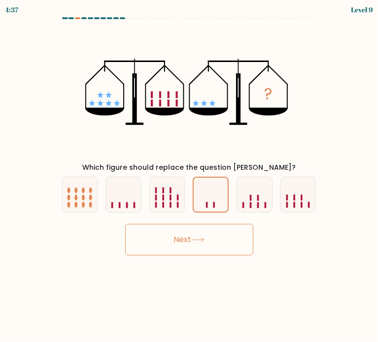
click at [232, 238] on button "Next" at bounding box center [189, 240] width 128 height 32
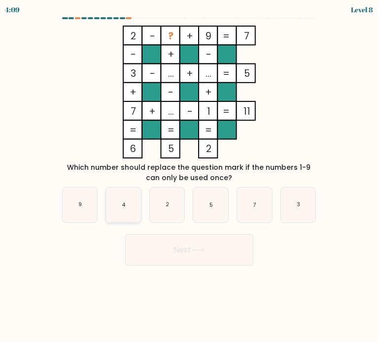
click at [115, 199] on icon "4" at bounding box center [123, 205] width 35 height 35
click at [189, 176] on input "b. 4" at bounding box center [189, 173] width 0 height 5
radio input "true"
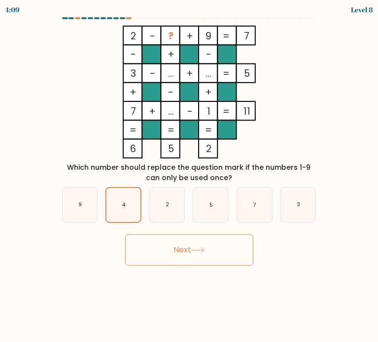
click at [202, 260] on button "Next" at bounding box center [189, 250] width 128 height 32
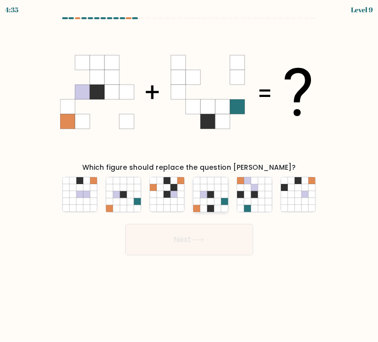
click at [220, 200] on icon at bounding box center [217, 201] width 7 height 7
click at [190, 176] on input "d." at bounding box center [189, 173] width 0 height 5
radio input "true"
click at [218, 239] on button "Next" at bounding box center [189, 240] width 128 height 32
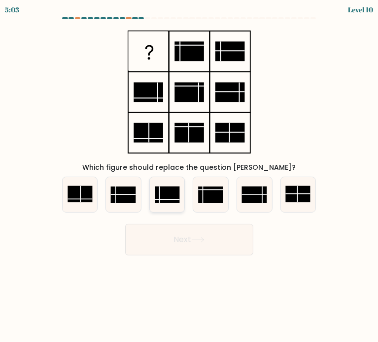
click at [160, 198] on line at bounding box center [160, 195] width 0 height 17
click at [189, 176] on input "c." at bounding box center [189, 173] width 0 height 5
radio input "true"
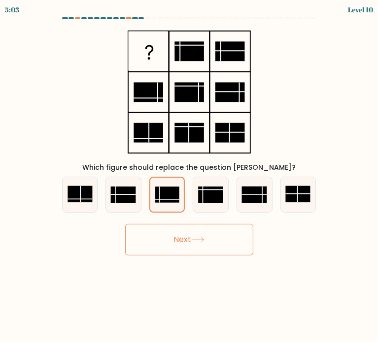
click at [183, 244] on button "Next" at bounding box center [189, 240] width 128 height 32
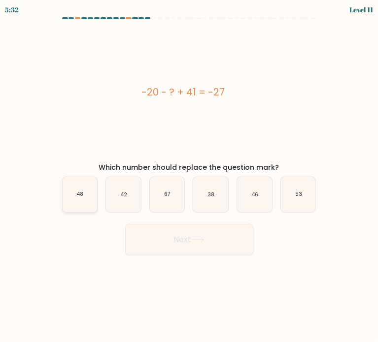
click at [85, 201] on icon "48" at bounding box center [80, 194] width 35 height 35
click at [189, 176] on input "a. 48" at bounding box center [189, 173] width 0 height 5
radio input "true"
click at [164, 235] on button "Next" at bounding box center [189, 240] width 128 height 32
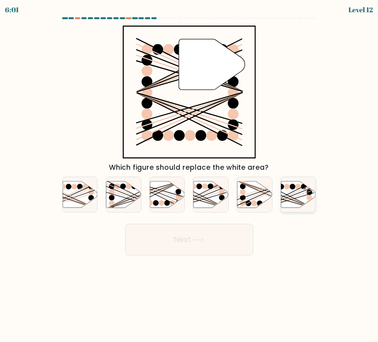
click at [298, 200] on line at bounding box center [286, 195] width 56 height 28
click at [190, 176] on input "f." at bounding box center [189, 173] width 0 height 5
radio input "true"
click at [202, 254] on button "Next" at bounding box center [189, 240] width 128 height 32
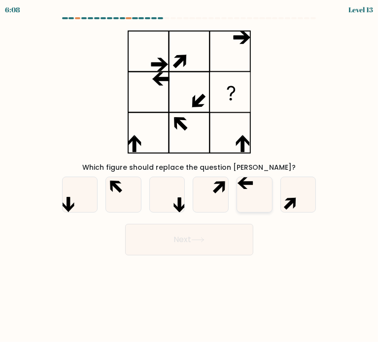
click at [262, 193] on icon at bounding box center [254, 194] width 35 height 35
click at [190, 176] on input "e." at bounding box center [189, 173] width 0 height 5
radio input "true"
click at [229, 229] on button "Next" at bounding box center [189, 240] width 128 height 32
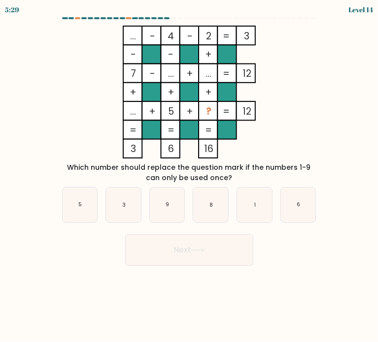
click at [125, 234] on button "Next" at bounding box center [189, 250] width 128 height 32
click at [250, 220] on icon "1" at bounding box center [254, 205] width 35 height 35
click at [190, 176] on input "e. 1" at bounding box center [189, 173] width 0 height 5
radio input "true"
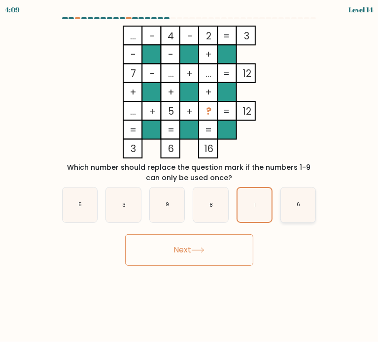
click at [301, 212] on icon "6" at bounding box center [298, 205] width 35 height 35
click at [190, 176] on input "f. 6" at bounding box center [189, 173] width 0 height 5
radio input "true"
click at [211, 253] on button "Next" at bounding box center [189, 250] width 128 height 32
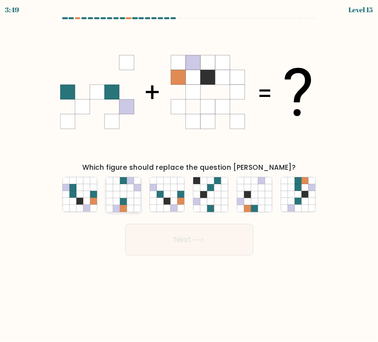
click at [116, 189] on icon at bounding box center [116, 187] width 7 height 7
click at [189, 176] on input "b." at bounding box center [189, 173] width 0 height 5
radio input "true"
click at [333, 229] on form at bounding box center [189, 136] width 378 height 238
click at [174, 195] on icon at bounding box center [173, 194] width 7 height 7
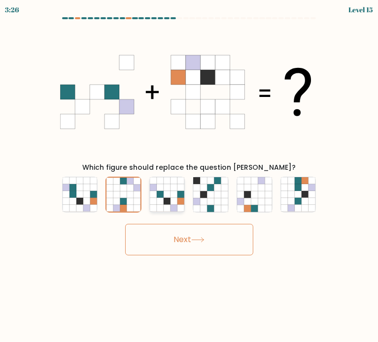
click at [189, 176] on input "c." at bounding box center [189, 173] width 0 height 5
radio input "true"
click at [189, 239] on button "Next" at bounding box center [189, 240] width 128 height 32
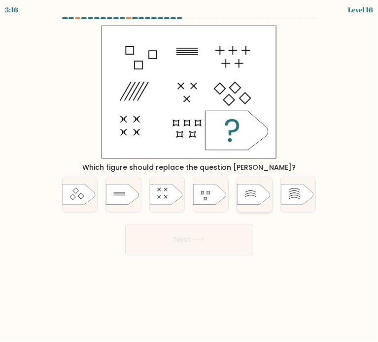
click at [249, 191] on icon at bounding box center [250, 192] width 11 height 2
click at [190, 176] on input "e." at bounding box center [189, 173] width 0 height 5
radio input "true"
click at [216, 230] on button "Next" at bounding box center [189, 240] width 128 height 32
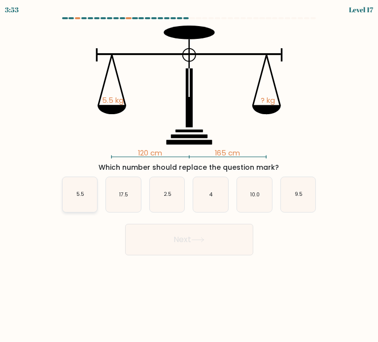
click at [86, 193] on icon "5.5" at bounding box center [80, 194] width 35 height 35
click at [189, 176] on input "a. 5.5" at bounding box center [189, 173] width 0 height 5
radio input "true"
click at [184, 238] on button "Next" at bounding box center [189, 240] width 128 height 32
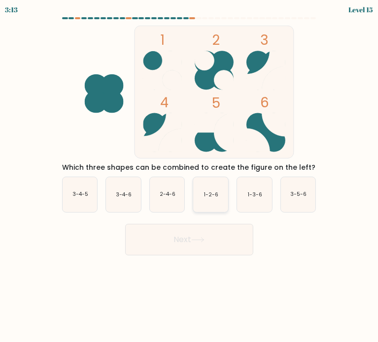
click at [205, 202] on icon "1-2-6" at bounding box center [210, 194] width 35 height 35
click at [190, 176] on input "d. 1-2-6" at bounding box center [189, 173] width 0 height 5
radio input "true"
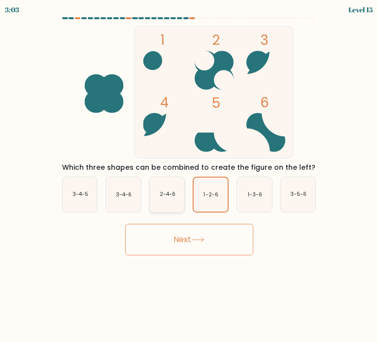
click at [174, 190] on icon "2-4-6" at bounding box center [167, 194] width 35 height 35
click at [189, 176] on input "c. 2-4-6" at bounding box center [189, 173] width 0 height 5
radio input "true"
click at [183, 229] on button "Next" at bounding box center [189, 240] width 128 height 32
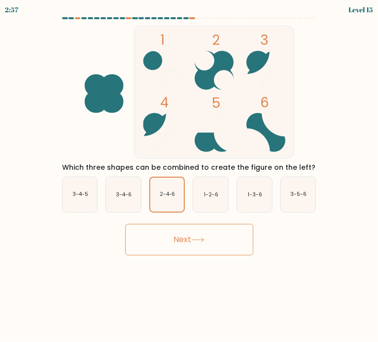
click at [185, 243] on button "Next" at bounding box center [189, 240] width 128 height 32
click at [148, 234] on button "Next" at bounding box center [189, 240] width 128 height 32
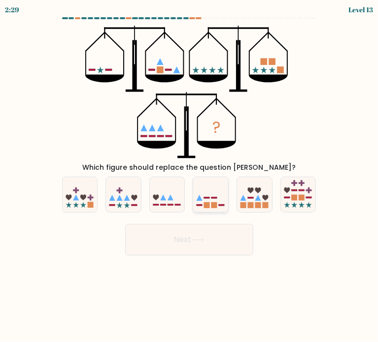
click at [216, 187] on icon at bounding box center [210, 194] width 35 height 29
click at [190, 176] on input "d." at bounding box center [189, 173] width 0 height 5
radio input "true"
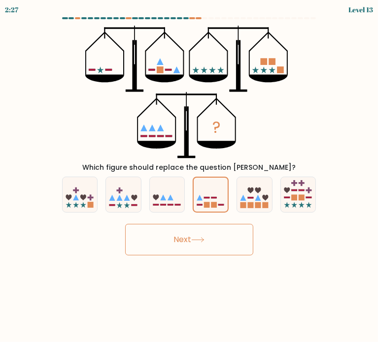
click at [221, 230] on button "Next" at bounding box center [189, 240] width 128 height 32
click at [220, 225] on button "Next" at bounding box center [189, 240] width 128 height 32
click at [207, 241] on button "Next" at bounding box center [189, 240] width 128 height 32
click at [146, 248] on button "Next" at bounding box center [189, 240] width 128 height 32
click at [208, 230] on button "Next" at bounding box center [189, 240] width 128 height 32
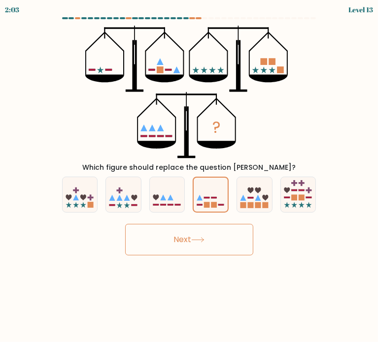
click at [208, 230] on button "Next" at bounding box center [189, 240] width 128 height 32
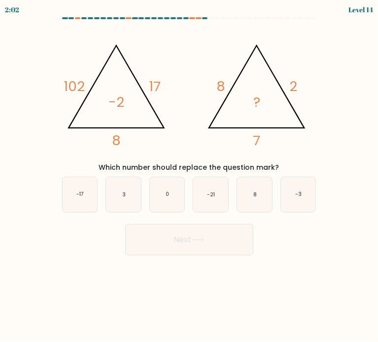
click at [208, 230] on button "Next" at bounding box center [189, 240] width 128 height 32
click at [314, 159] on div "@import url('https://fonts.googleapis.com/css?family=Abril+Fatface:400,100,100i…" at bounding box center [189, 99] width 266 height 147
click at [295, 200] on icon "-3" at bounding box center [298, 194] width 35 height 35
click at [190, 176] on input "f. -3" at bounding box center [189, 173] width 0 height 5
radio input "true"
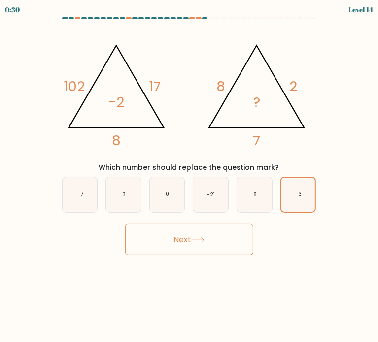
click at [218, 244] on button "Next" at bounding box center [189, 240] width 128 height 32
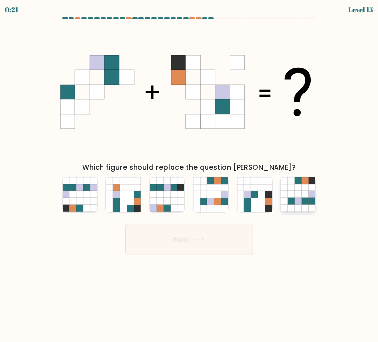
click at [295, 189] on icon at bounding box center [298, 187] width 7 height 7
click at [190, 176] on input "f." at bounding box center [189, 173] width 0 height 5
radio input "true"
click at [230, 246] on button "Next" at bounding box center [189, 240] width 128 height 32
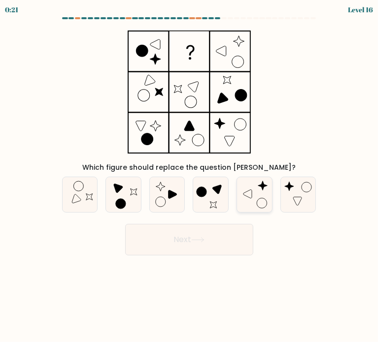
click at [253, 193] on icon at bounding box center [254, 194] width 35 height 35
click at [190, 176] on input "e." at bounding box center [189, 173] width 0 height 5
radio input "true"
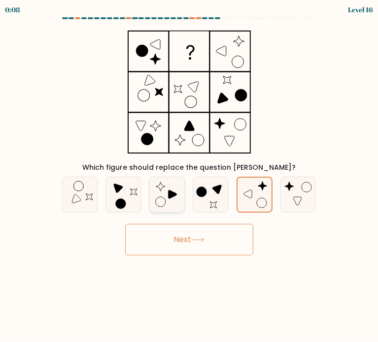
click at [169, 194] on icon at bounding box center [172, 195] width 8 height 8
click at [189, 176] on input "c." at bounding box center [189, 173] width 0 height 5
radio input "true"
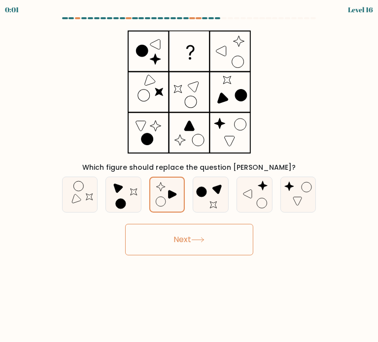
click at [231, 232] on button "Next" at bounding box center [189, 240] width 128 height 32
click at [204, 234] on button "Next" at bounding box center [189, 240] width 128 height 32
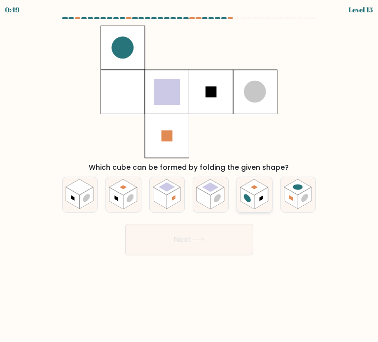
click at [257, 195] on rect at bounding box center [261, 199] width 14 height 22
click at [190, 176] on input "e." at bounding box center [189, 173] width 0 height 5
radio input "true"
click at [221, 252] on button "Next" at bounding box center [189, 240] width 128 height 32
click at [218, 238] on button "Next" at bounding box center [189, 240] width 128 height 32
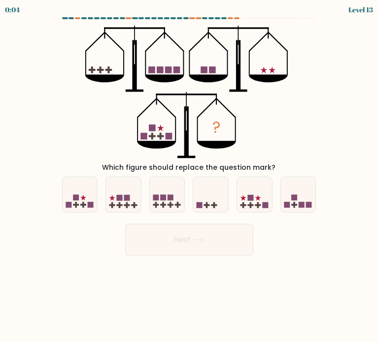
click at [306, 193] on icon at bounding box center [298, 194] width 35 height 29
click at [190, 176] on input "f." at bounding box center [189, 173] width 0 height 5
radio input "true"
click at [218, 245] on button "Next" at bounding box center [189, 240] width 128 height 32
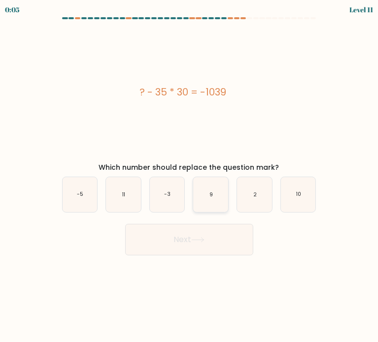
click at [203, 192] on icon "9" at bounding box center [210, 194] width 35 height 35
click at [190, 176] on input "d. 9" at bounding box center [189, 173] width 0 height 5
radio input "true"
click at [199, 241] on icon at bounding box center [197, 239] width 13 height 5
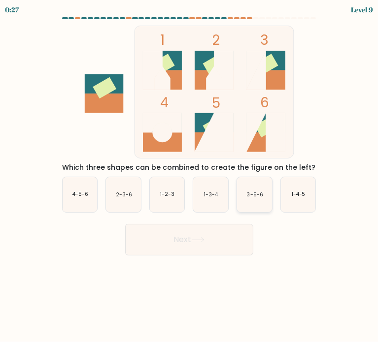
click at [268, 193] on icon "3-5-6" at bounding box center [254, 194] width 35 height 35
click at [190, 176] on input "e. 3-5-6" at bounding box center [189, 173] width 0 height 5
radio input "true"
click at [225, 242] on button "Next" at bounding box center [189, 240] width 128 height 32
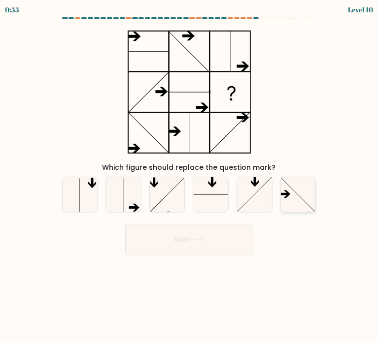
click at [287, 196] on icon at bounding box center [287, 196] width 7 height 4
click at [190, 176] on input "f." at bounding box center [189, 173] width 0 height 5
radio input "true"
click at [116, 202] on icon at bounding box center [123, 194] width 35 height 35
click at [189, 176] on input "b." at bounding box center [189, 173] width 0 height 5
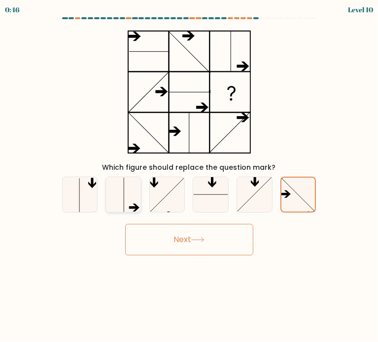
radio input "true"
click at [152, 240] on button "Next" at bounding box center [189, 240] width 128 height 32
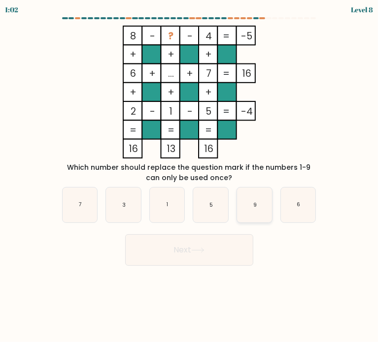
click at [240, 210] on icon "9" at bounding box center [254, 205] width 35 height 35
click at [190, 176] on input "e. 9" at bounding box center [189, 173] width 0 height 5
radio input "true"
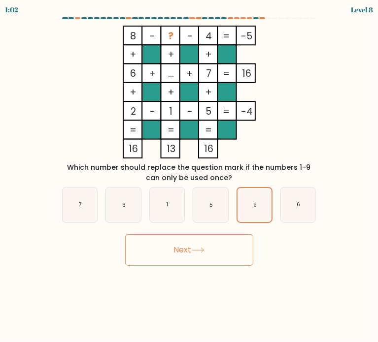
click at [204, 249] on icon at bounding box center [197, 250] width 13 height 5
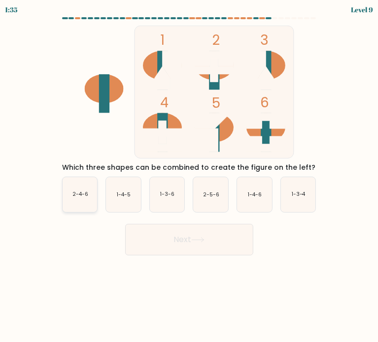
click at [80, 207] on icon "2-4-6" at bounding box center [80, 194] width 35 height 35
click at [189, 176] on input "a. 2-4-6" at bounding box center [189, 173] width 0 height 5
radio input "true"
click at [179, 253] on button "Next" at bounding box center [189, 240] width 128 height 32
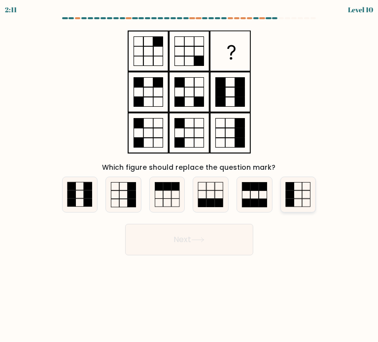
click at [292, 193] on rect at bounding box center [290, 195] width 8 height 8
click at [190, 176] on input "f." at bounding box center [189, 173] width 0 height 5
radio input "true"
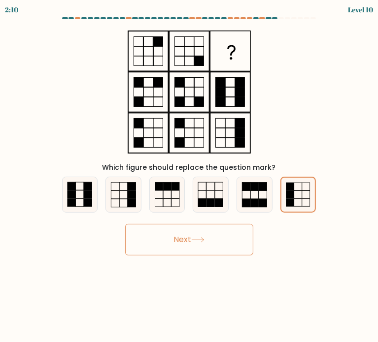
click at [195, 242] on icon at bounding box center [197, 239] width 13 height 5
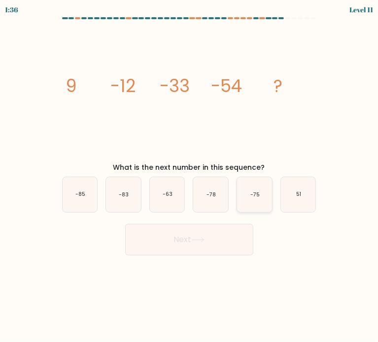
click at [252, 203] on icon "-75" at bounding box center [254, 194] width 35 height 35
click at [190, 176] on input "e. -75" at bounding box center [189, 173] width 0 height 5
radio input "true"
click at [230, 237] on button "Next" at bounding box center [189, 240] width 128 height 32
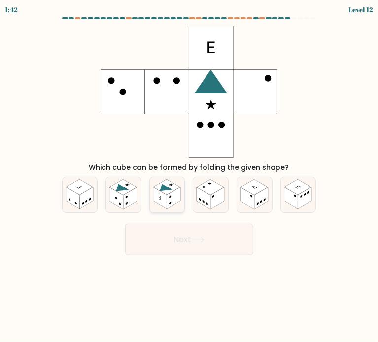
click at [170, 197] on circle at bounding box center [170, 197] width 2 height 3
click at [189, 176] on input "c." at bounding box center [189, 173] width 0 height 5
radio input "true"
click at [200, 231] on button "Next" at bounding box center [189, 240] width 128 height 32
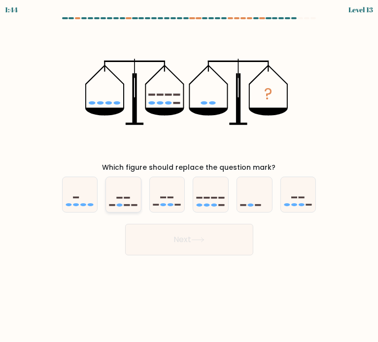
click at [121, 201] on icon at bounding box center [123, 194] width 35 height 29
click at [189, 176] on input "b." at bounding box center [189, 173] width 0 height 5
radio input "true"
click at [245, 238] on button "Next" at bounding box center [189, 240] width 128 height 32
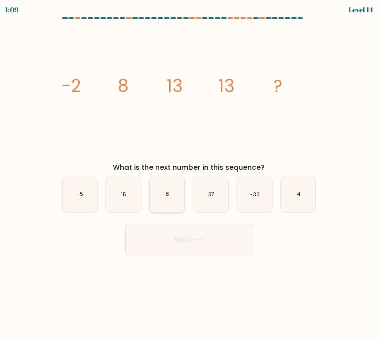
click at [161, 198] on icon "8" at bounding box center [167, 194] width 35 height 35
click at [189, 176] on input "c. 8" at bounding box center [189, 173] width 0 height 5
radio input "true"
click at [197, 251] on button "Next" at bounding box center [189, 240] width 128 height 32
click at [217, 246] on button "Next" at bounding box center [189, 240] width 128 height 32
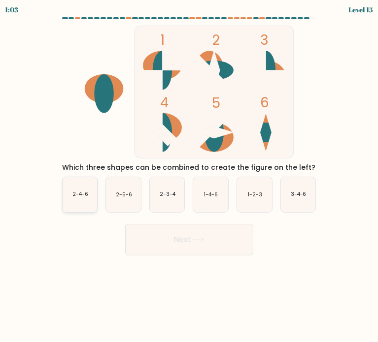
click at [73, 190] on icon "2-4-6" at bounding box center [80, 194] width 35 height 35
click at [189, 176] on input "a. 2-4-6" at bounding box center [189, 173] width 0 height 5
radio input "true"
click at [183, 241] on button "Next" at bounding box center [189, 240] width 128 height 32
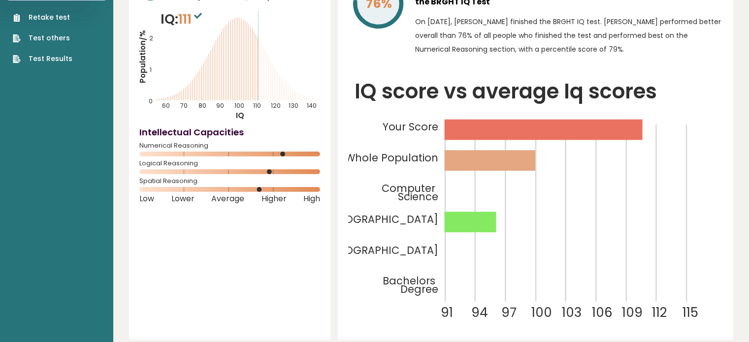
scroll to position [67, 0]
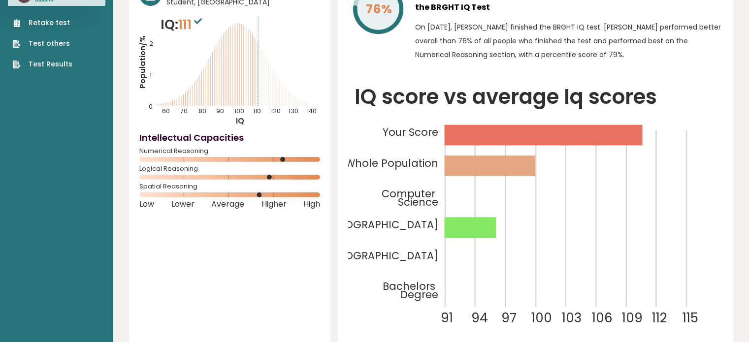
click at [377, 180] on icon "IQ score vs average Iq scores 91 94 97 100 103 106 109 112 115 Your Score Whole…" at bounding box center [535, 208] width 375 height 254
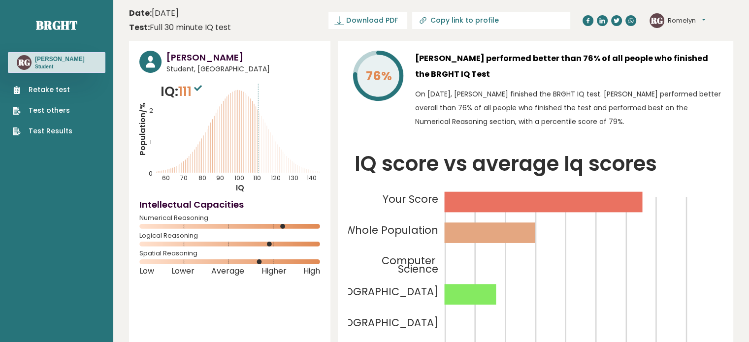
click at [377, 21] on button "Romelyn" at bounding box center [686, 21] width 37 height 10
click at [377, 52] on link "Profile" at bounding box center [693, 50] width 50 height 14
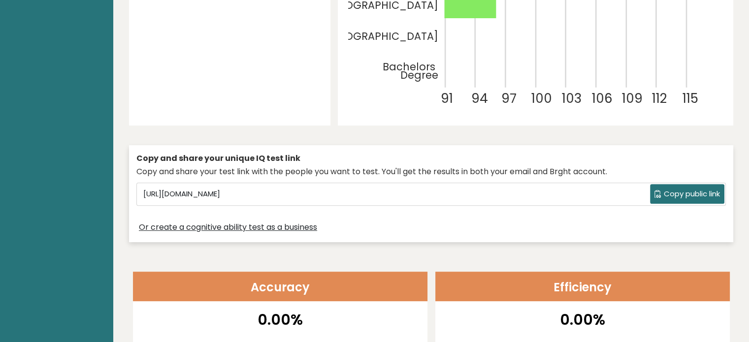
scroll to position [287, 0]
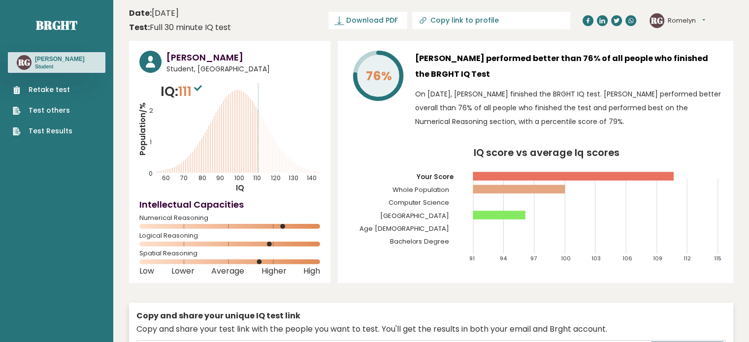
click at [45, 64] on p "Student" at bounding box center [60, 67] width 50 height 7
click at [670, 18] on button "Romelyn" at bounding box center [686, 21] width 37 height 10
click at [695, 52] on link "Profile" at bounding box center [693, 50] width 50 height 14
click at [674, 19] on button "Romelyn" at bounding box center [686, 21] width 37 height 10
click at [689, 59] on link "Settings" at bounding box center [693, 64] width 50 height 14
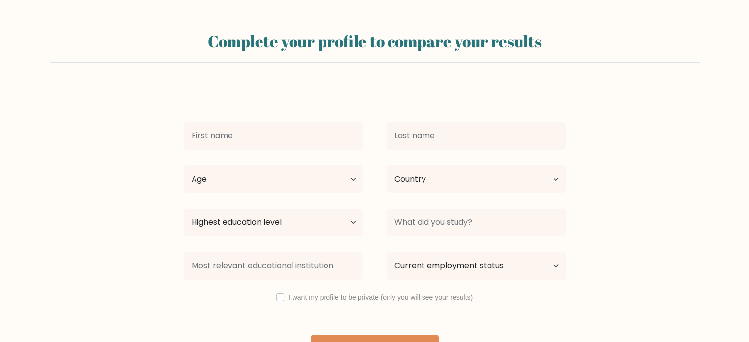
scroll to position [31, 0]
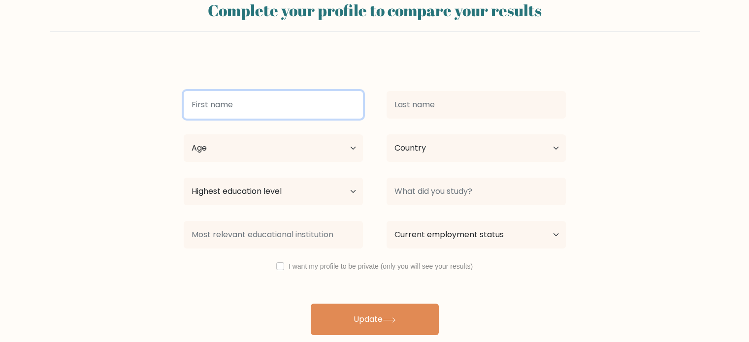
click at [309, 108] on input at bounding box center [273, 105] width 179 height 28
type input "ROMELYN"
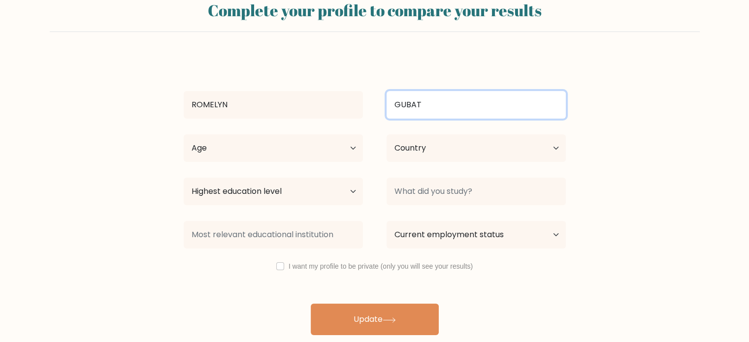
type input "GUBAT"
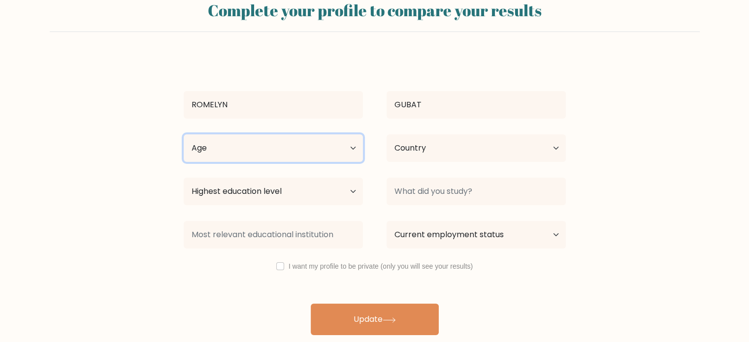
click at [282, 150] on select "Age Under [DEMOGRAPHIC_DATA] [DEMOGRAPHIC_DATA] [DEMOGRAPHIC_DATA] [DEMOGRAPHIC…" at bounding box center [273, 148] width 179 height 28
select select "18_24"
click at [184, 134] on select "Age Under [DEMOGRAPHIC_DATA] [DEMOGRAPHIC_DATA] [DEMOGRAPHIC_DATA] [DEMOGRAPHIC…" at bounding box center [273, 148] width 179 height 28
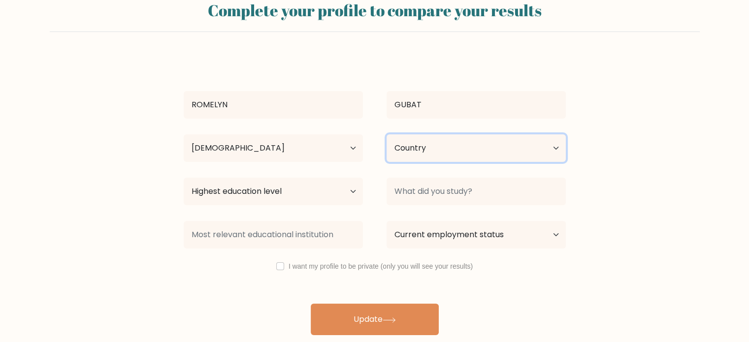
click at [416, 153] on select "Country [GEOGRAPHIC_DATA] [GEOGRAPHIC_DATA] [GEOGRAPHIC_DATA] [US_STATE] [GEOGR…" at bounding box center [476, 148] width 179 height 28
select select "PH"
click at [387, 134] on select "Country [GEOGRAPHIC_DATA] [GEOGRAPHIC_DATA] [GEOGRAPHIC_DATA] [US_STATE] [GEOGR…" at bounding box center [476, 148] width 179 height 28
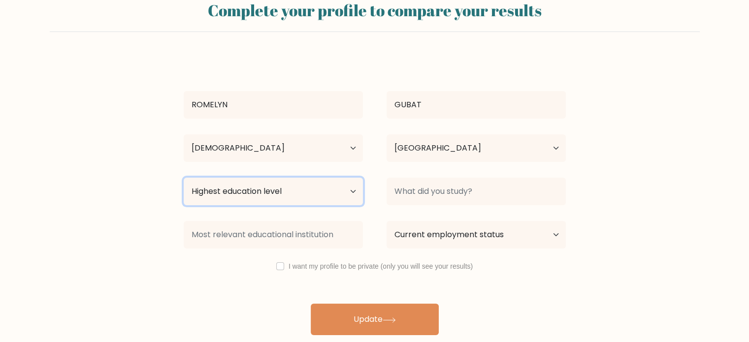
click at [335, 189] on select "Highest education level No schooling Primary Lower Secondary Upper Secondary Oc…" at bounding box center [273, 192] width 179 height 28
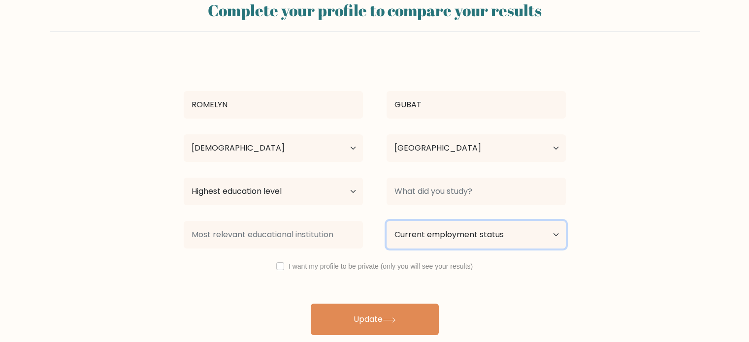
click at [432, 236] on select "Current employment status Employed Student Retired Other / prefer not to answer" at bounding box center [476, 235] width 179 height 28
